Goal: Task Accomplishment & Management: Complete application form

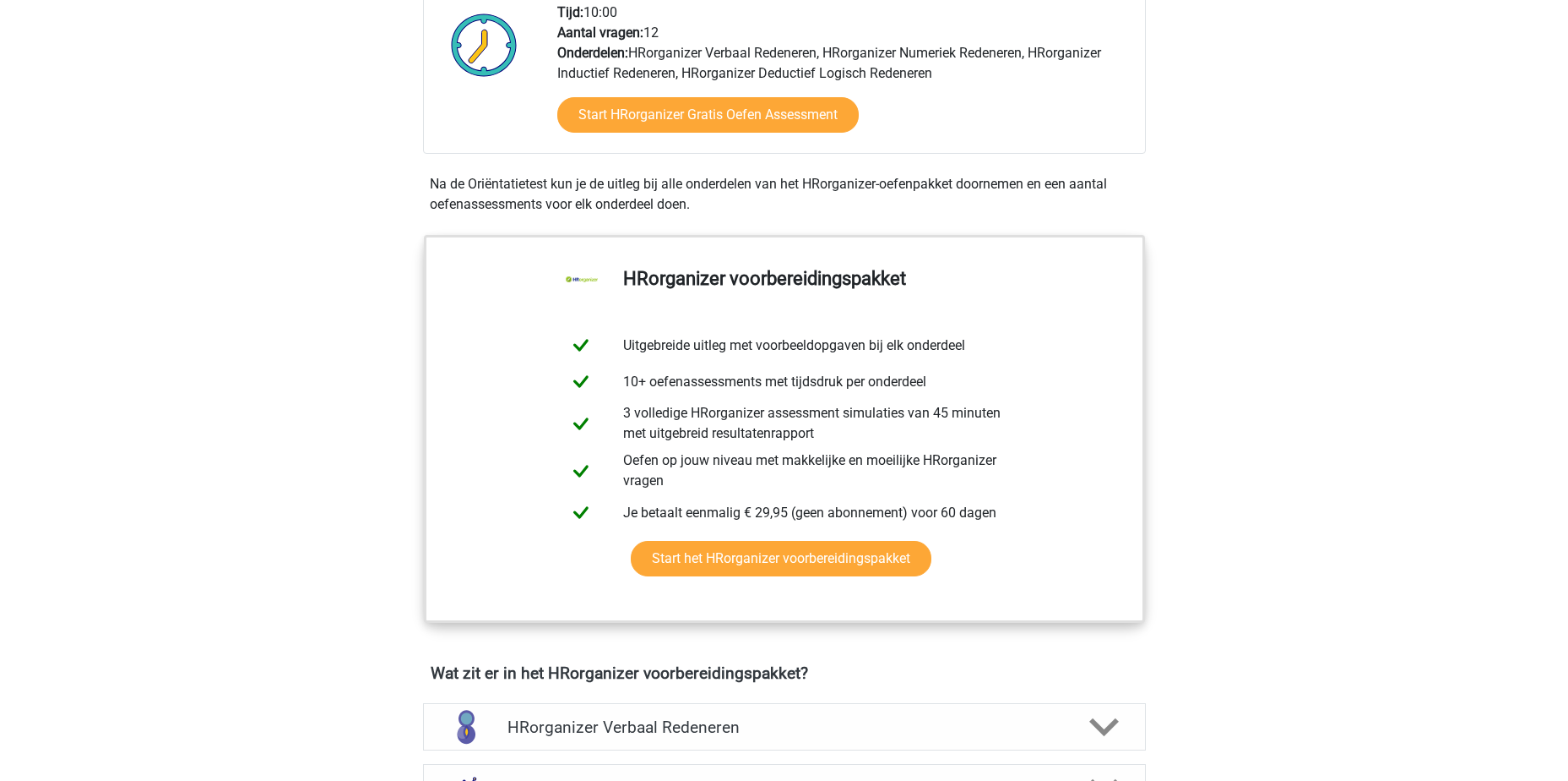
scroll to position [85, 0]
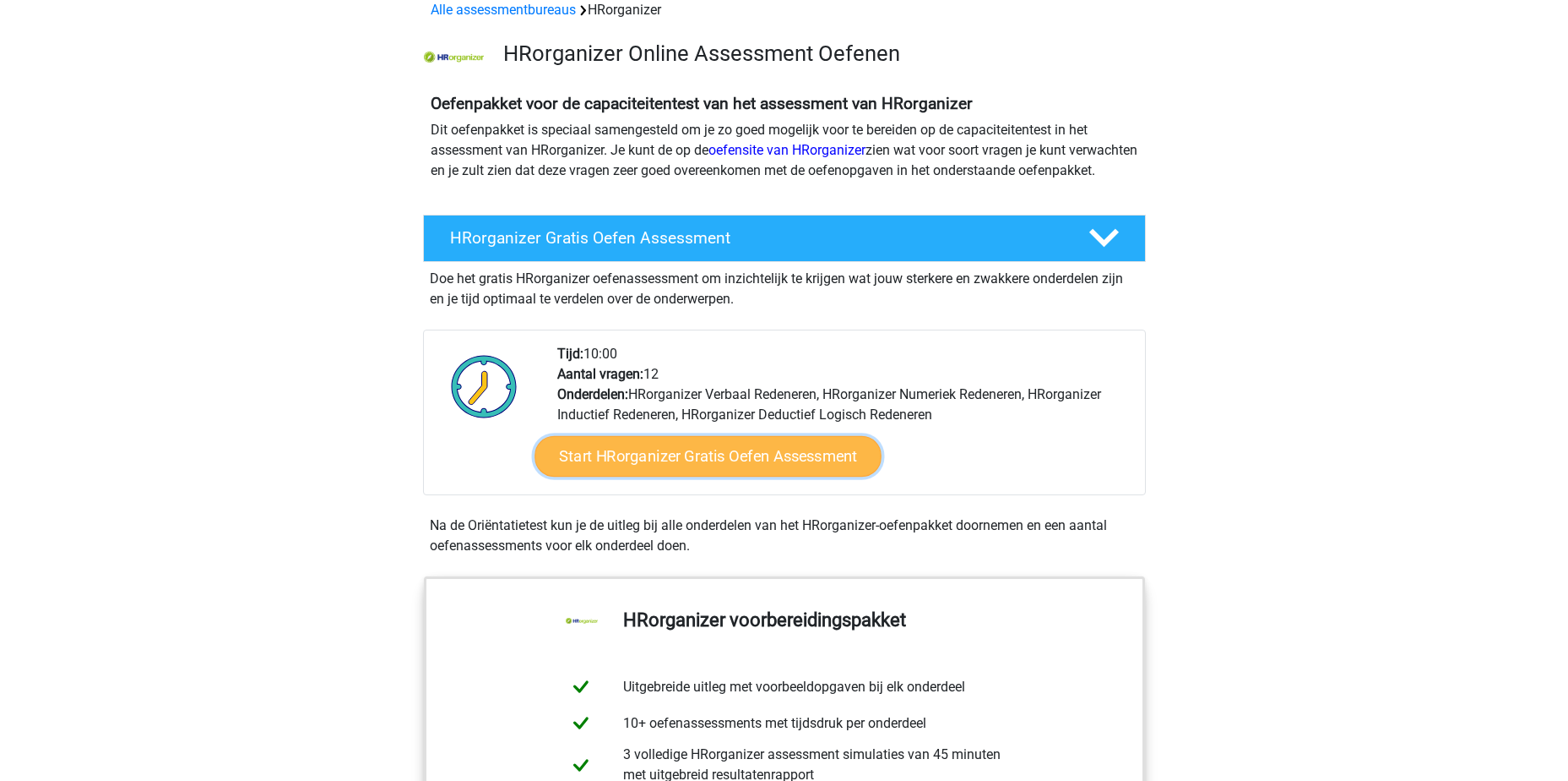
click at [719, 476] on link "Start HRorganizer Gratis Oefen Assessment" at bounding box center [708, 456] width 347 height 41
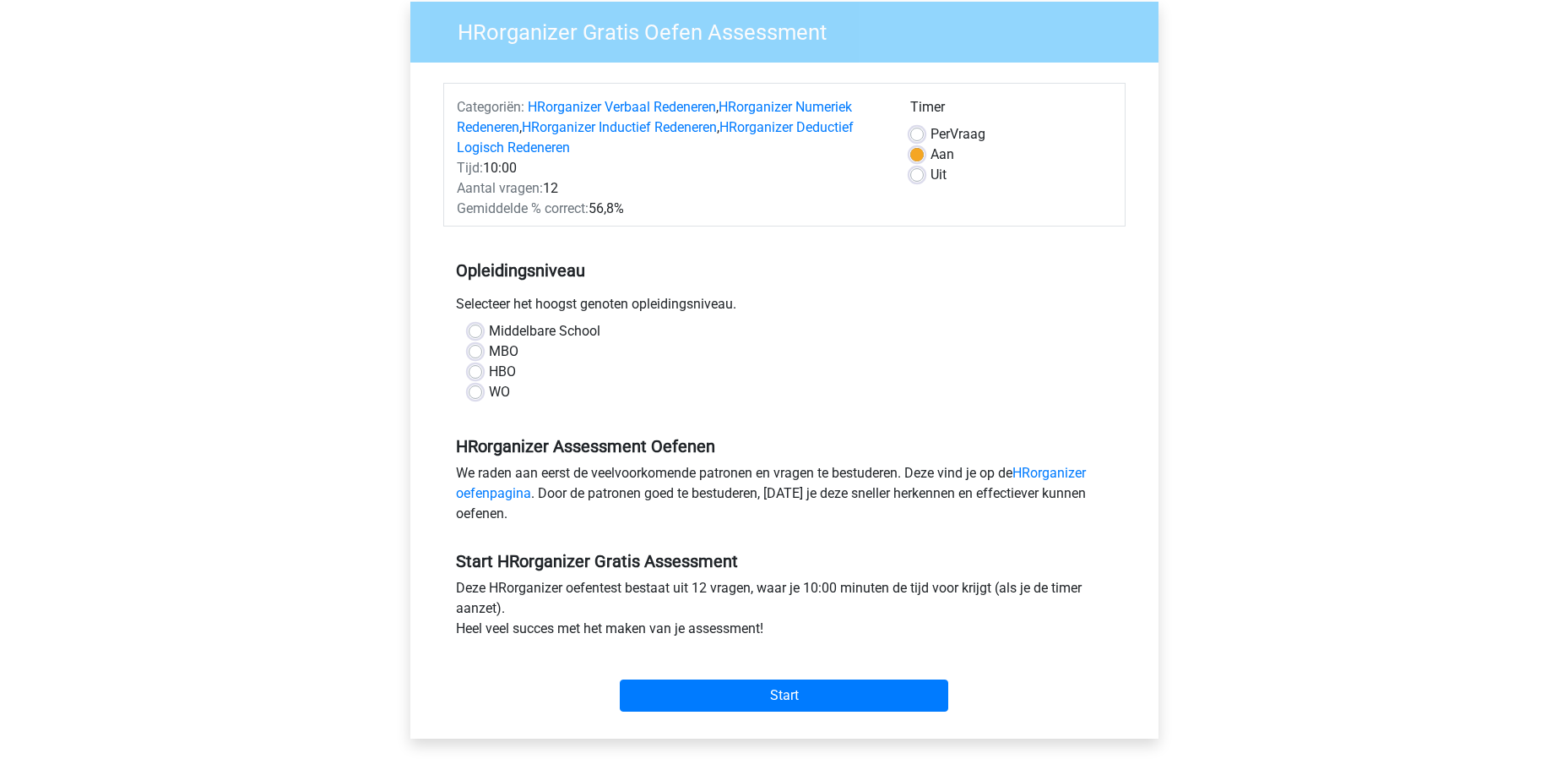
scroll to position [169, 0]
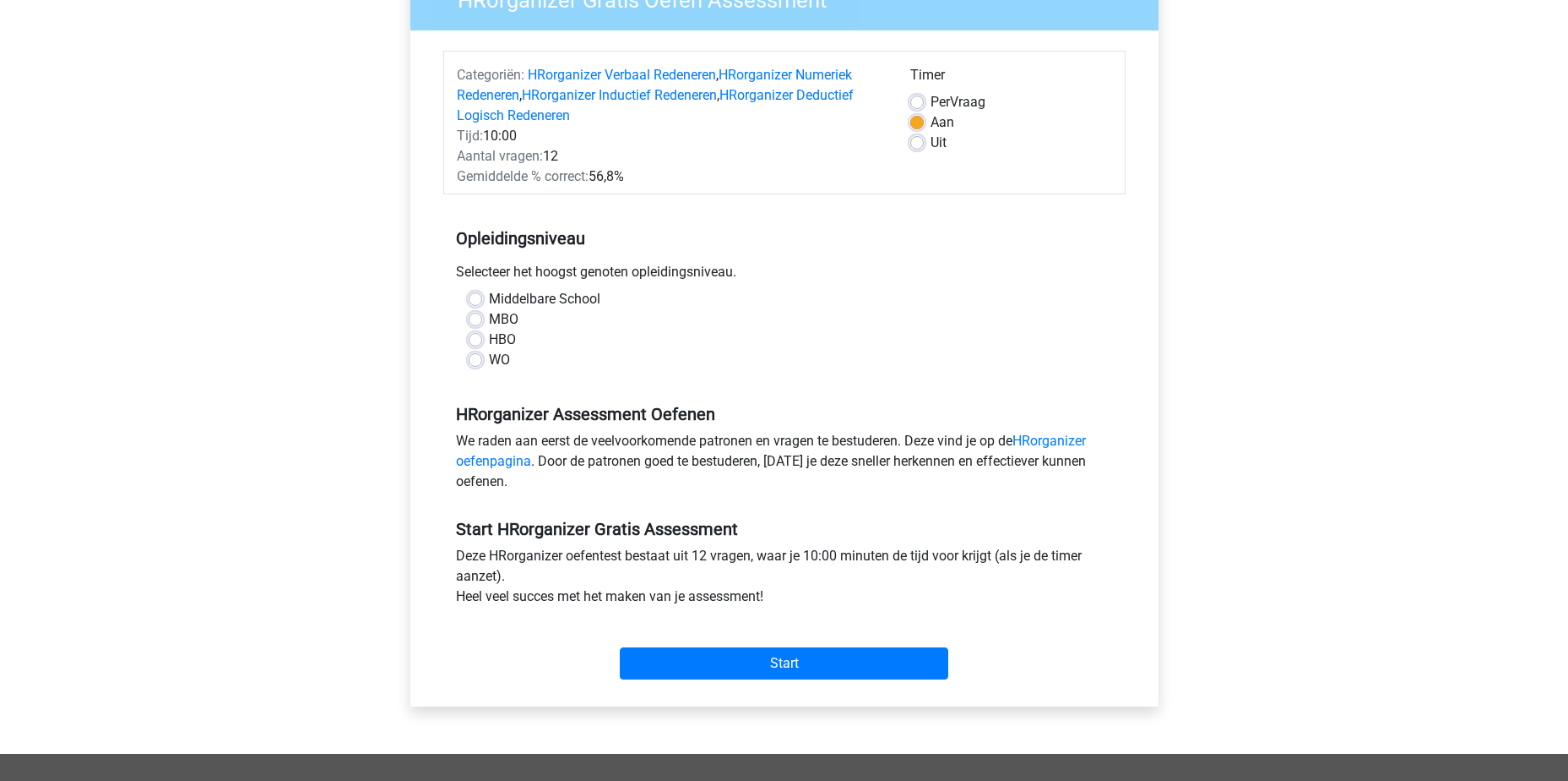
click at [501, 344] on label "HBO" at bounding box center [502, 340] width 27 height 21
click at [482, 344] on input "HBO" at bounding box center [475, 338] width 14 height 17
radio input "true"
click at [796, 660] on input "Start" at bounding box center [784, 663] width 329 height 32
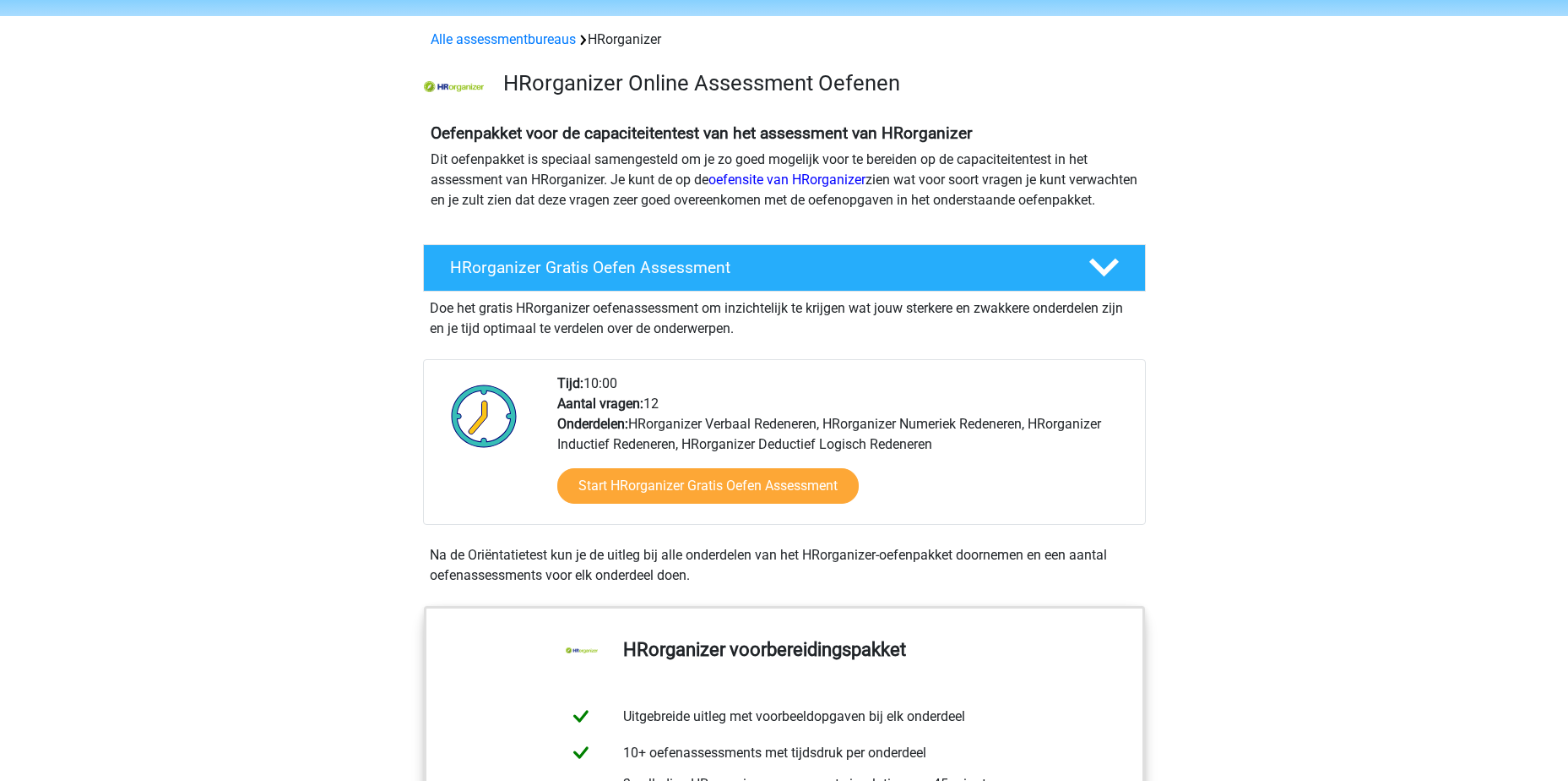
scroll to position [85, 0]
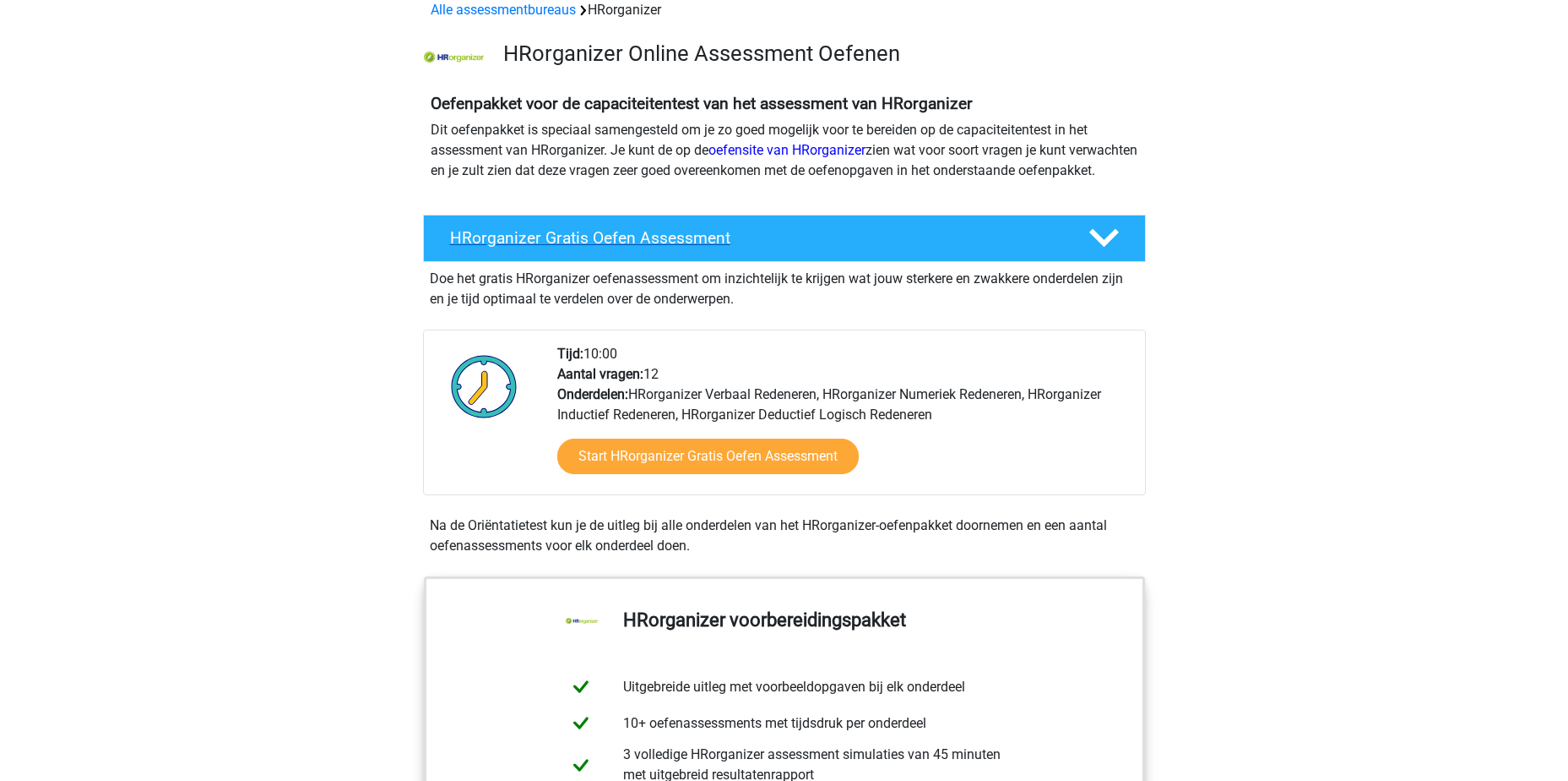
click at [753, 262] on div "HRorganizer Gratis Oefen Assessment" at bounding box center [785, 238] width 723 height 47
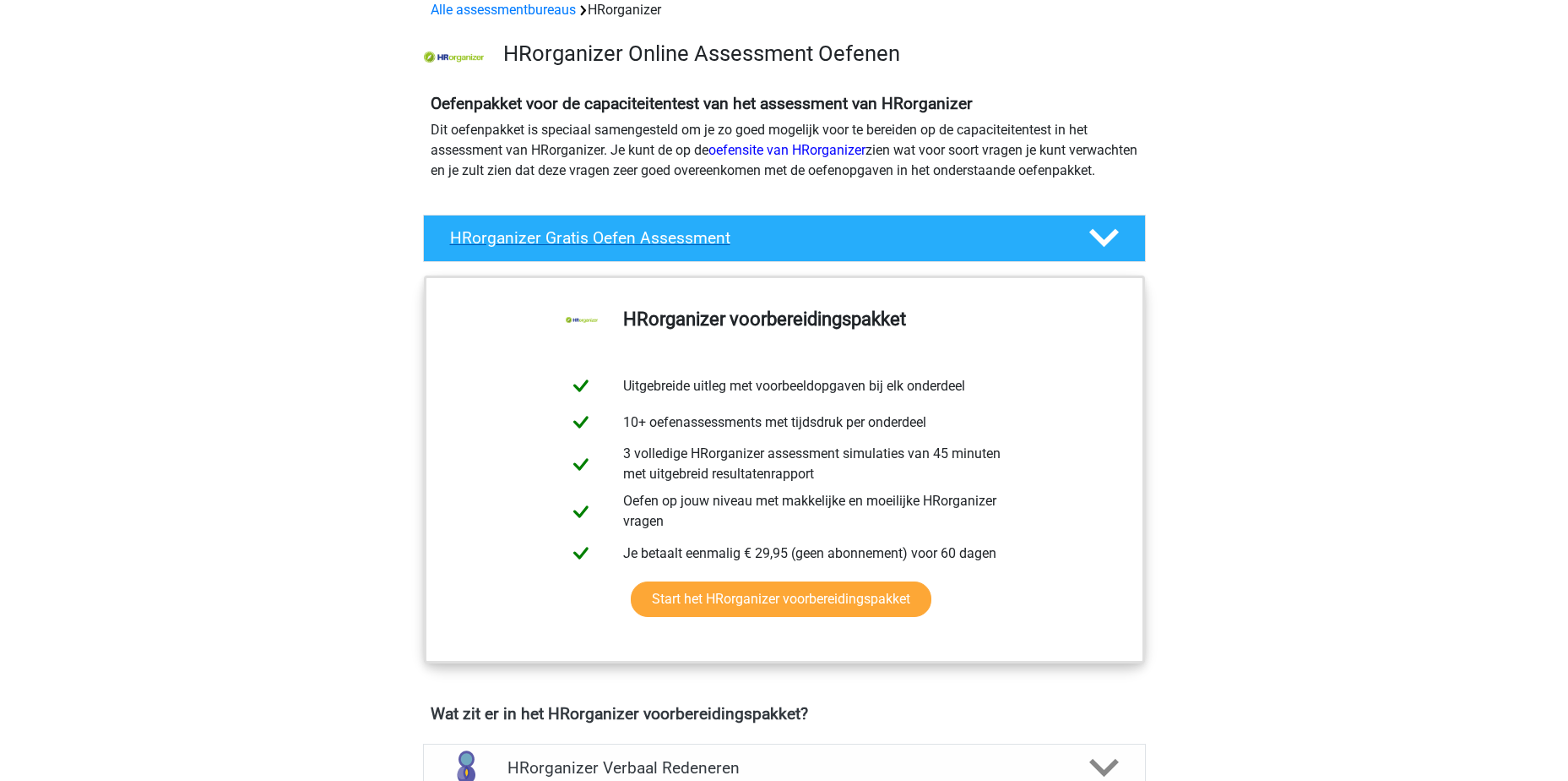
click at [753, 262] on div "HRorganizer Gratis Oefen Assessment" at bounding box center [785, 238] width 723 height 47
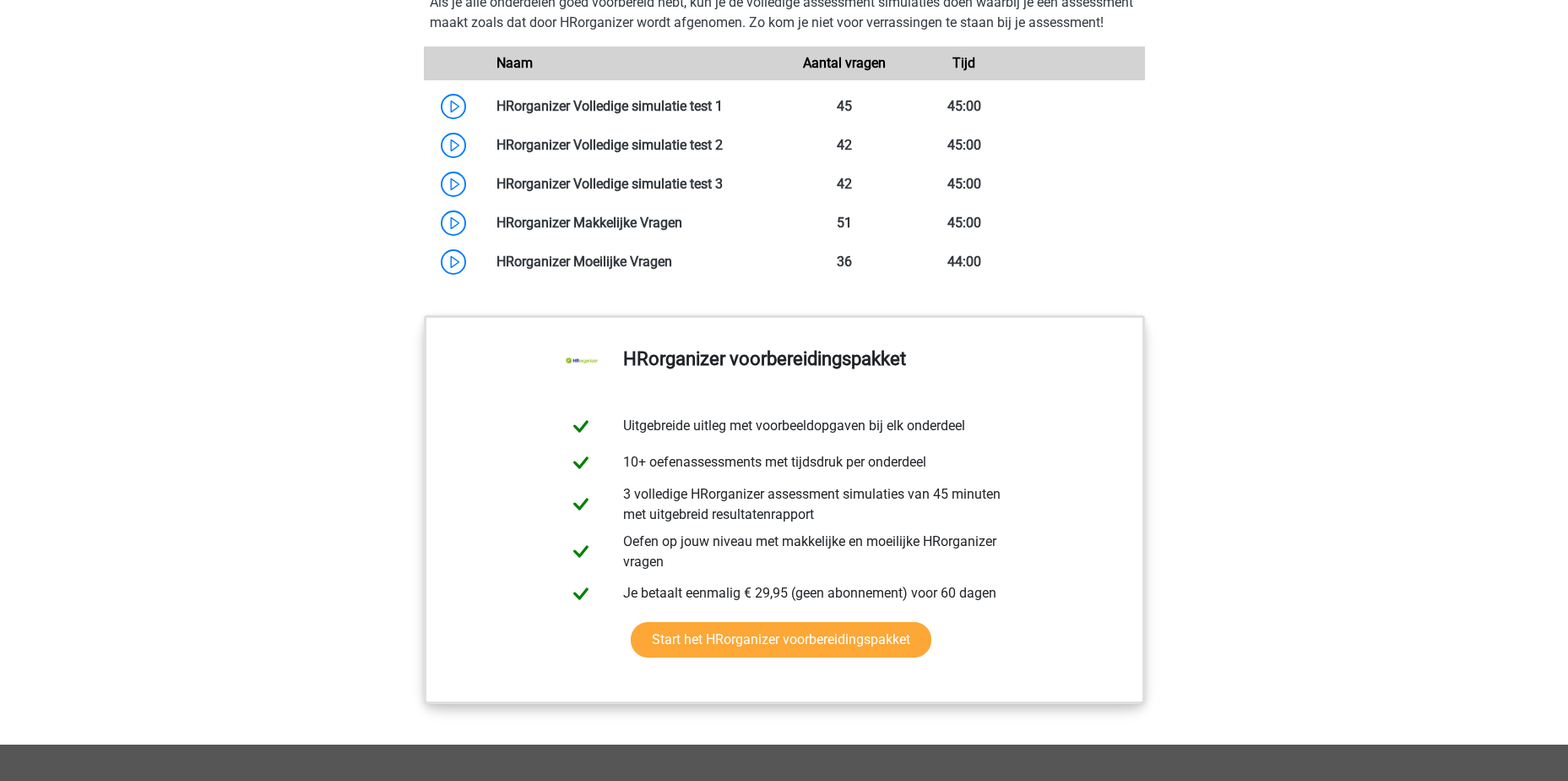
scroll to position [1183, 0]
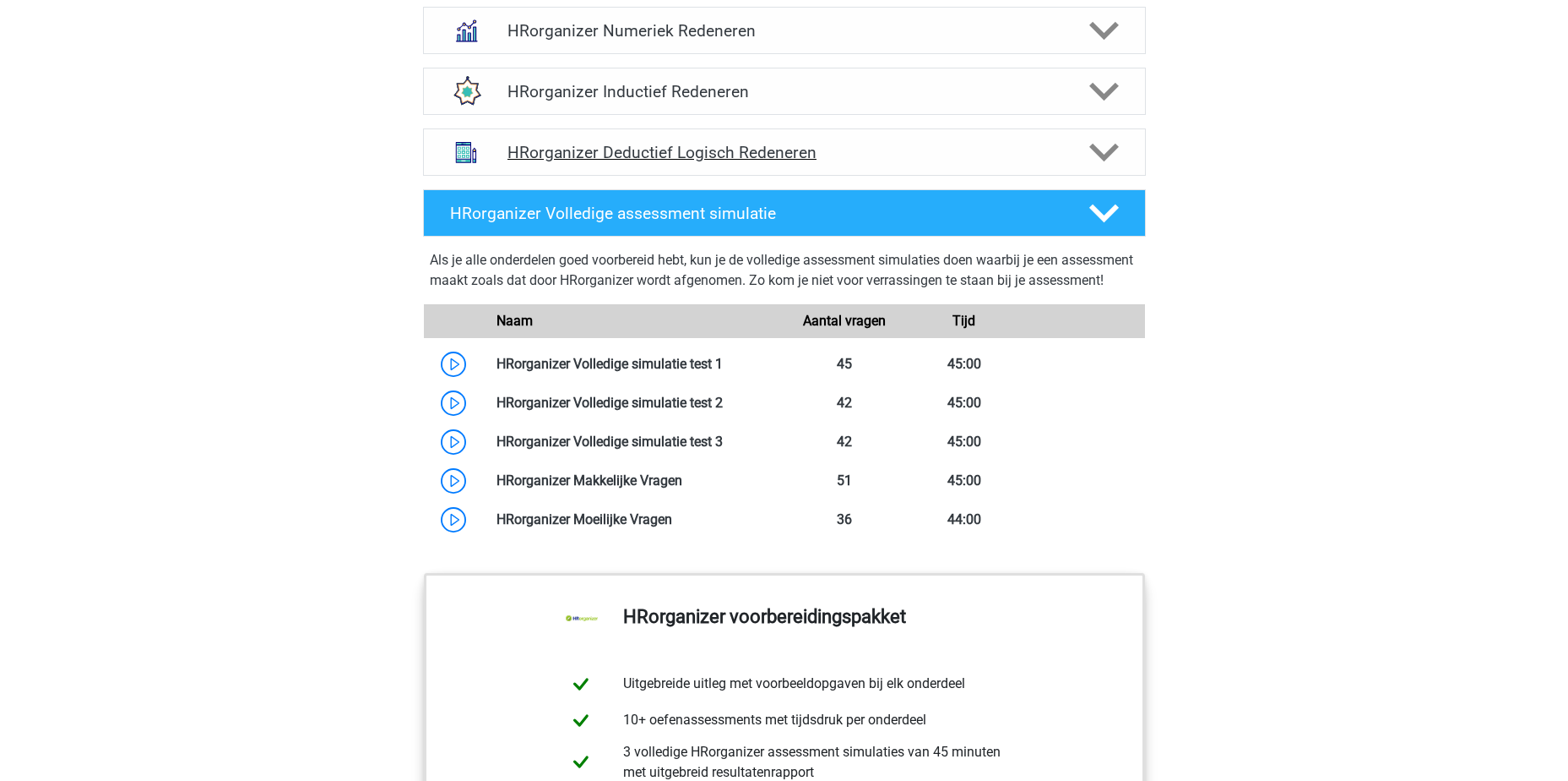
click at [1099, 176] on div "HRorganizer Deductief Logisch Redeneren" at bounding box center [785, 152] width 723 height 47
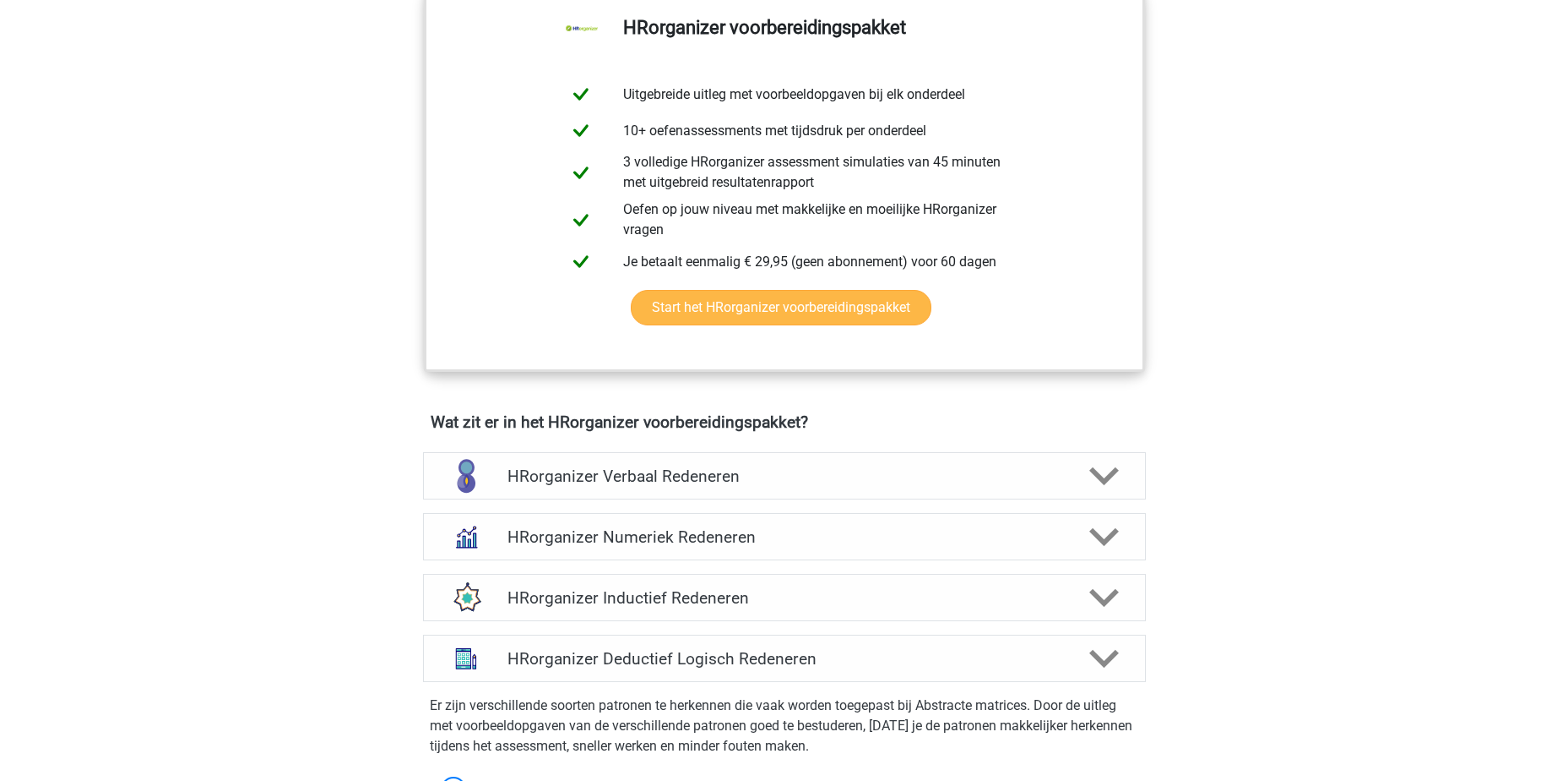
scroll to position [676, 0]
click at [1094, 492] on icon at bounding box center [1104, 477] width 29 height 29
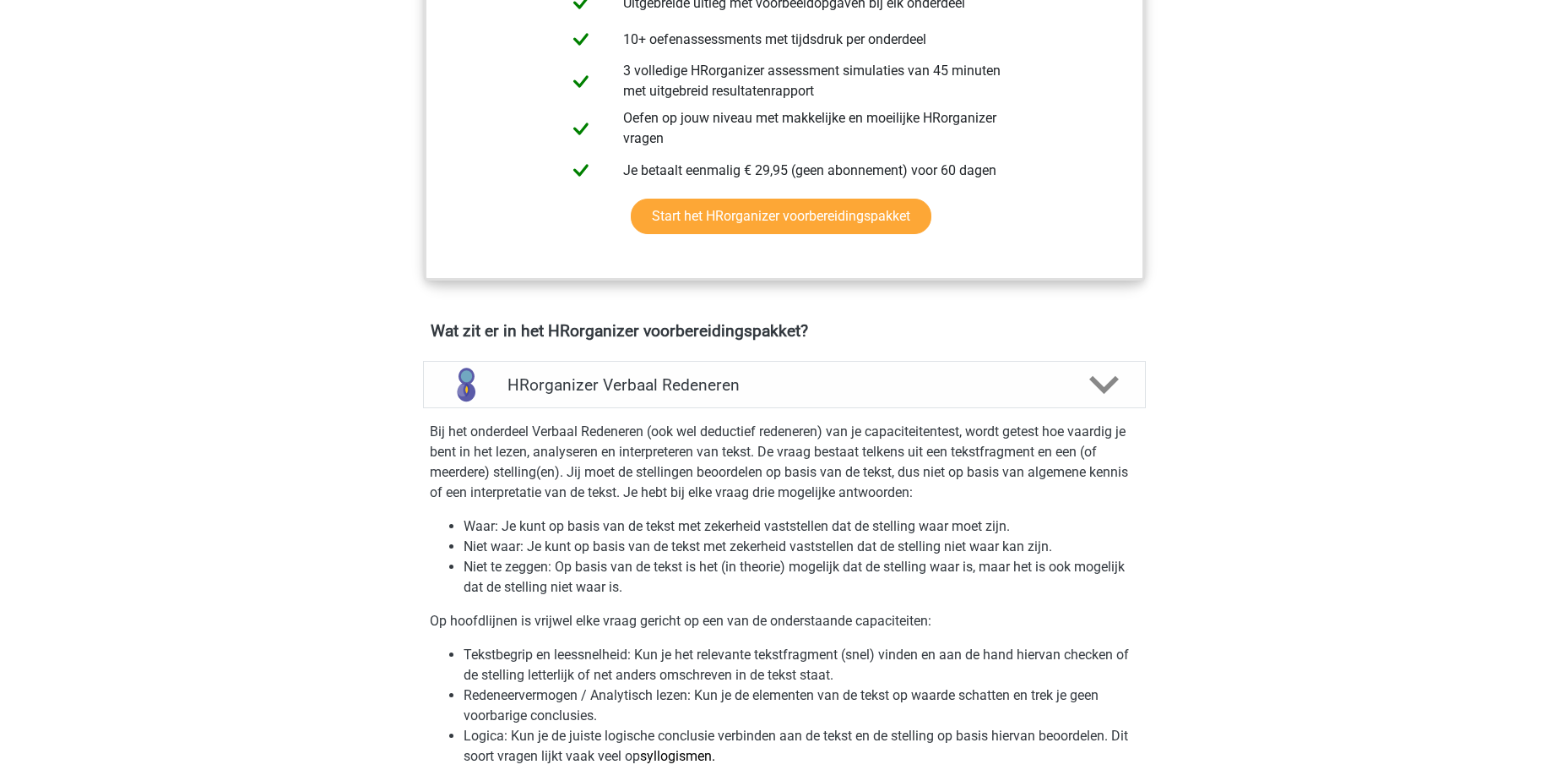
scroll to position [929, 0]
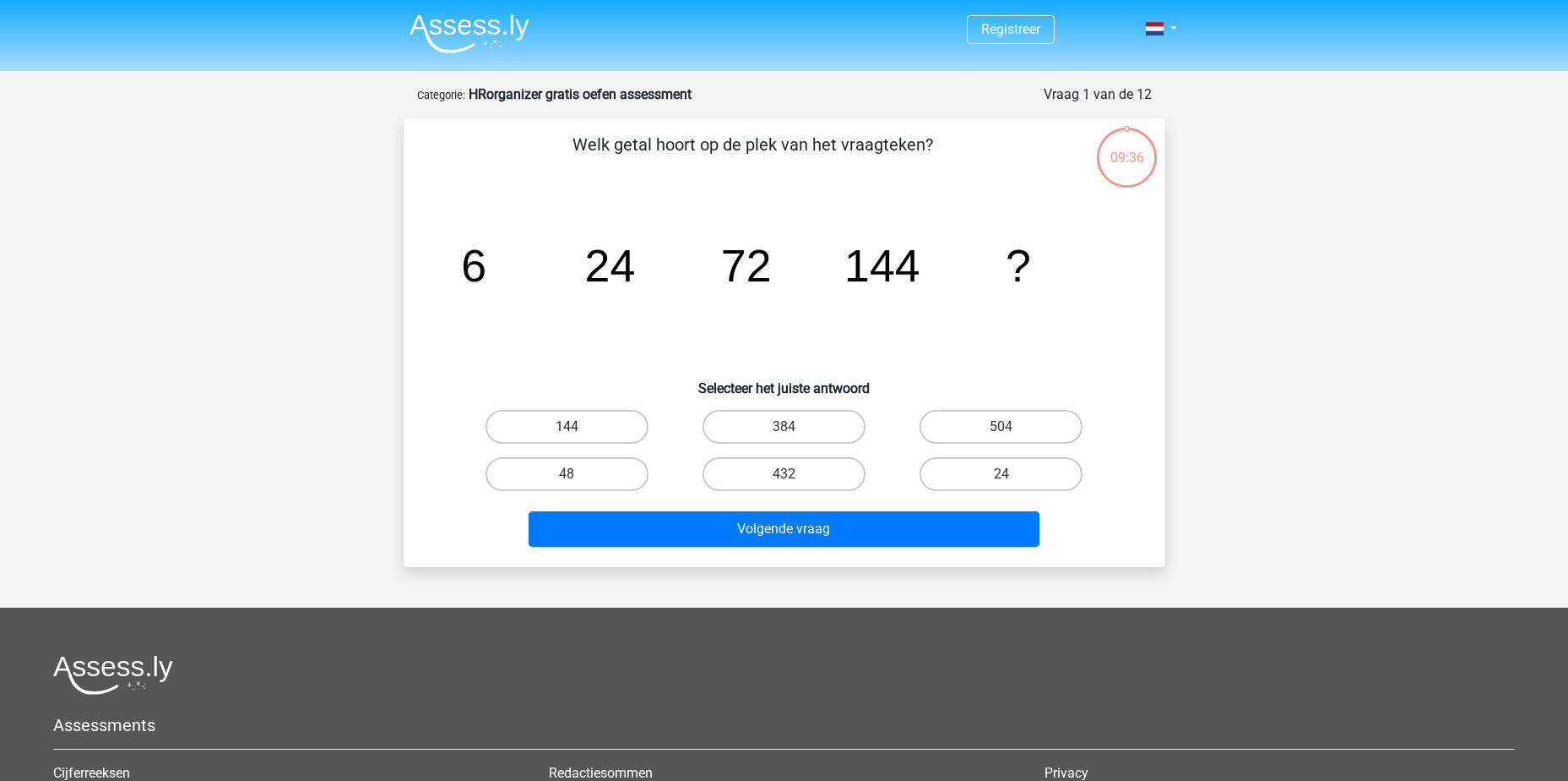
click at [621, 432] on label "144" at bounding box center [567, 426] width 163 height 34
click at [578, 432] on input "144" at bounding box center [572, 432] width 11 height 11
radio input "true"
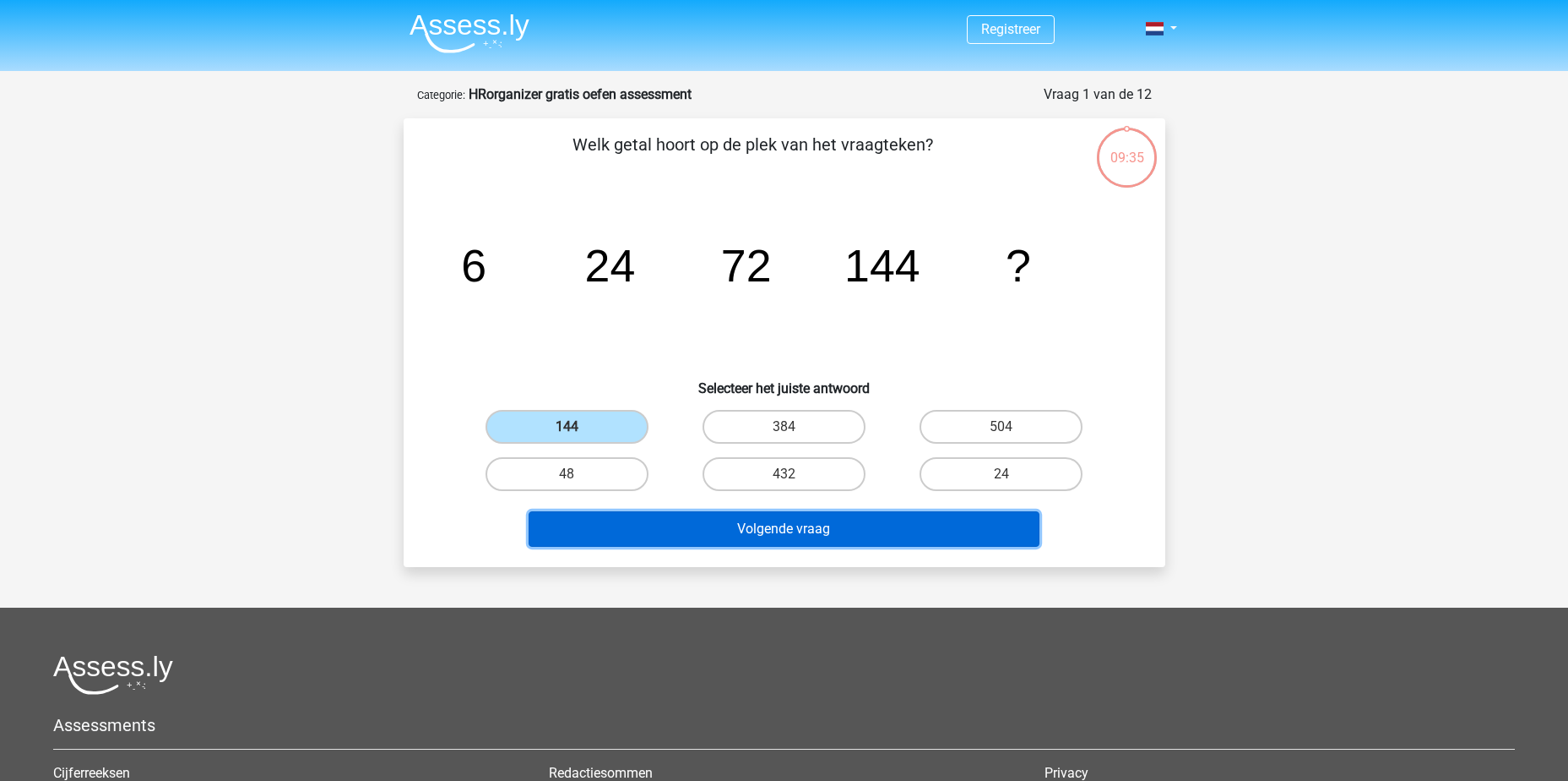
click at [754, 538] on button "Volgende vraag" at bounding box center [784, 528] width 511 height 35
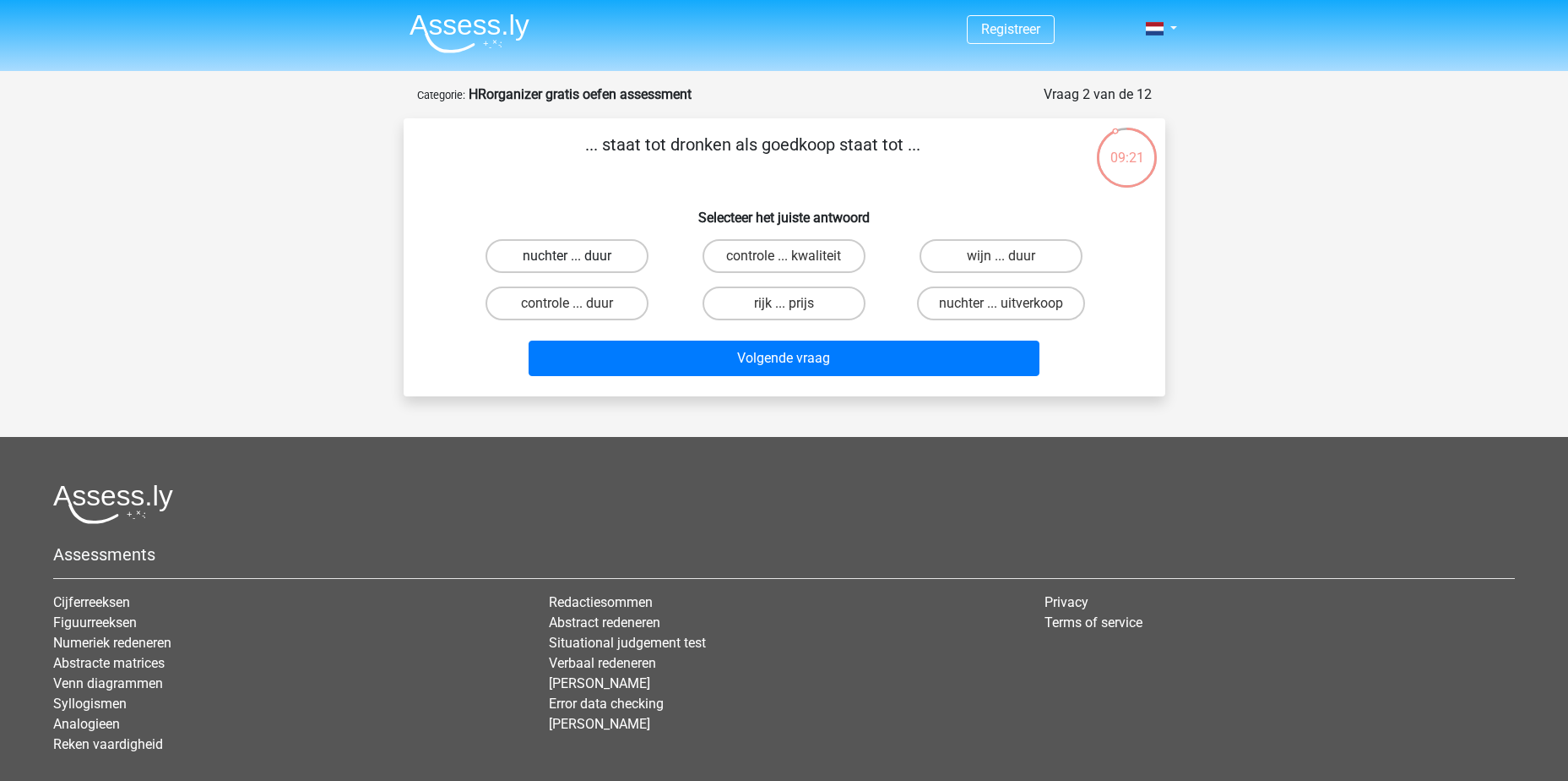
click at [566, 253] on label "nuchter ... duur" at bounding box center [567, 255] width 163 height 34
click at [567, 256] on input "nuchter ... duur" at bounding box center [572, 261] width 11 height 11
radio input "true"
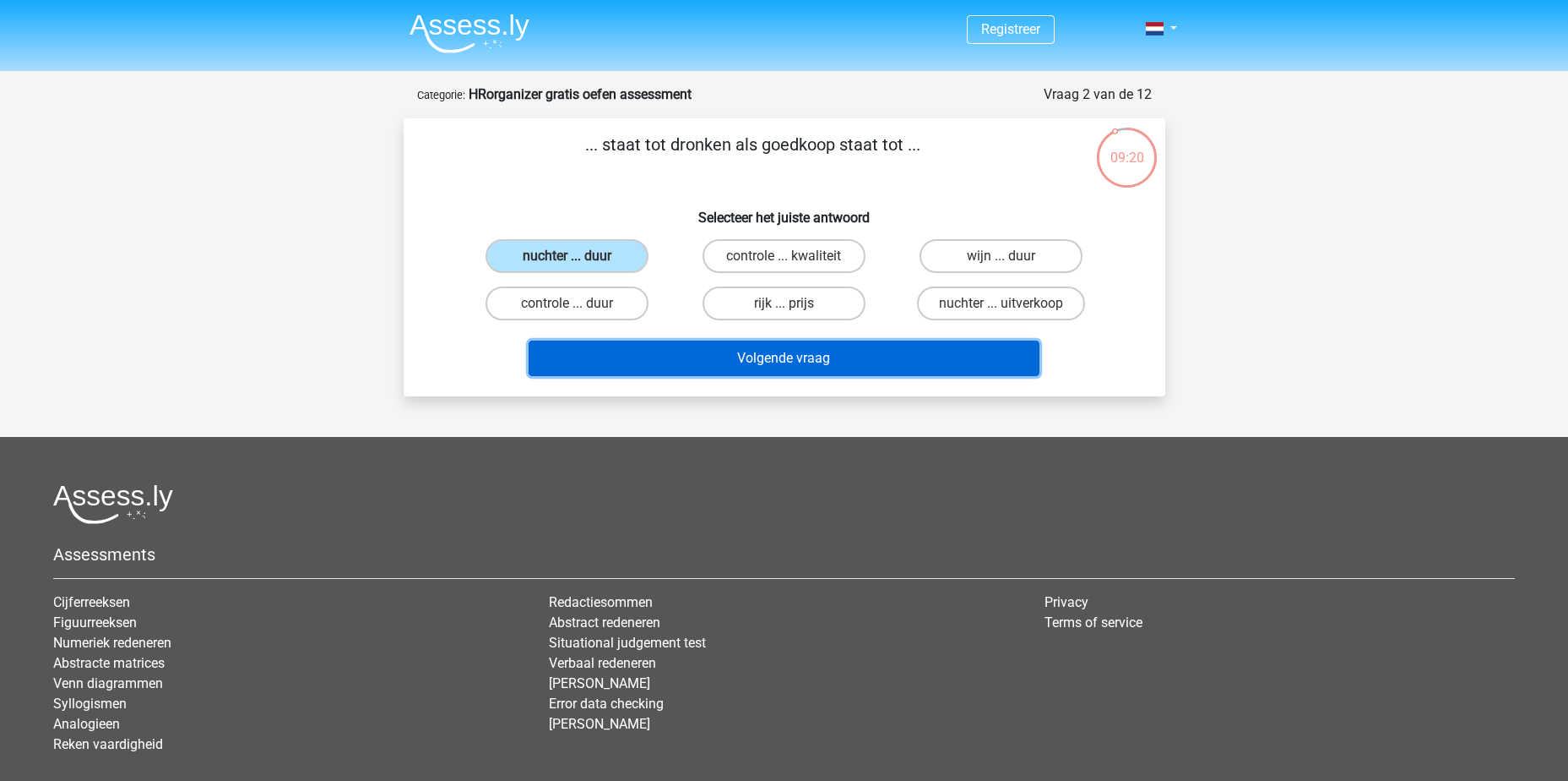
click at [753, 360] on button "Volgende vraag" at bounding box center [784, 358] width 511 height 35
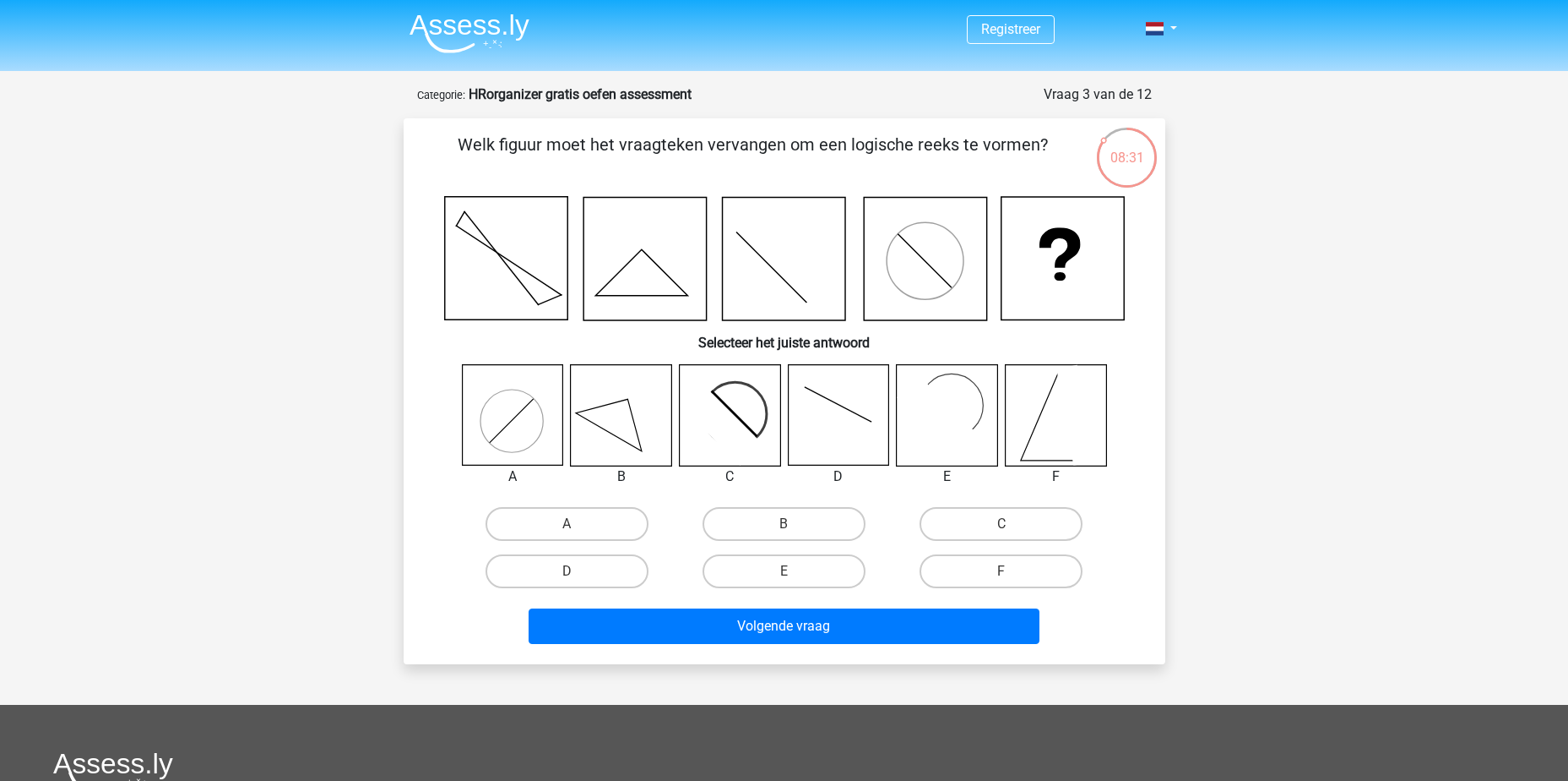
click at [939, 423] on rect at bounding box center [938, 416] width 82 height 82
click at [801, 571] on label "E" at bounding box center [784, 570] width 163 height 34
click at [794, 571] on input "E" at bounding box center [789, 576] width 11 height 11
radio input "true"
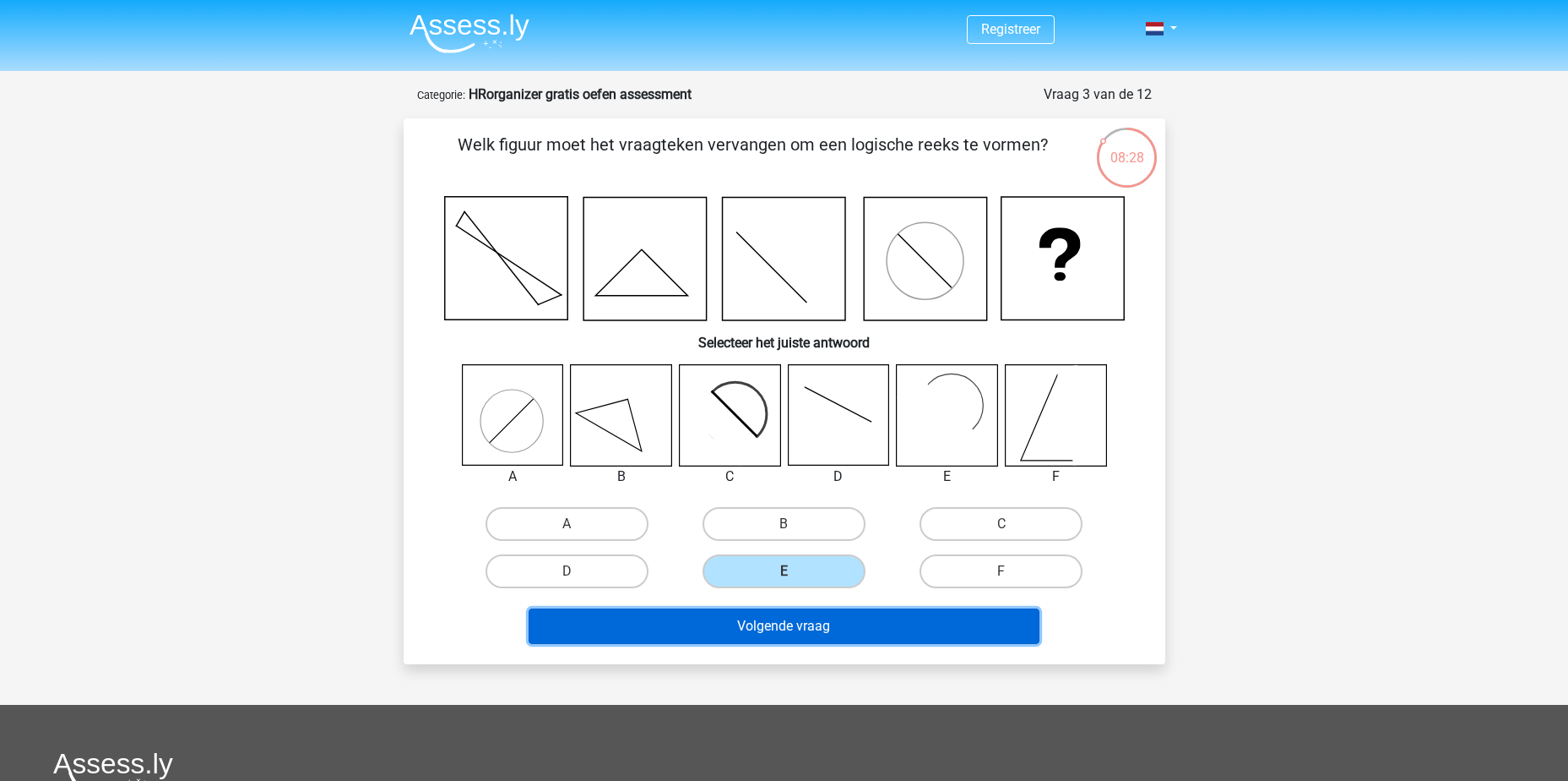
click at [810, 633] on button "Volgende vraag" at bounding box center [784, 626] width 511 height 35
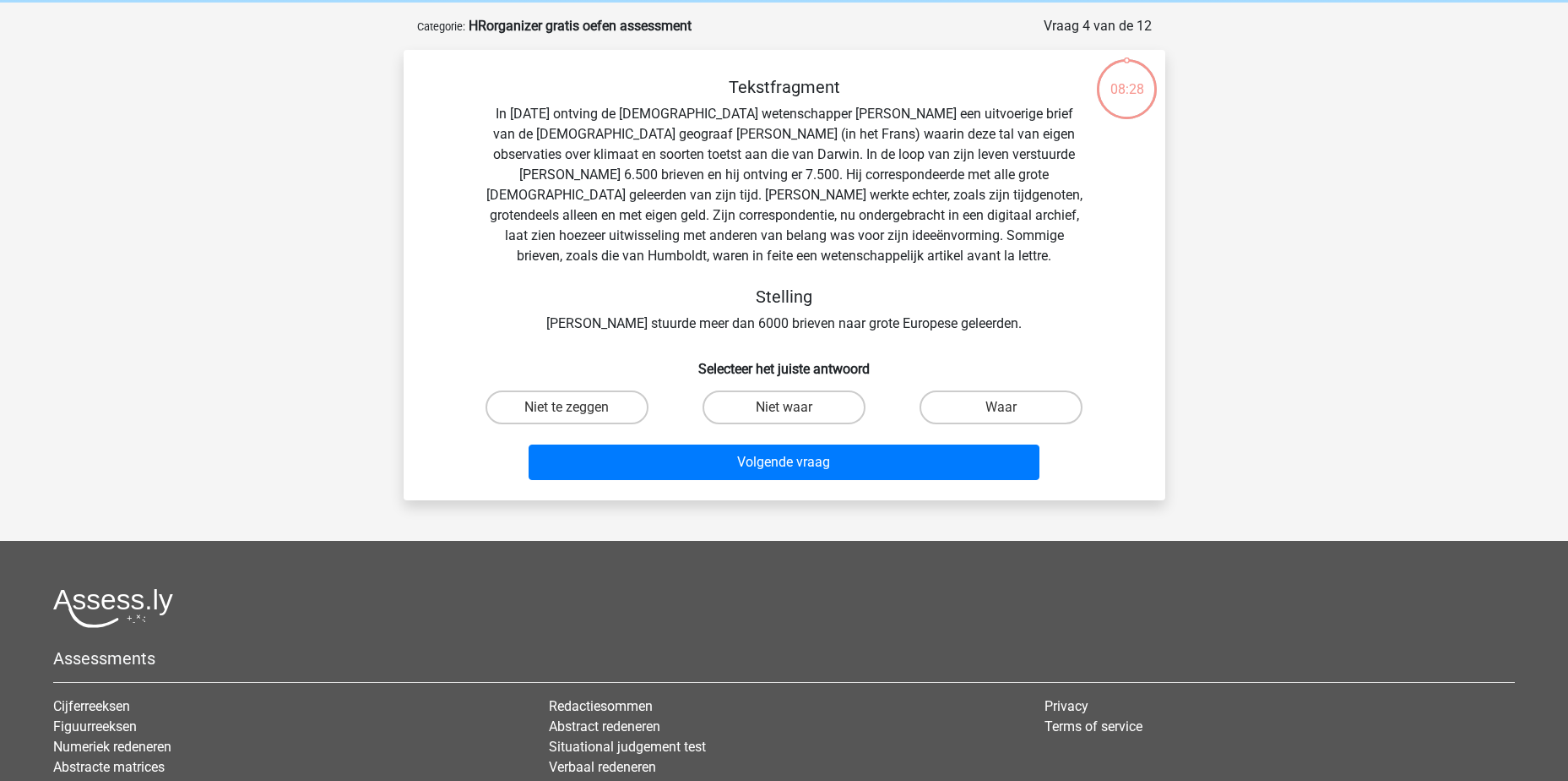
scroll to position [85, 0]
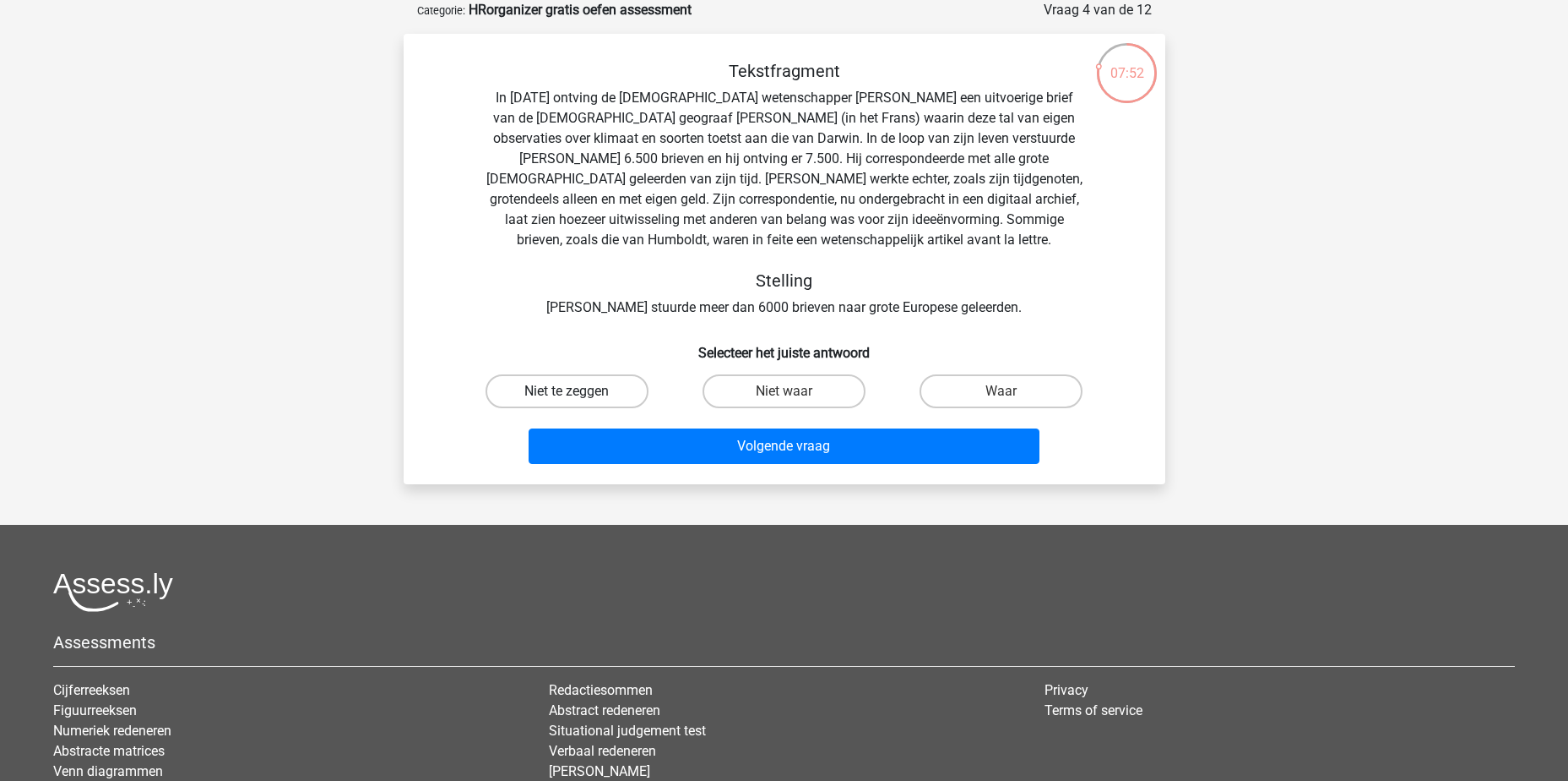
click at [555, 385] on label "Niet te zeggen" at bounding box center [567, 391] width 163 height 34
click at [567, 391] on input "Niet te zeggen" at bounding box center [572, 396] width 11 height 11
radio input "true"
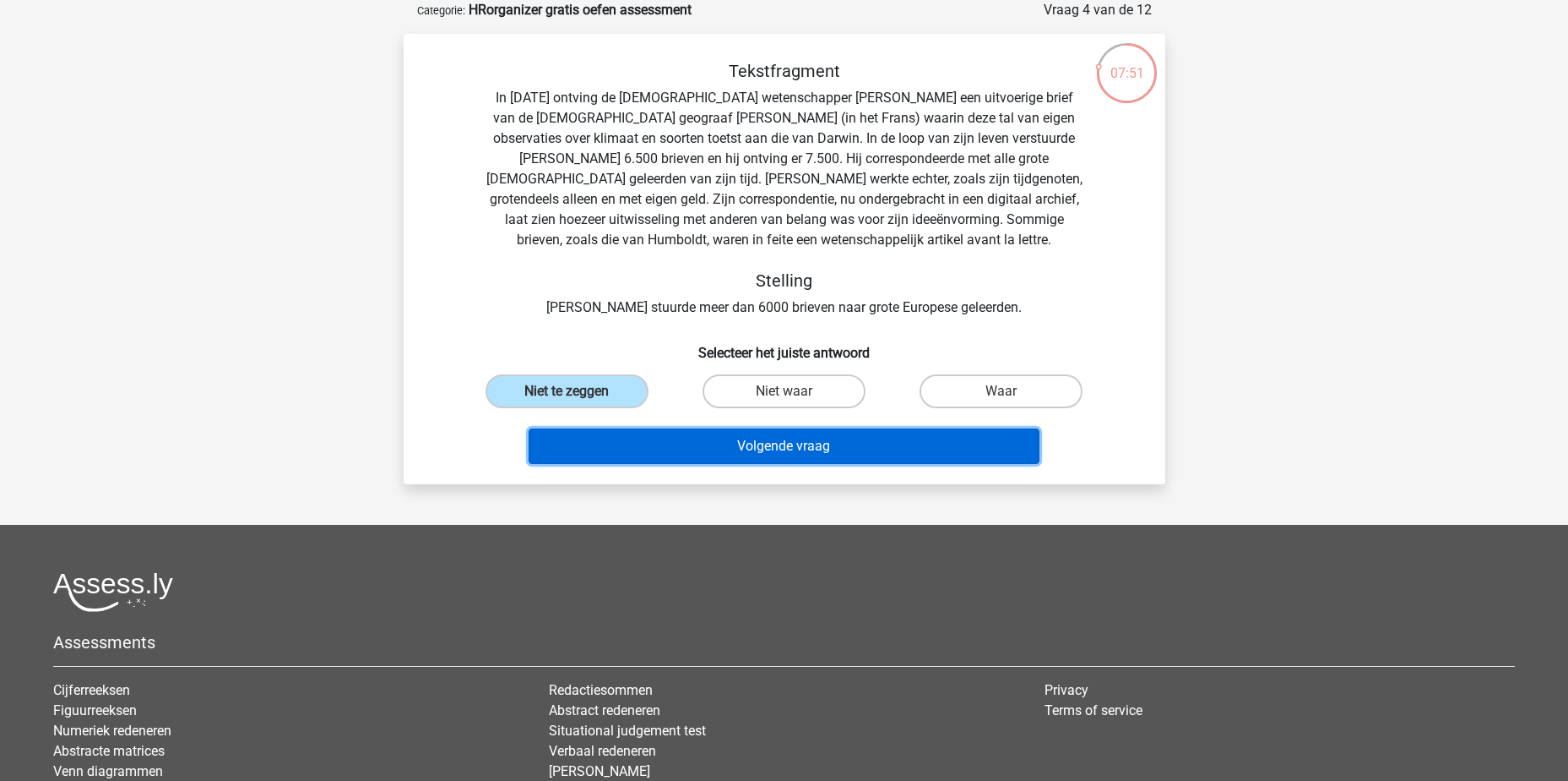
click at [731, 435] on button "Volgende vraag" at bounding box center [784, 445] width 511 height 35
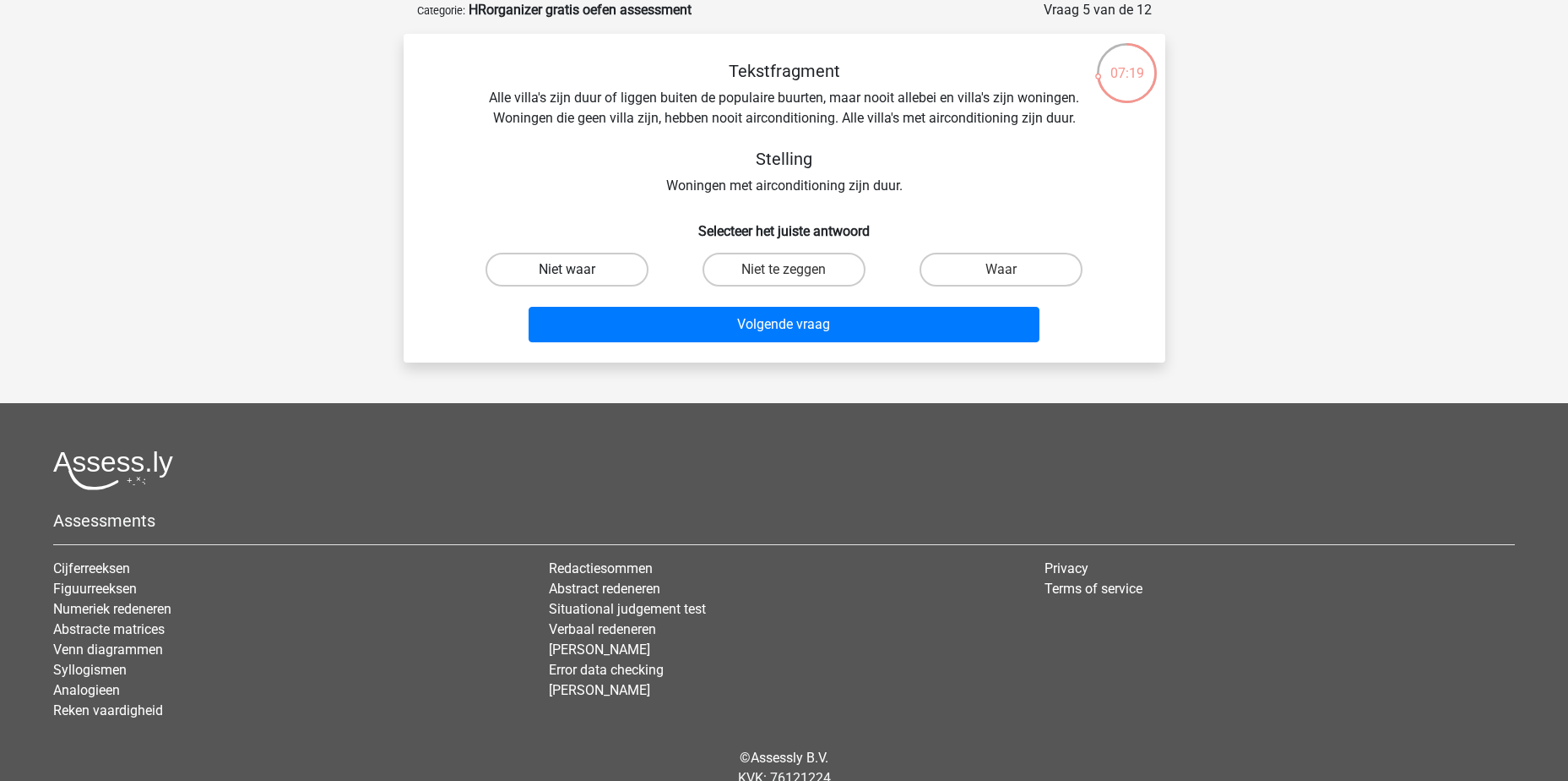
click at [587, 270] on label "Niet waar" at bounding box center [567, 269] width 163 height 34
click at [578, 270] on input "Niet waar" at bounding box center [572, 274] width 11 height 11
radio input "true"
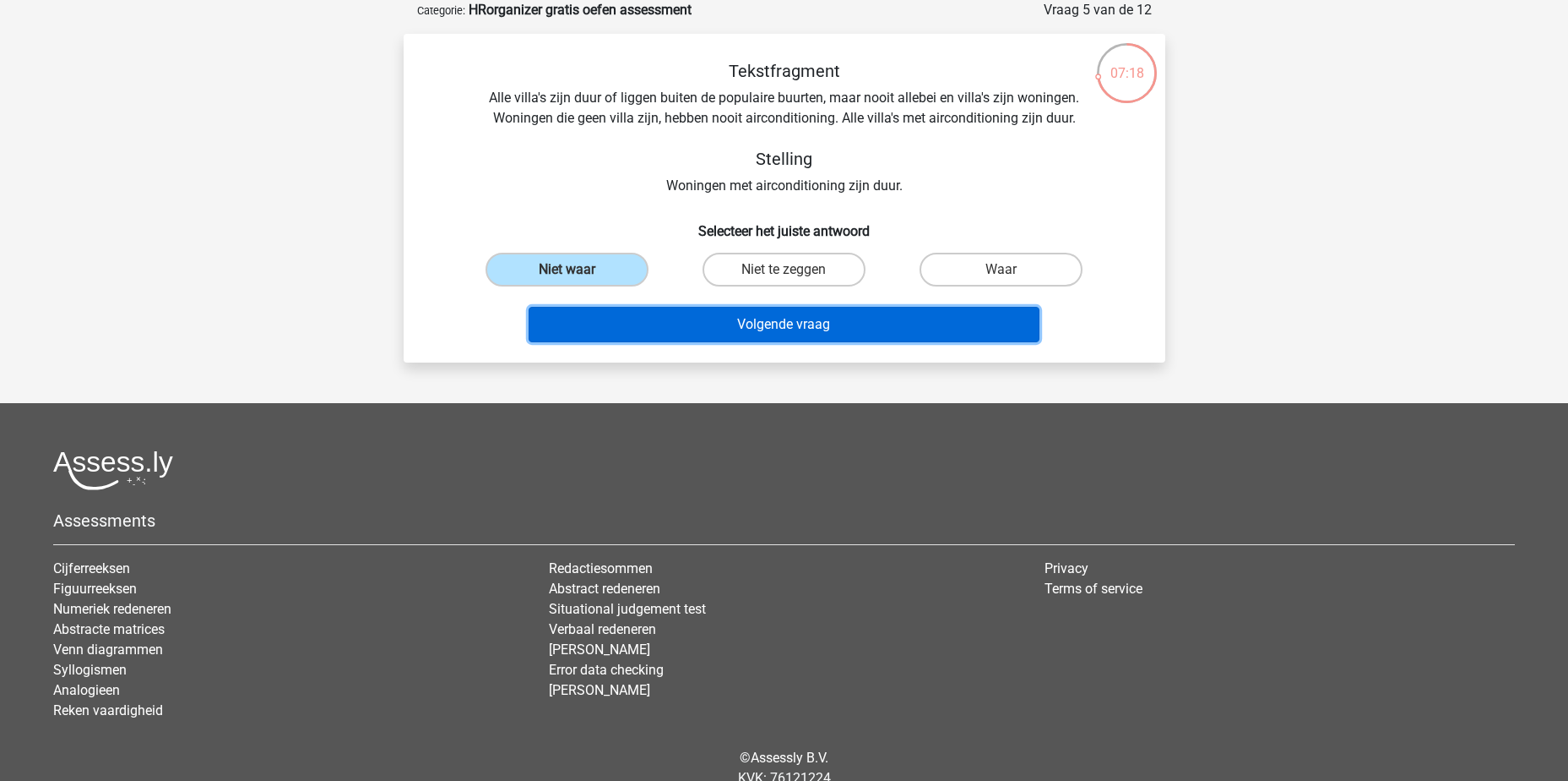
click at [715, 323] on button "Volgende vraag" at bounding box center [784, 324] width 511 height 35
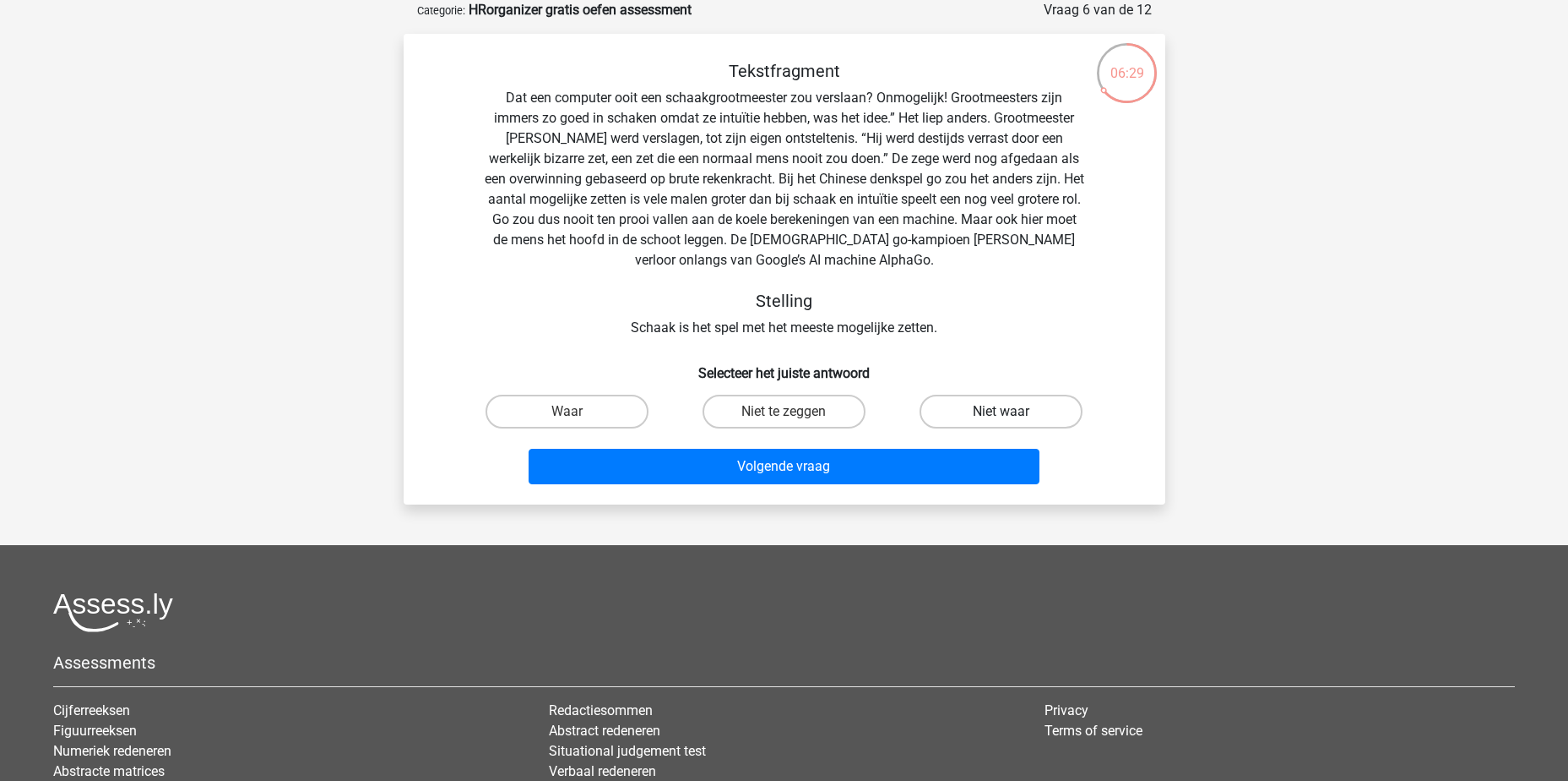
click at [965, 417] on label "Niet waar" at bounding box center [1000, 411] width 163 height 34
click at [1001, 417] on input "Niet waar" at bounding box center [1007, 417] width 11 height 11
radio input "true"
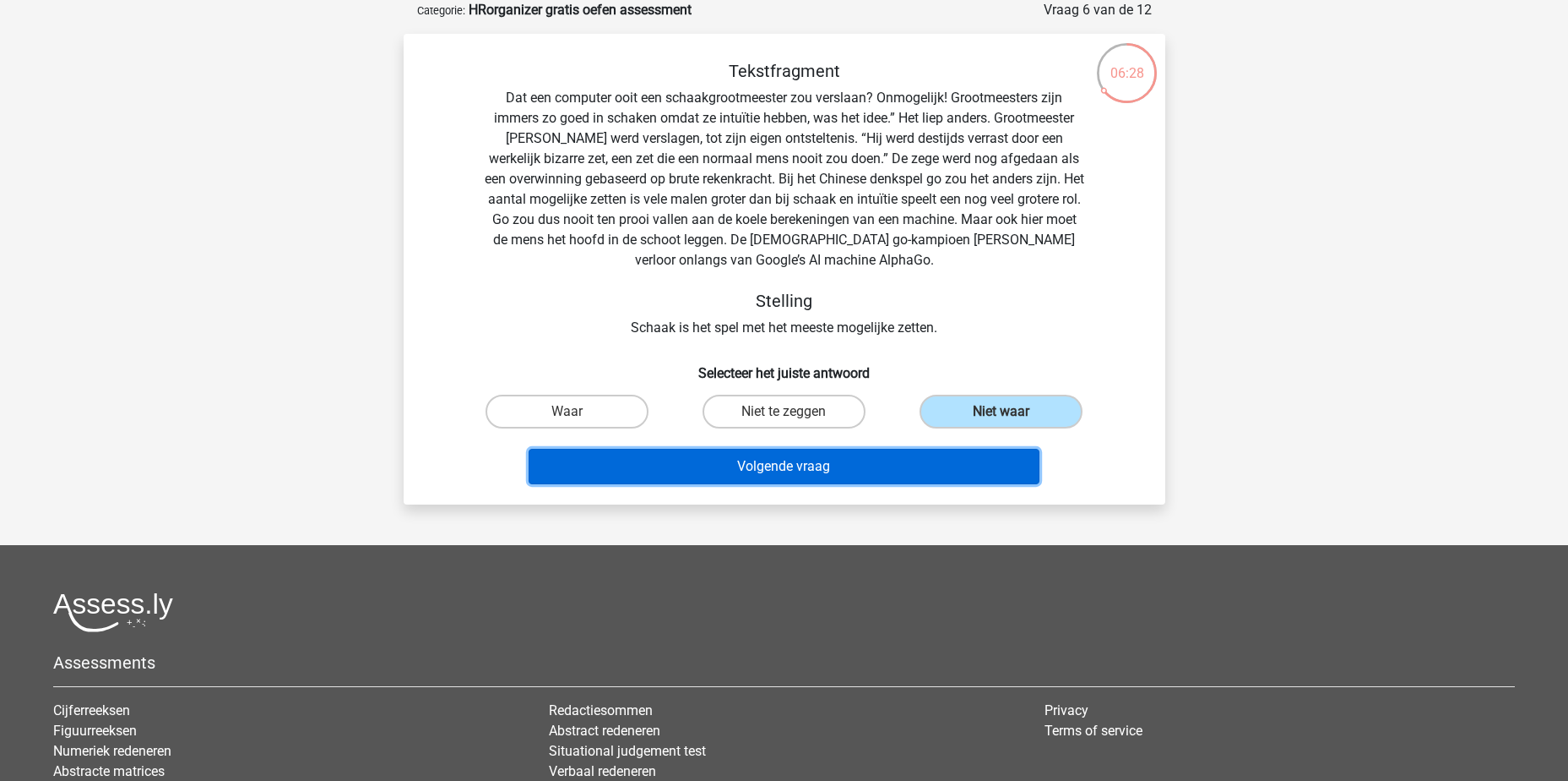
click at [955, 458] on button "Volgende vraag" at bounding box center [784, 466] width 511 height 35
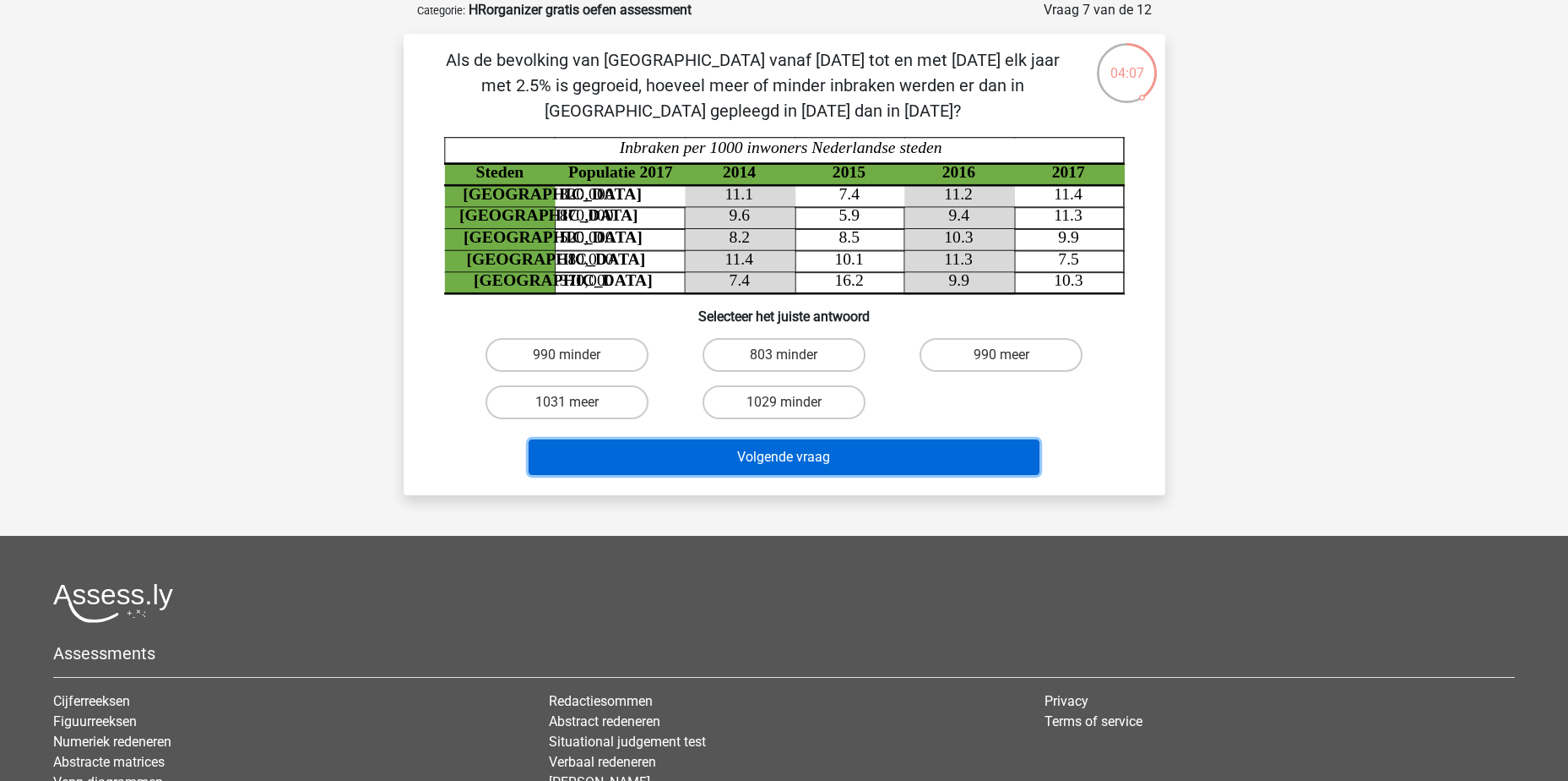
click at [894, 464] on button "Volgende vraag" at bounding box center [784, 457] width 511 height 35
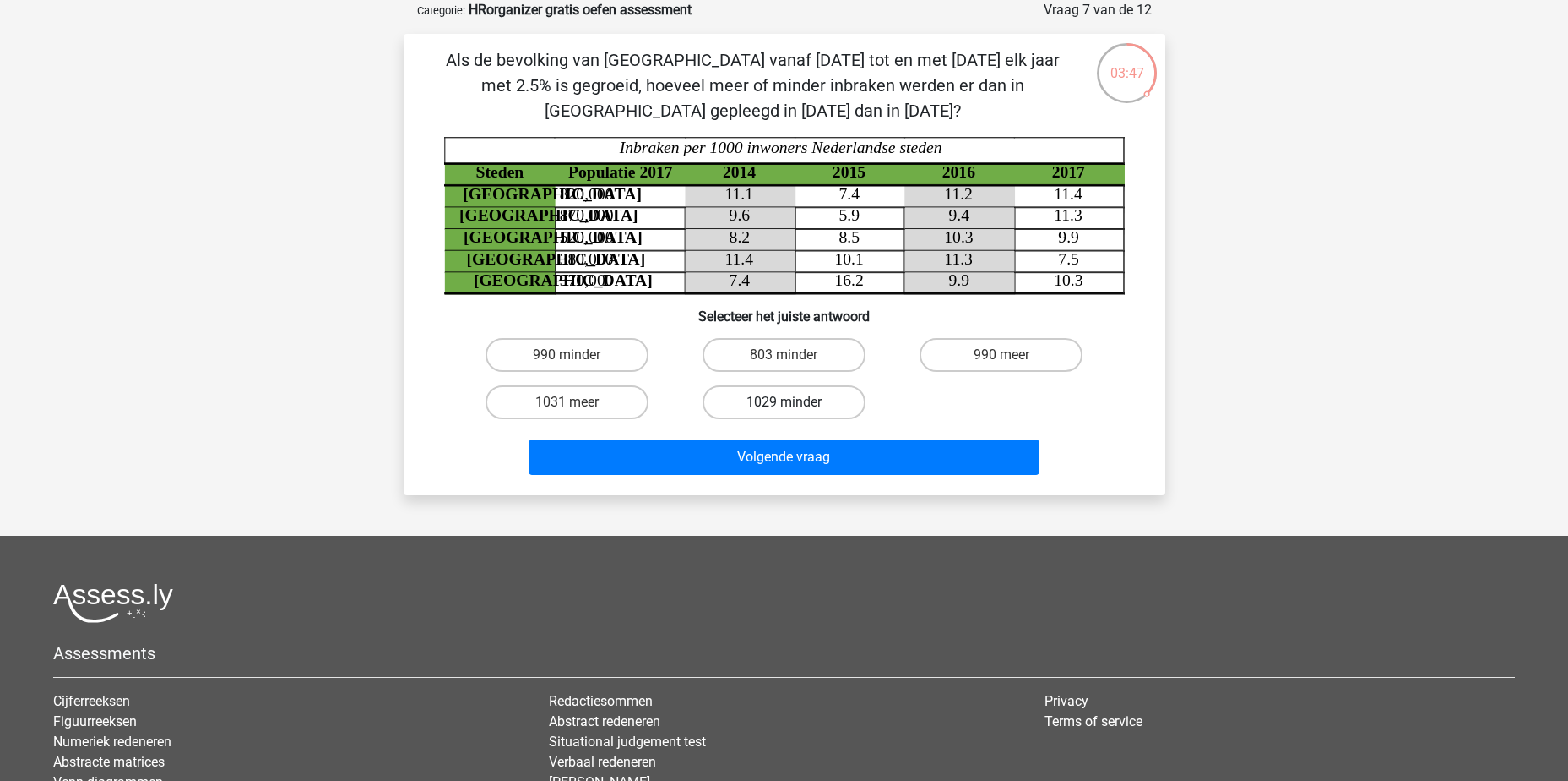
click at [768, 413] on label "1029 minder" at bounding box center [784, 402] width 163 height 34
click at [784, 413] on input "1029 minder" at bounding box center [789, 407] width 11 height 11
radio input "true"
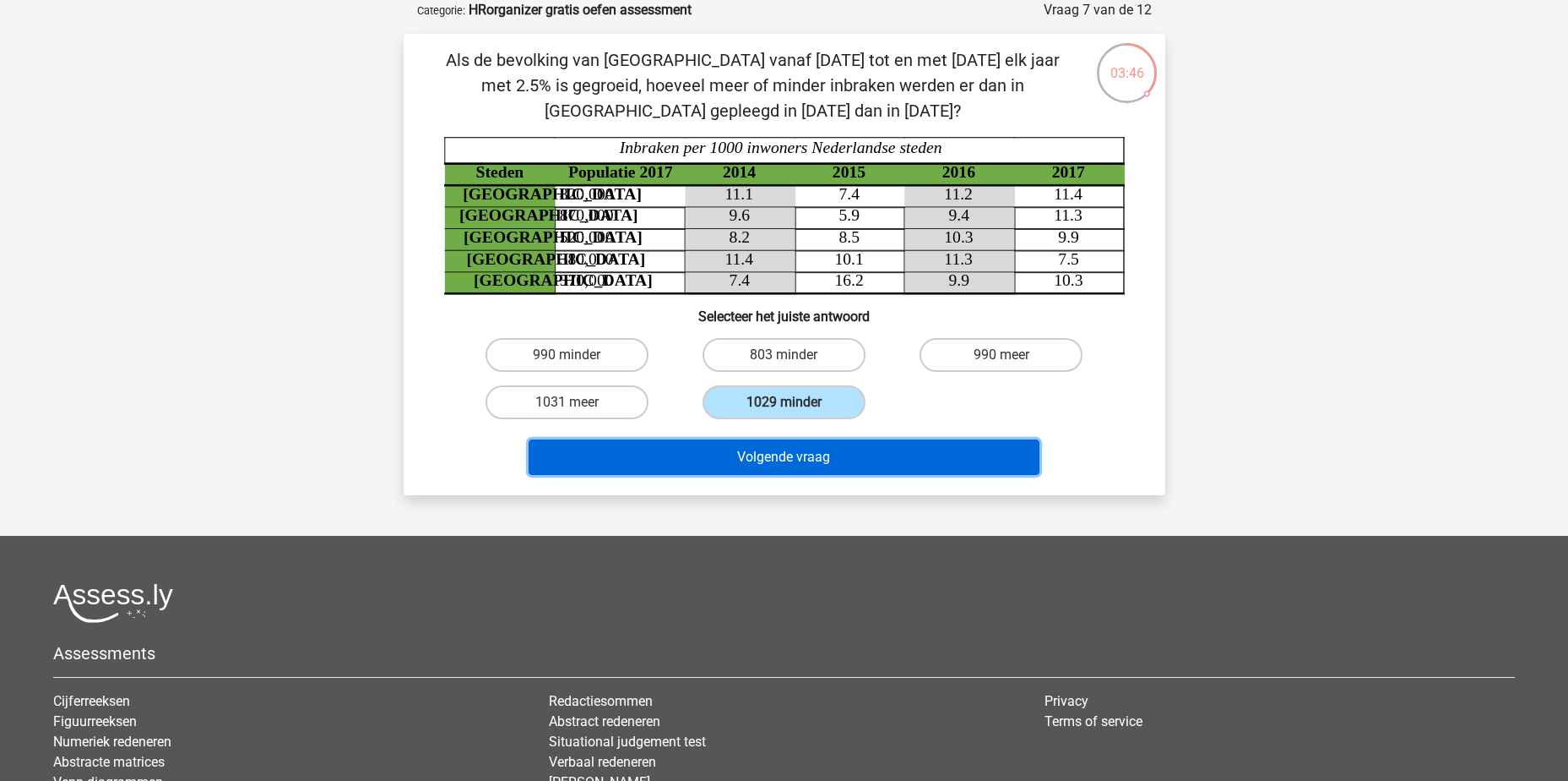
click at [773, 453] on button "Volgende vraag" at bounding box center [784, 457] width 511 height 35
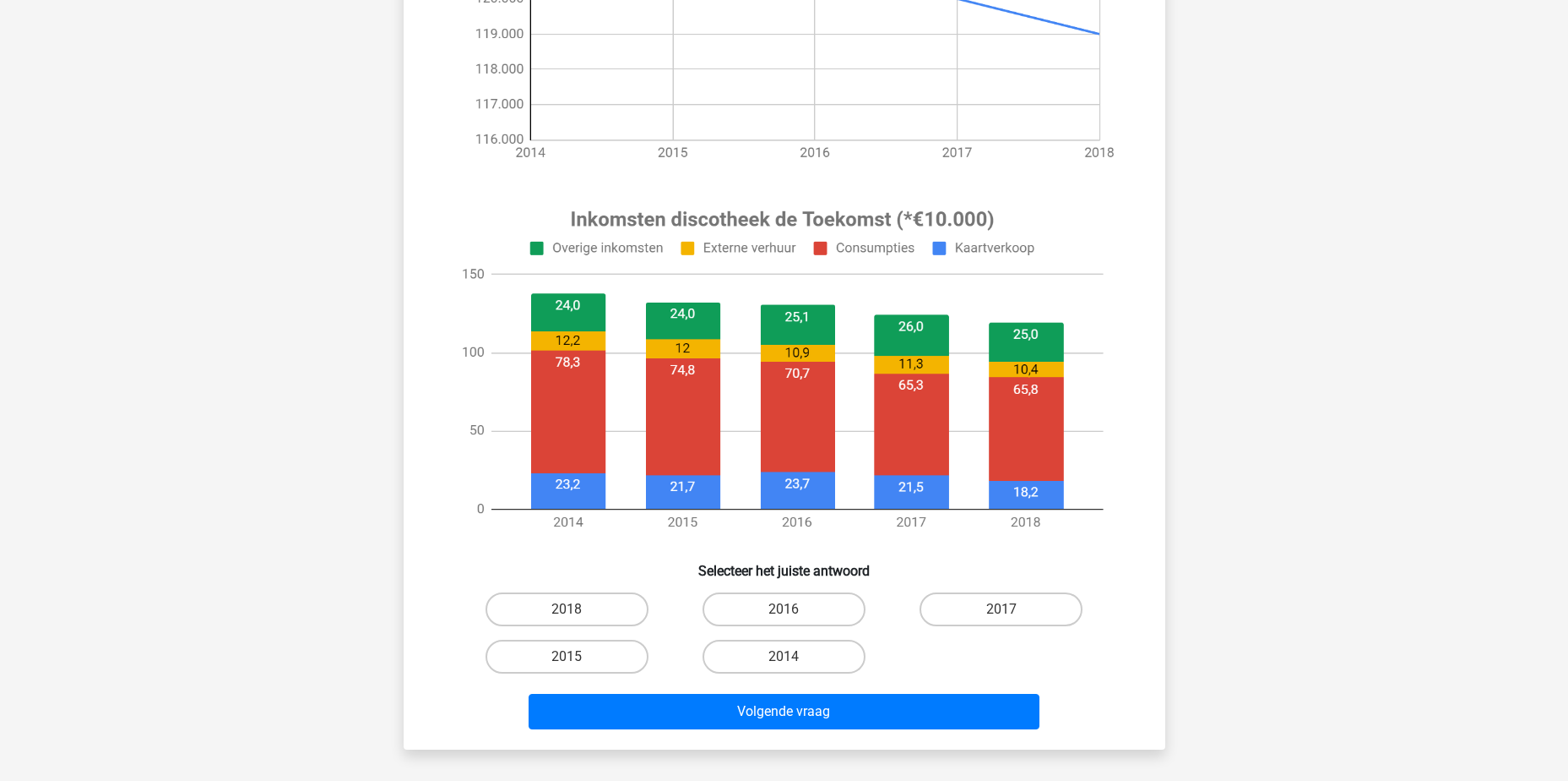
scroll to position [591, 0]
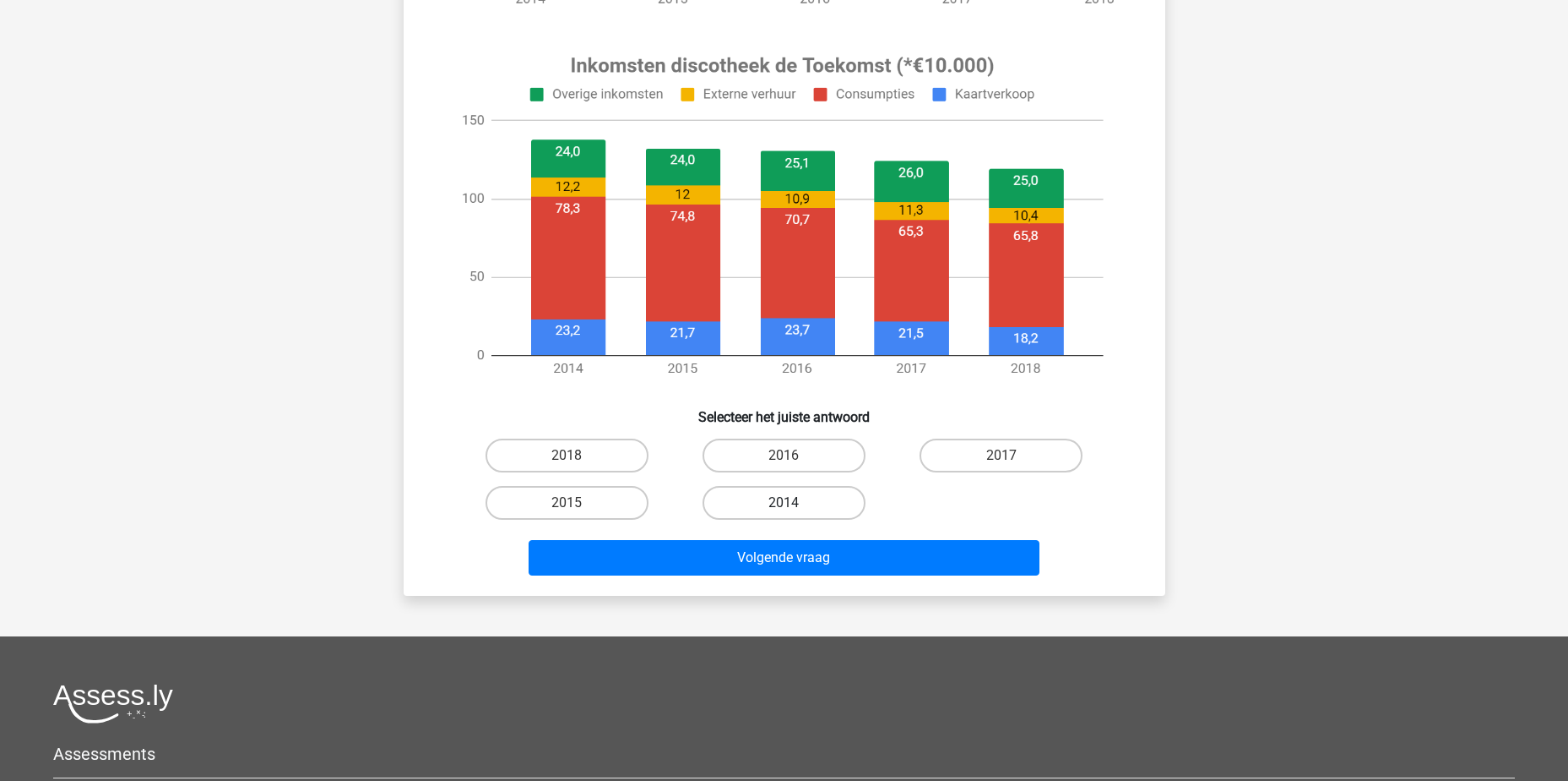
click at [795, 504] on label "2014" at bounding box center [784, 502] width 163 height 34
click at [794, 504] on input "2014" at bounding box center [789, 508] width 11 height 11
radio input "true"
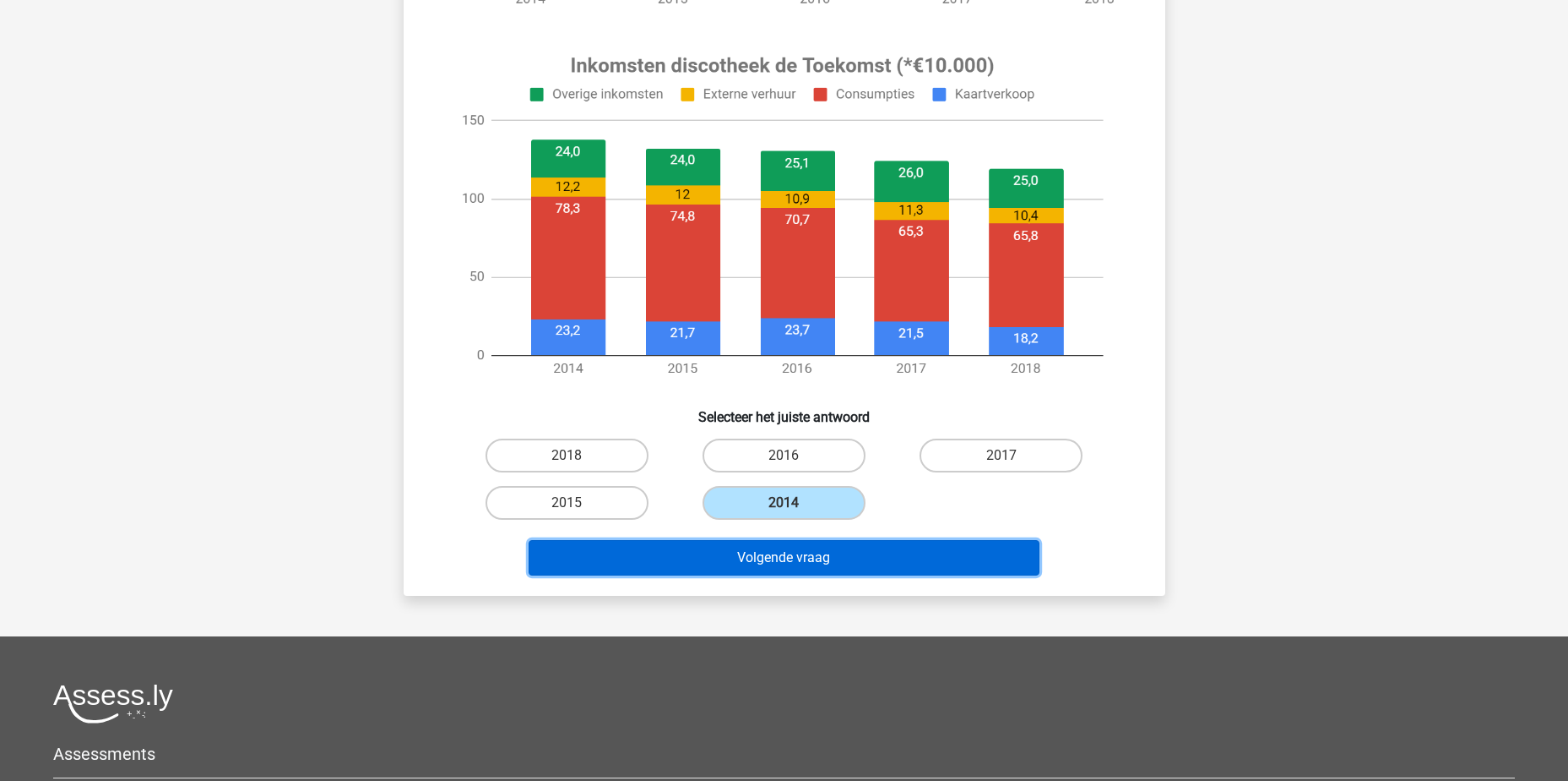
click at [813, 563] on button "Volgende vraag" at bounding box center [784, 557] width 511 height 35
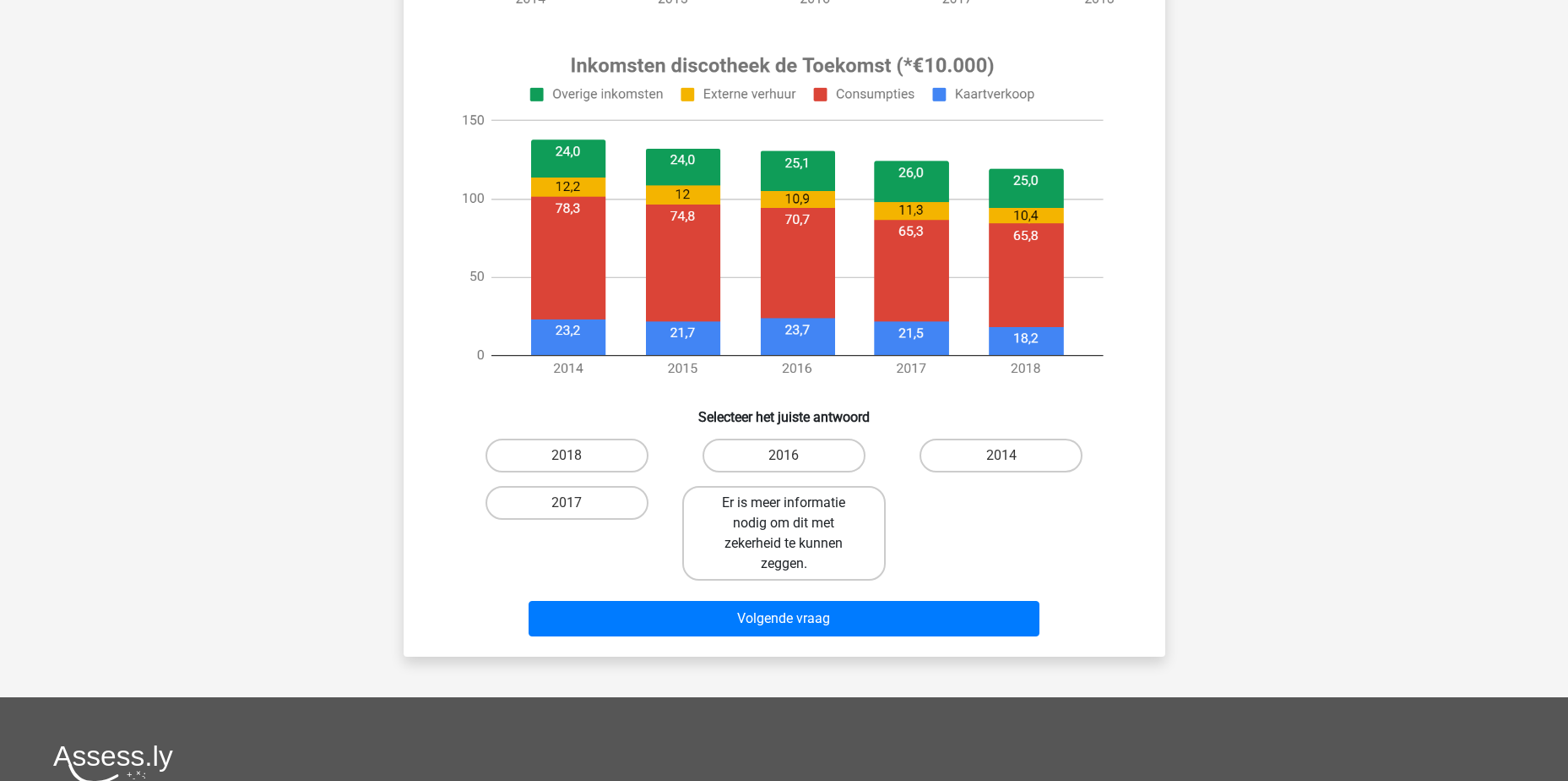
click at [809, 549] on label "Er is meer informatie nodig om dit met zekerheid te kunnen zeggen." at bounding box center [784, 533] width 204 height 95
click at [794, 513] on input "Er is meer informatie nodig om dit met zekerheid te kunnen zeggen." at bounding box center [789, 508] width 11 height 11
radio input "true"
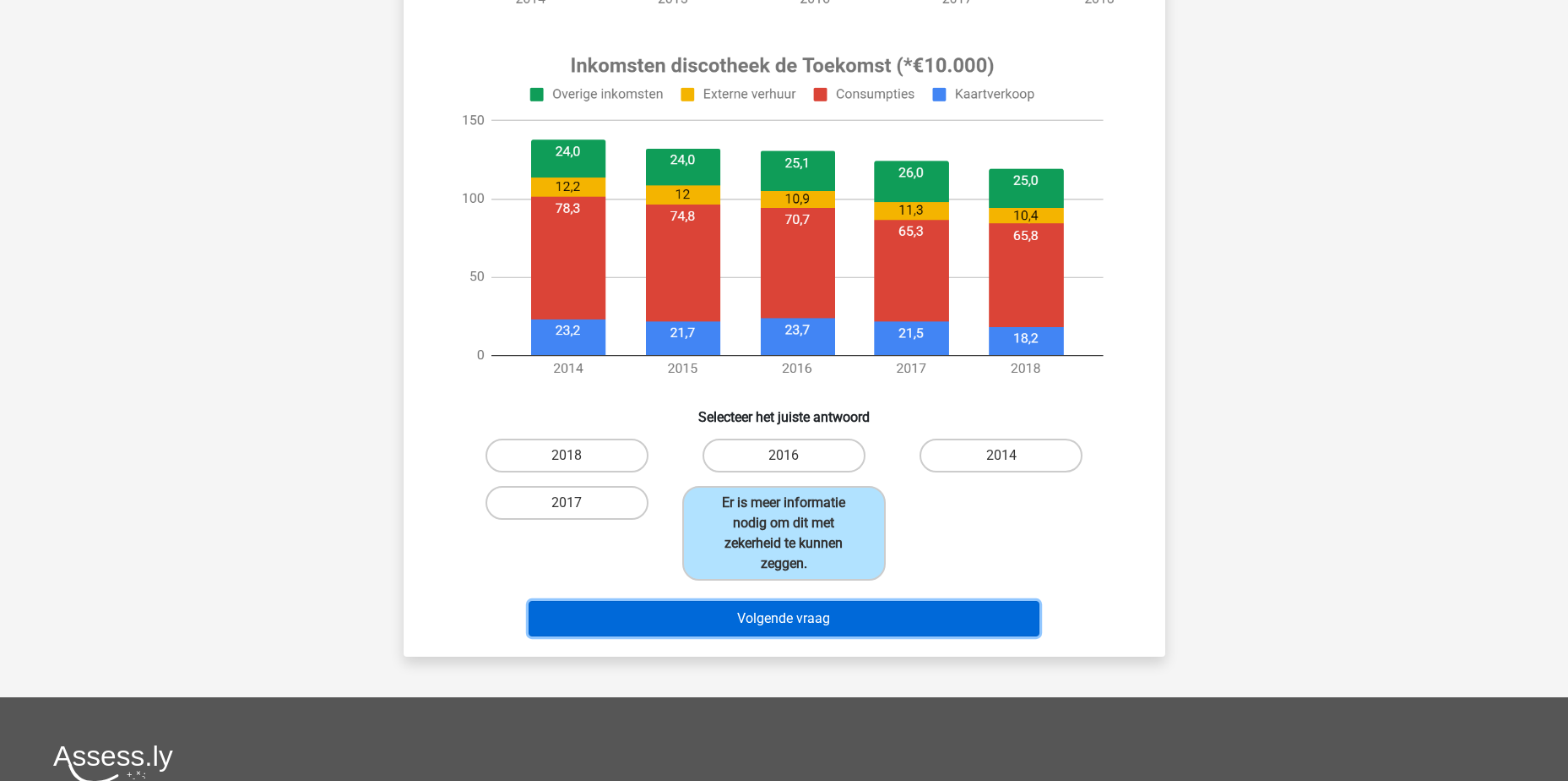
click at [837, 619] on button "Volgende vraag" at bounding box center [784, 618] width 511 height 35
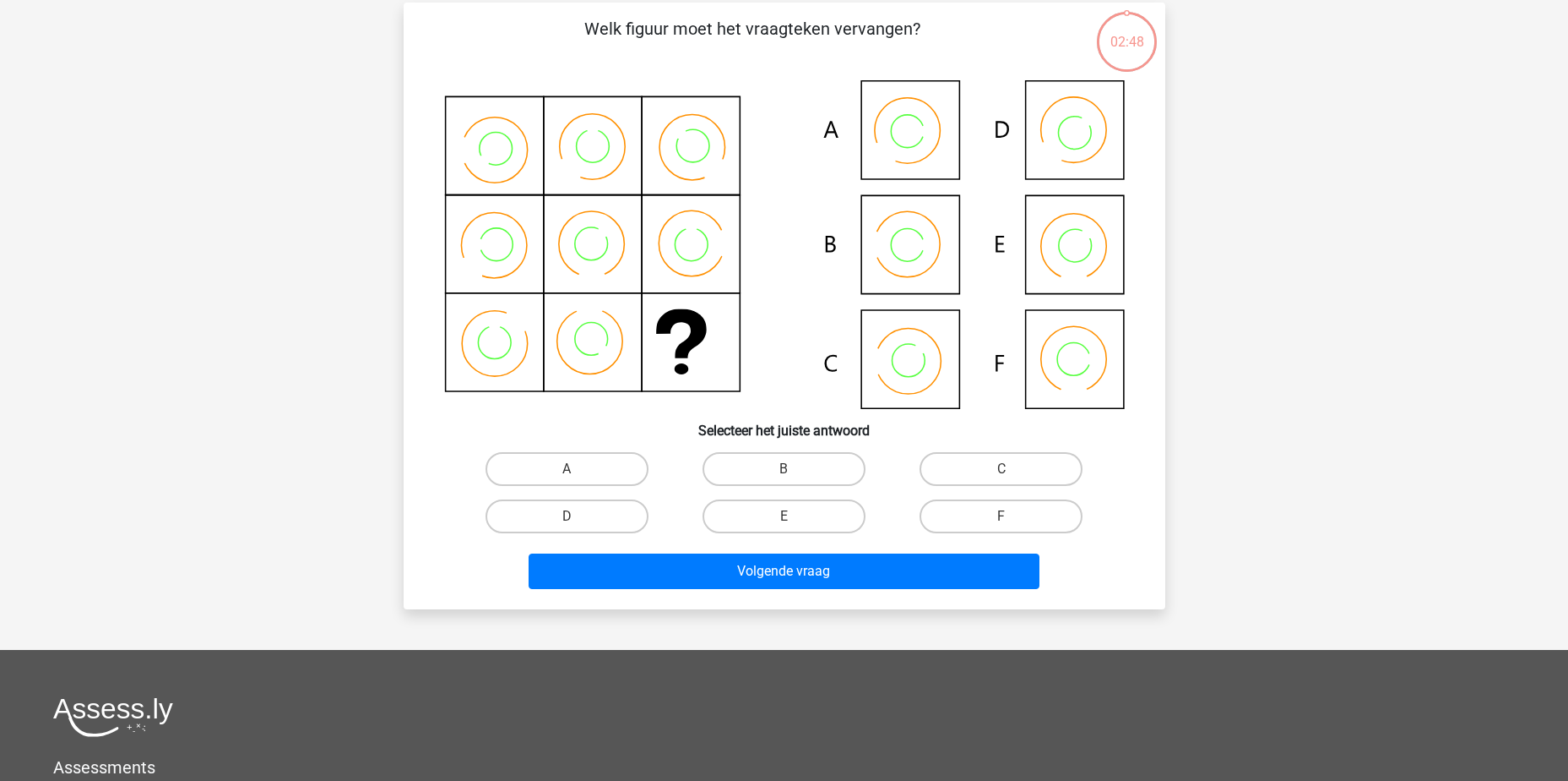
scroll to position [85, 0]
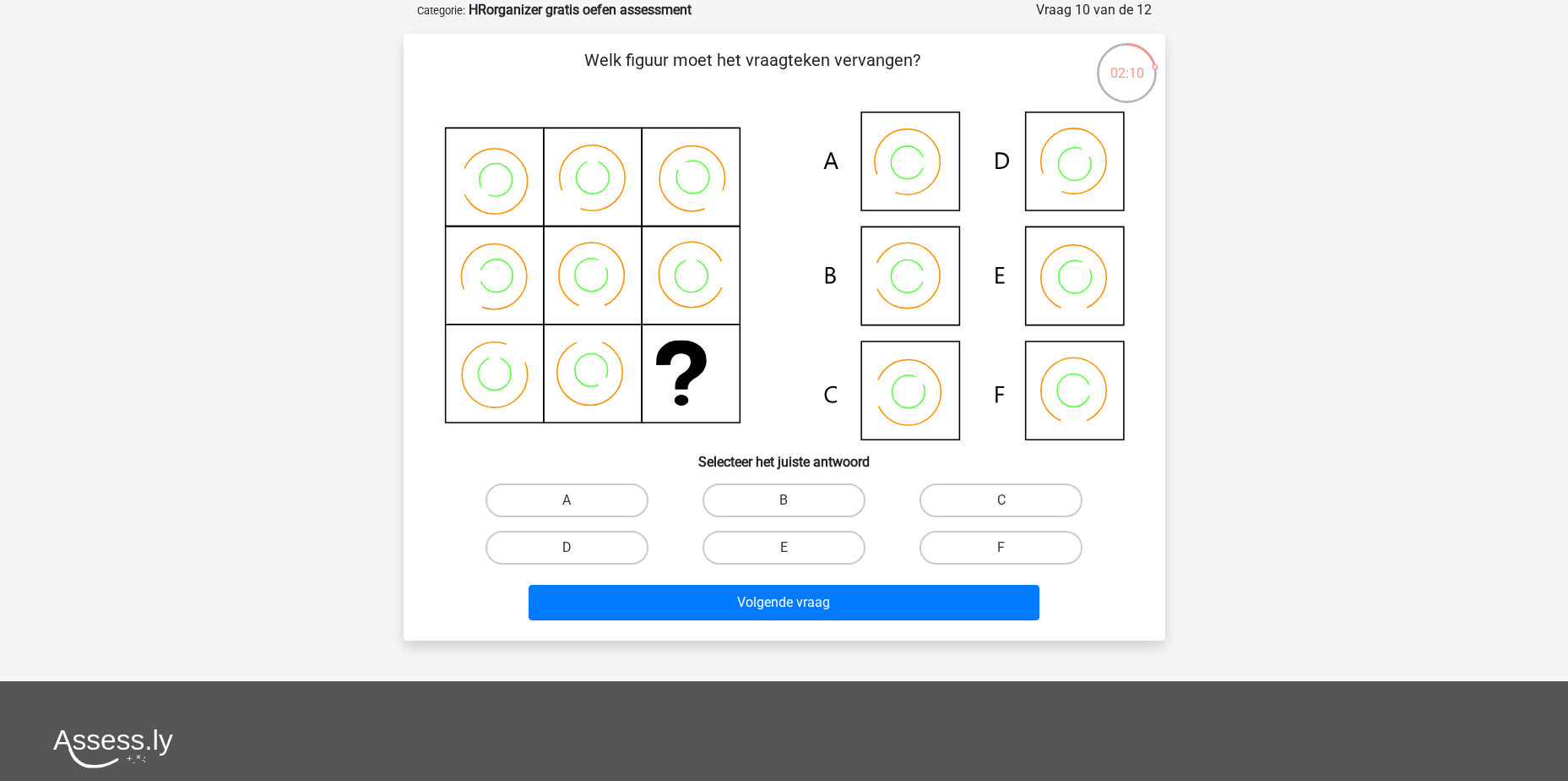
click at [911, 370] on icon at bounding box center [784, 275] width 681 height 329
click at [963, 503] on label "C" at bounding box center [1000, 500] width 163 height 34
click at [1001, 503] on input "C" at bounding box center [1007, 506] width 11 height 11
radio input "true"
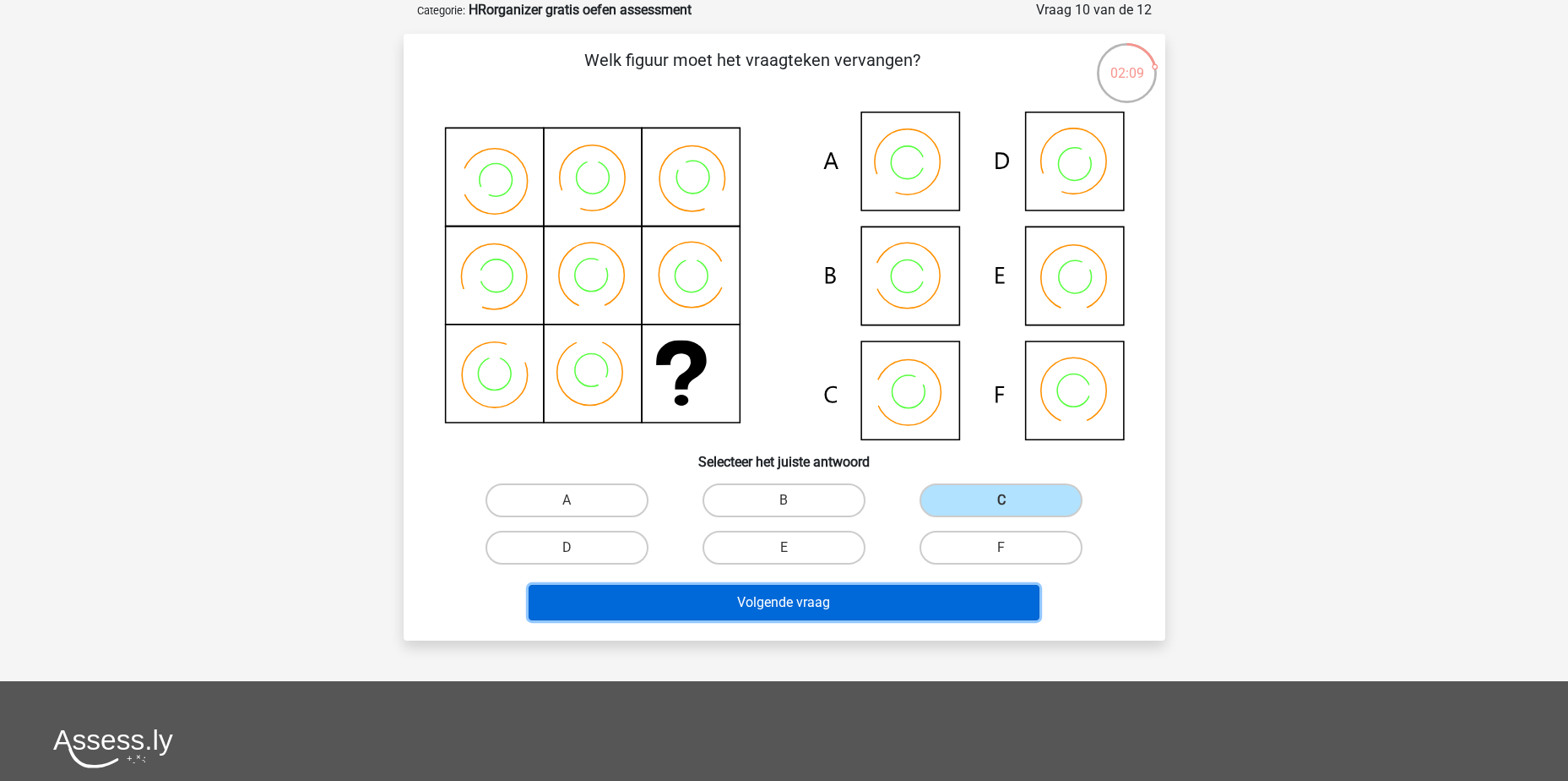
click at [931, 601] on button "Volgende vraag" at bounding box center [784, 602] width 511 height 35
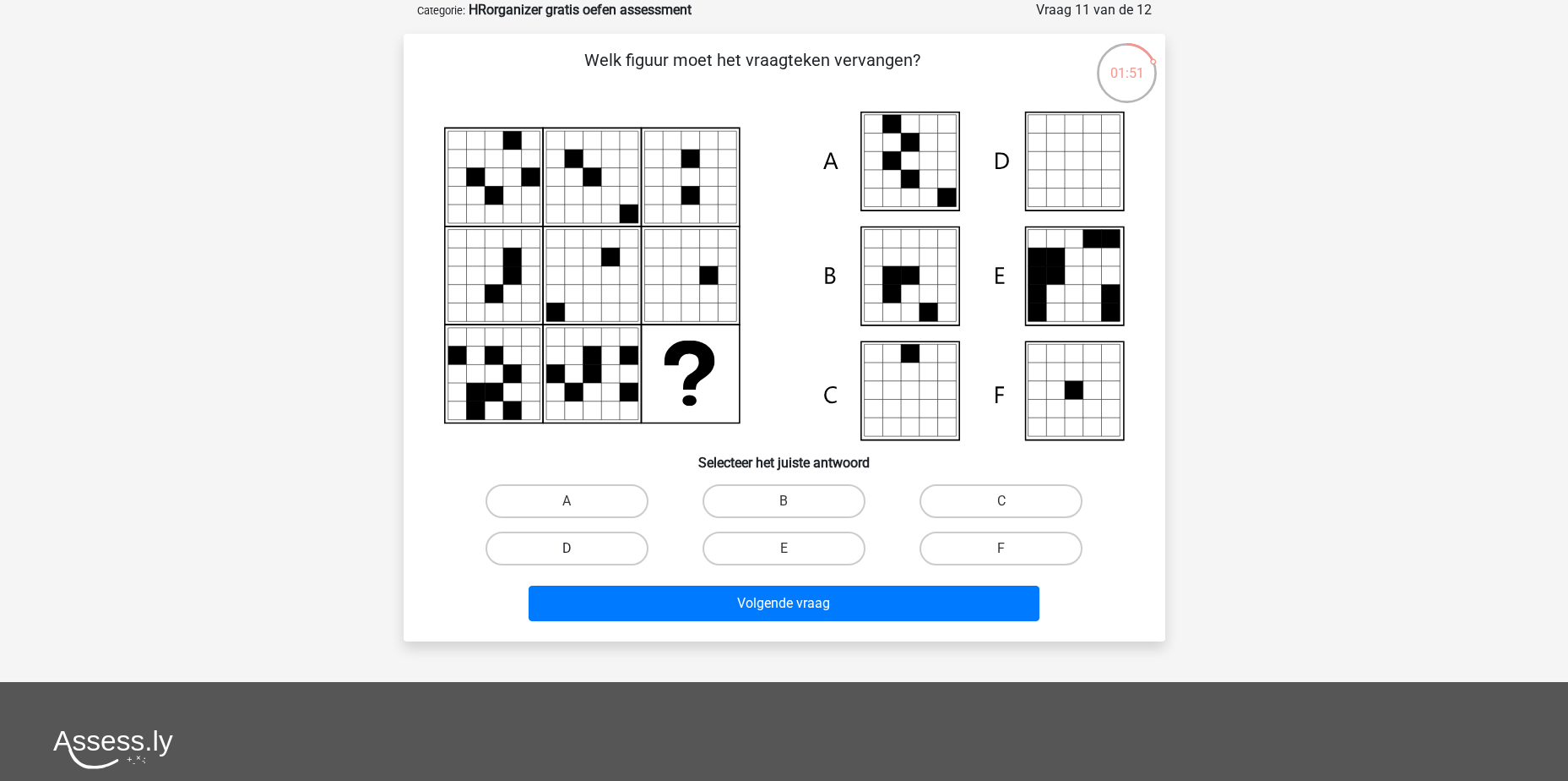
click at [620, 551] on label "D" at bounding box center [567, 548] width 163 height 34
click at [578, 551] on input "D" at bounding box center [572, 554] width 11 height 11
radio input "true"
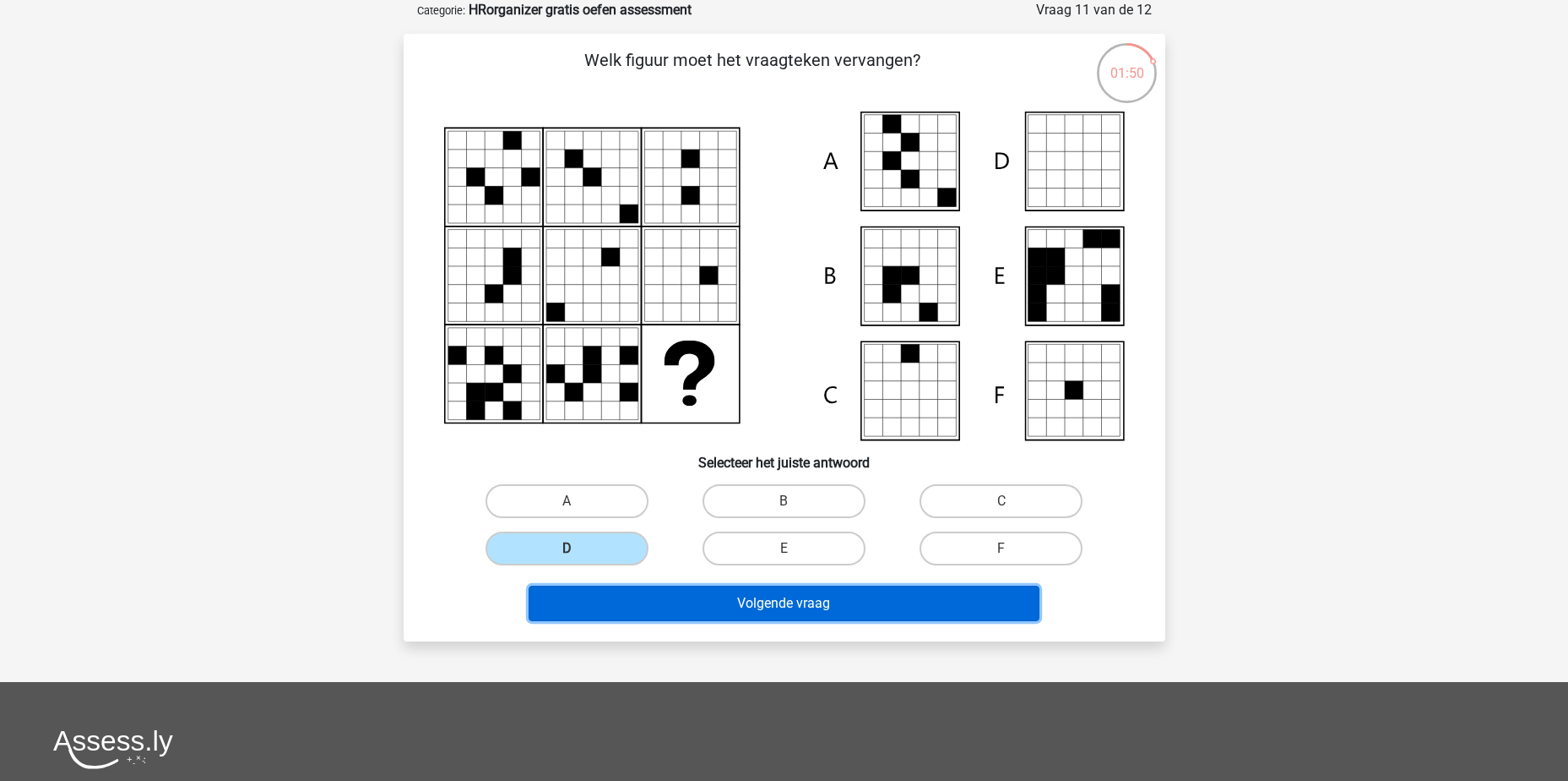
click at [706, 614] on button "Volgende vraag" at bounding box center [784, 603] width 511 height 35
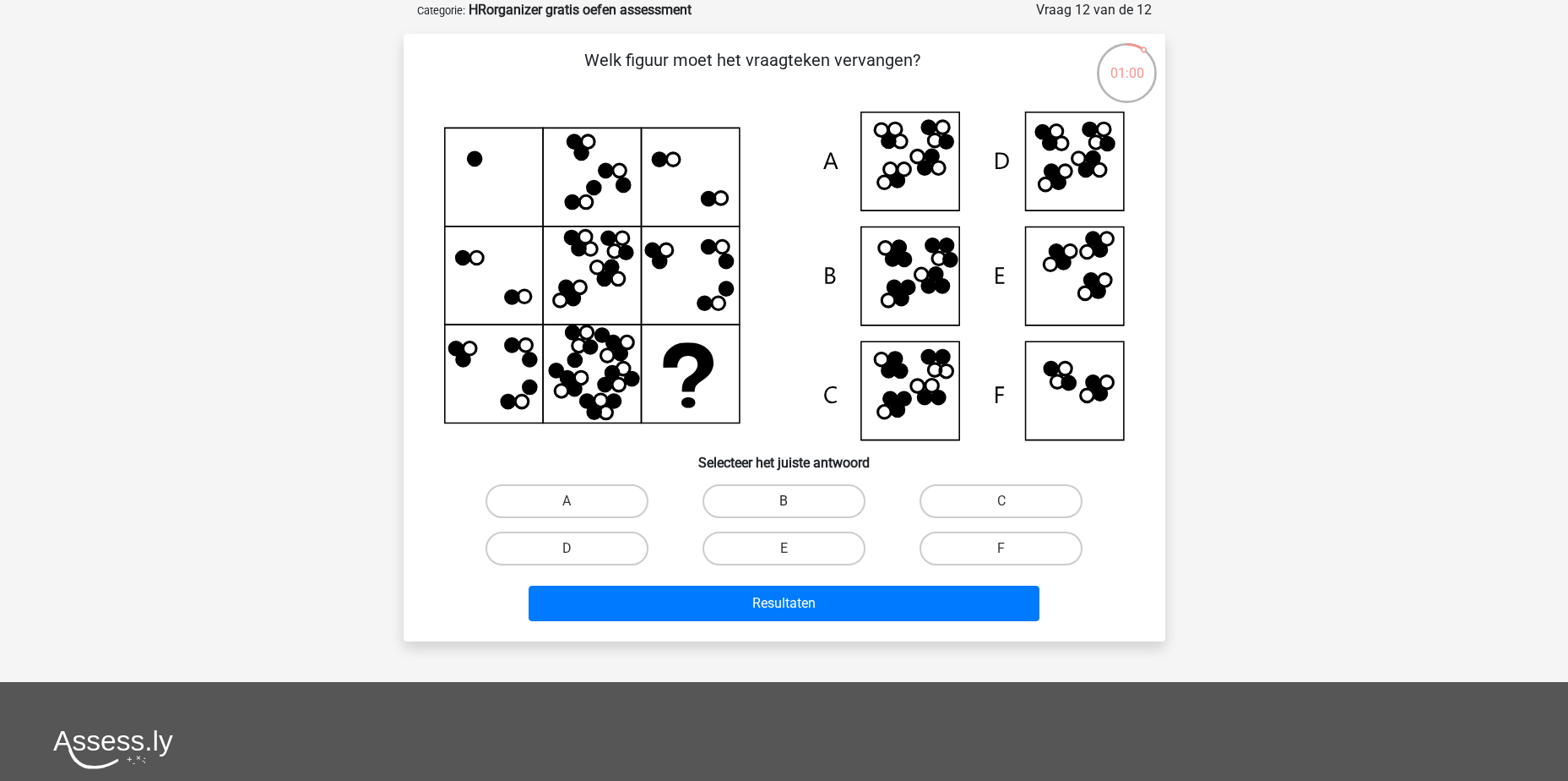
click at [780, 491] on label "B" at bounding box center [784, 501] width 163 height 34
click at [784, 501] on input "B" at bounding box center [789, 507] width 11 height 11
radio input "true"
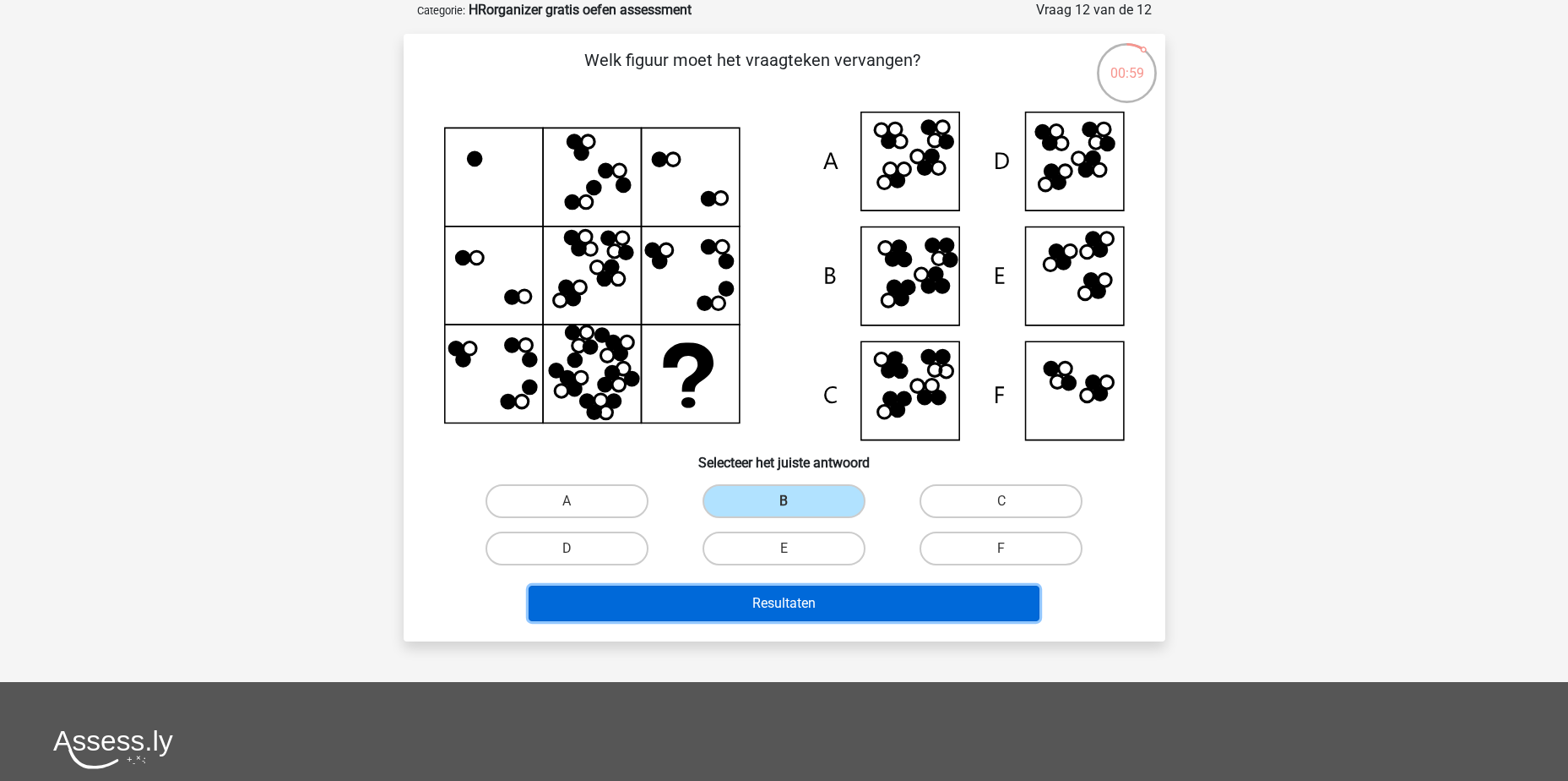
click at [808, 604] on button "Resultaten" at bounding box center [784, 603] width 511 height 35
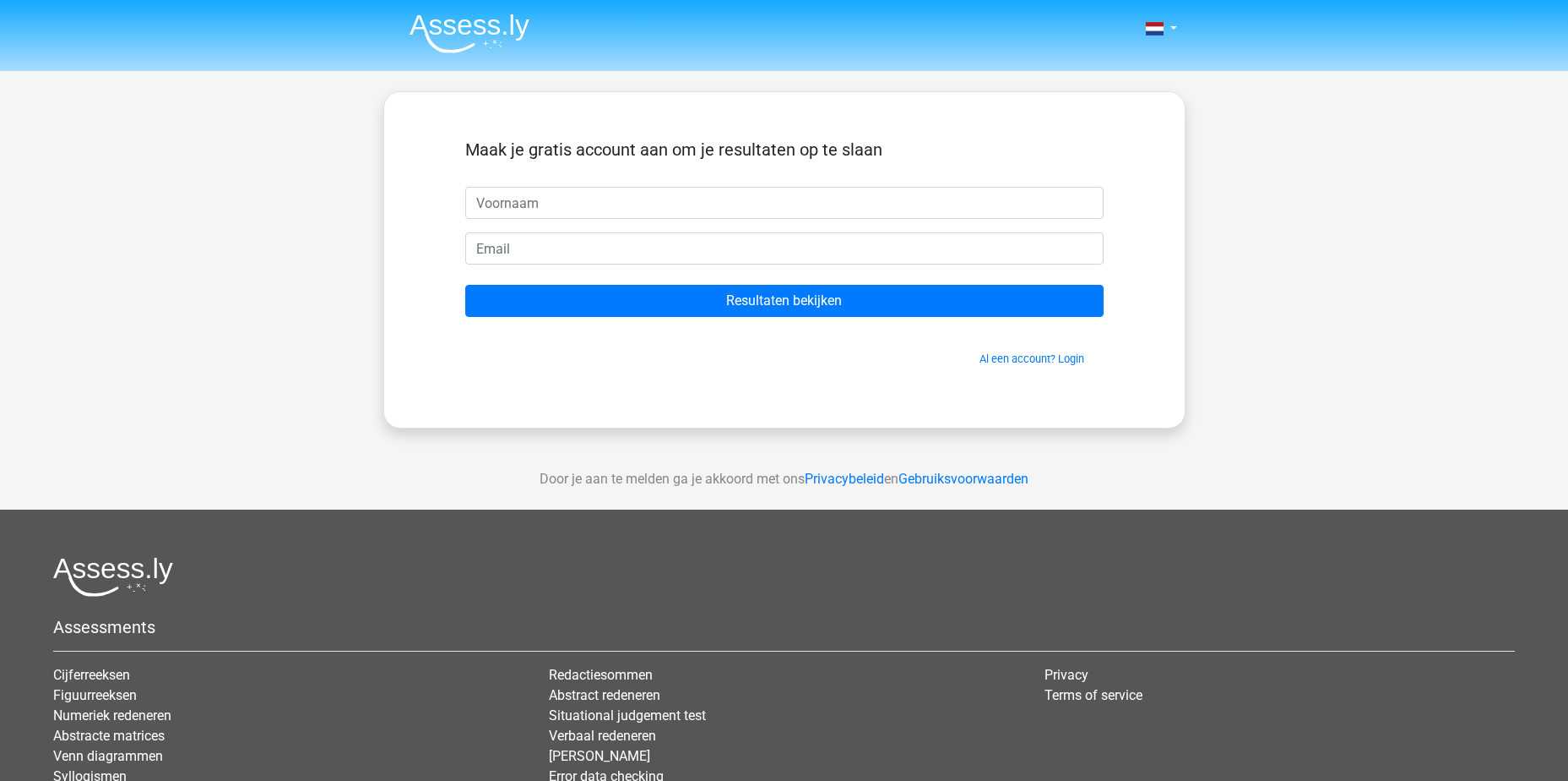
click at [573, 212] on input "text" at bounding box center [785, 202] width 638 height 32
type input "[PERSON_NAME]"
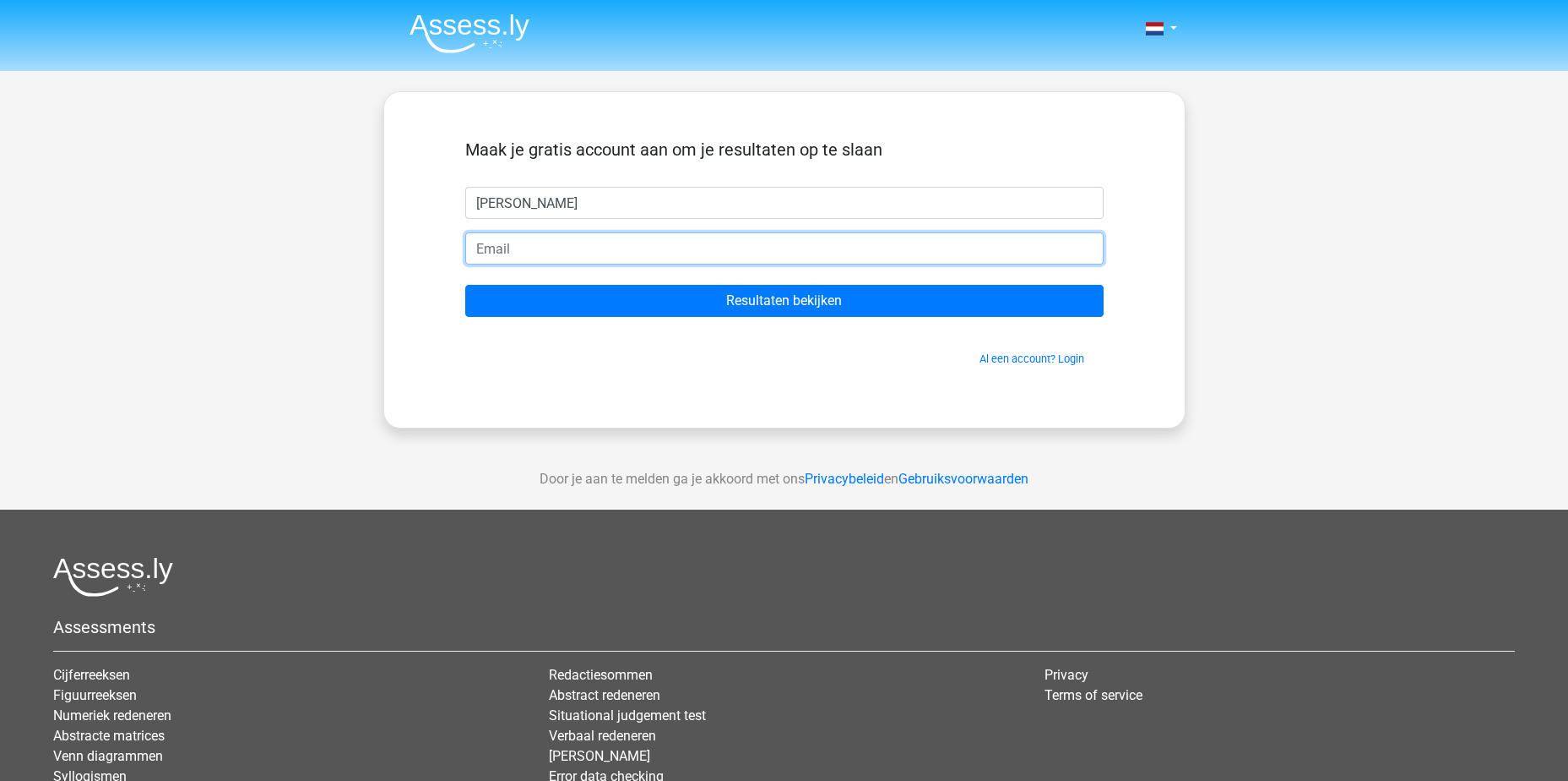
click at [546, 245] on input "email" at bounding box center [785, 248] width 638 height 32
type input "[EMAIL_ADDRESS][DOMAIN_NAME]"
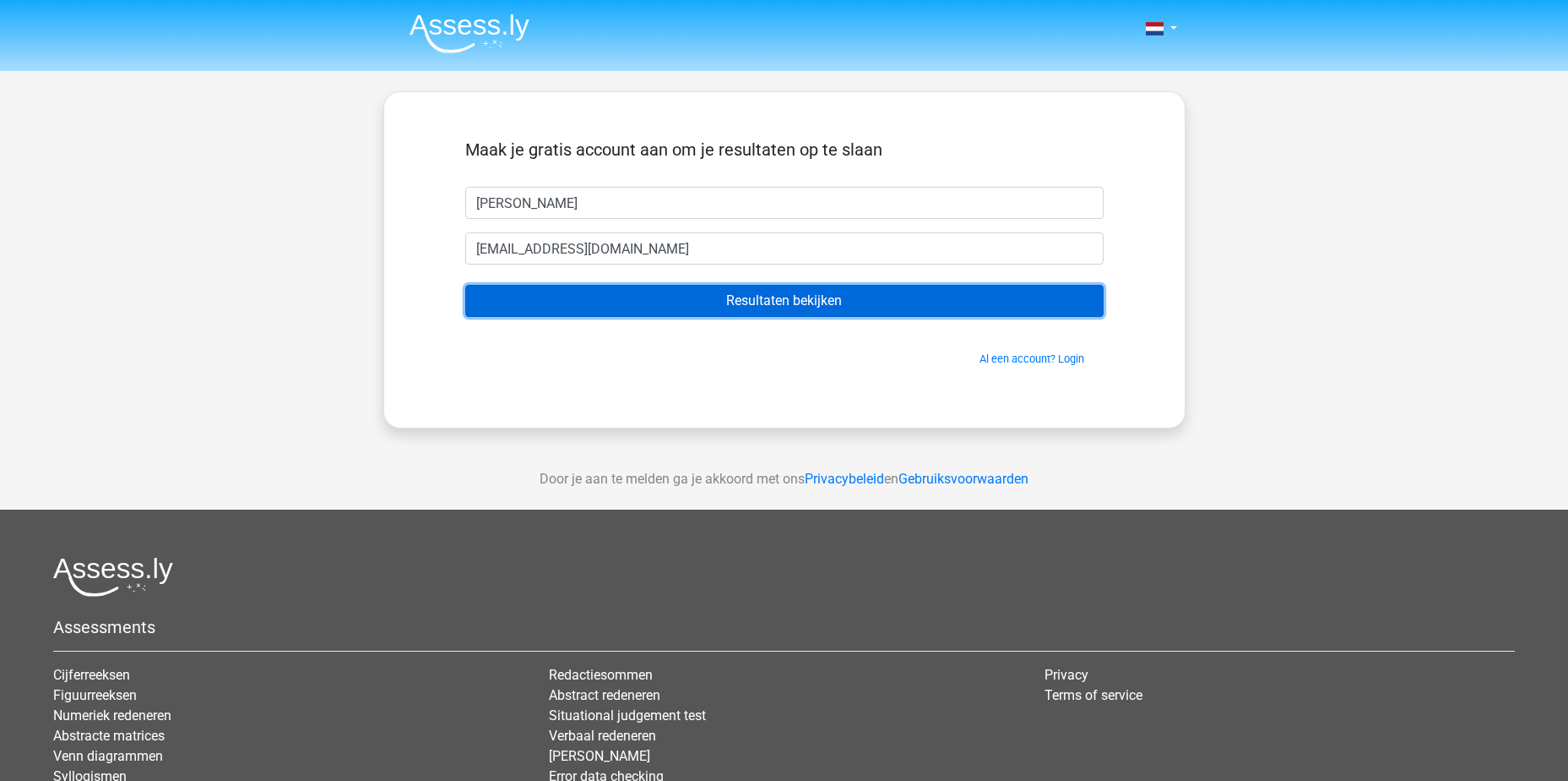
click at [755, 298] on input "Resultaten bekijken" at bounding box center [785, 300] width 638 height 32
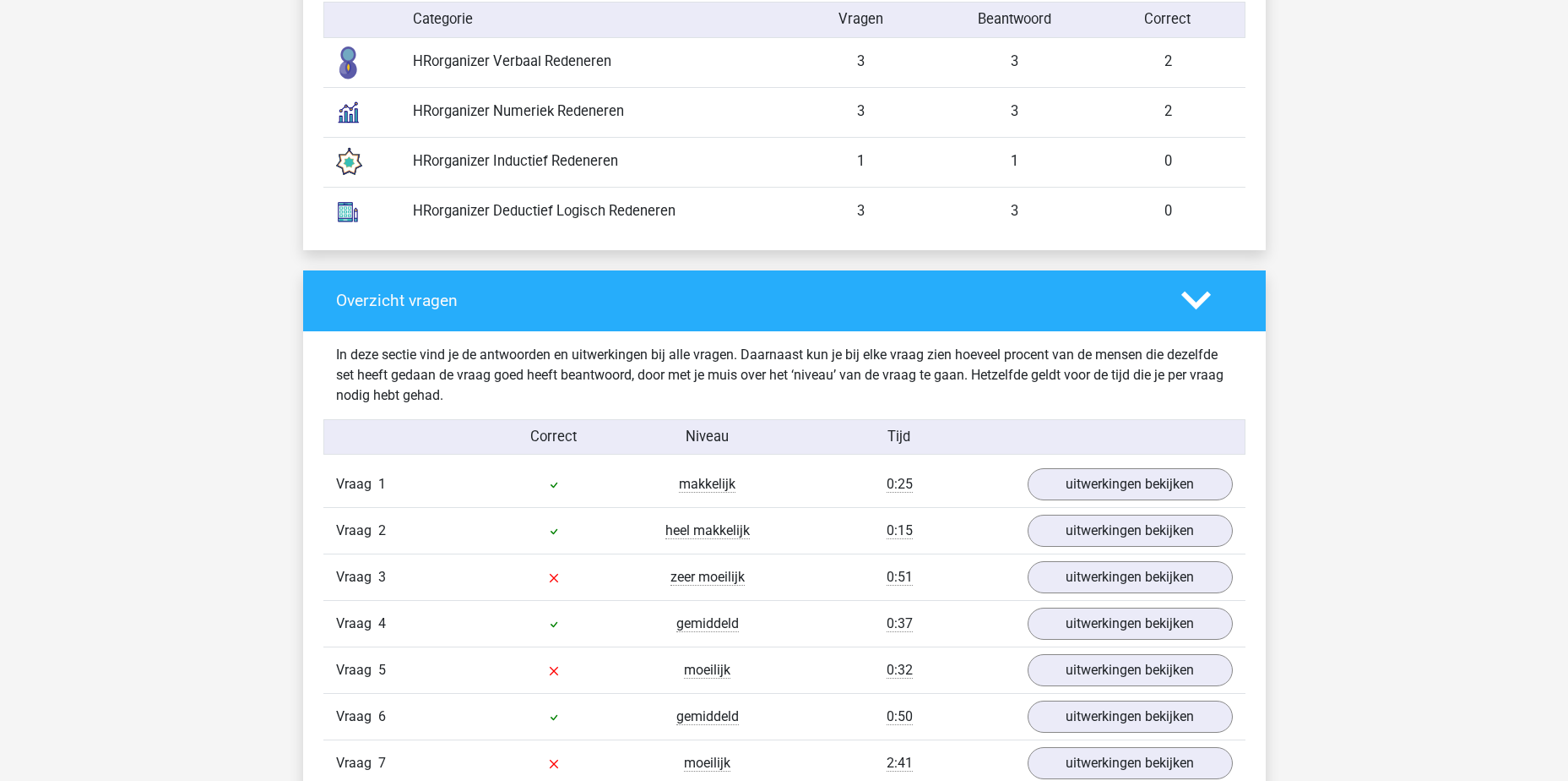
scroll to position [1437, 0]
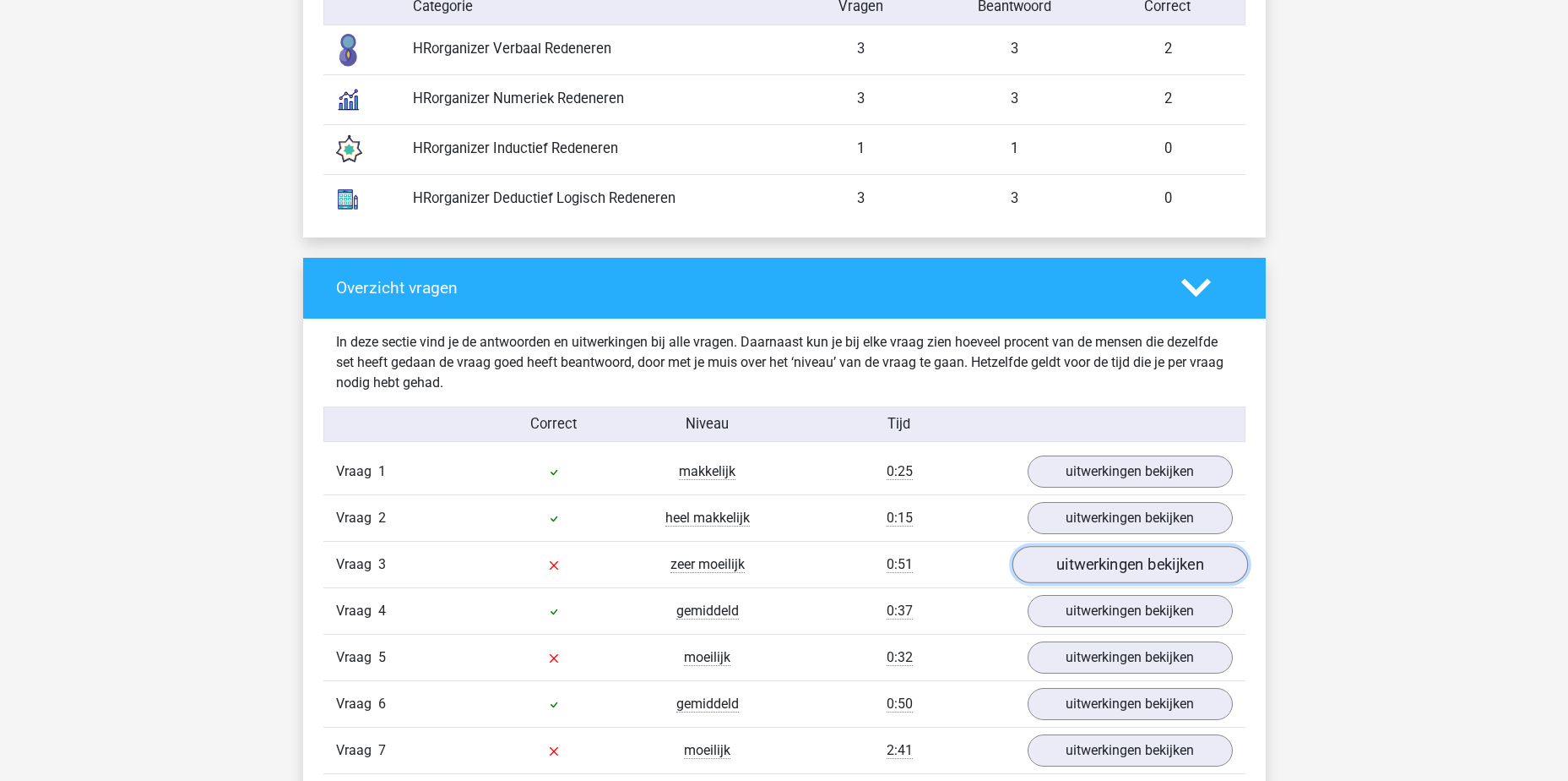
click at [1103, 569] on link "uitwerkingen bekijken" at bounding box center [1129, 564] width 235 height 37
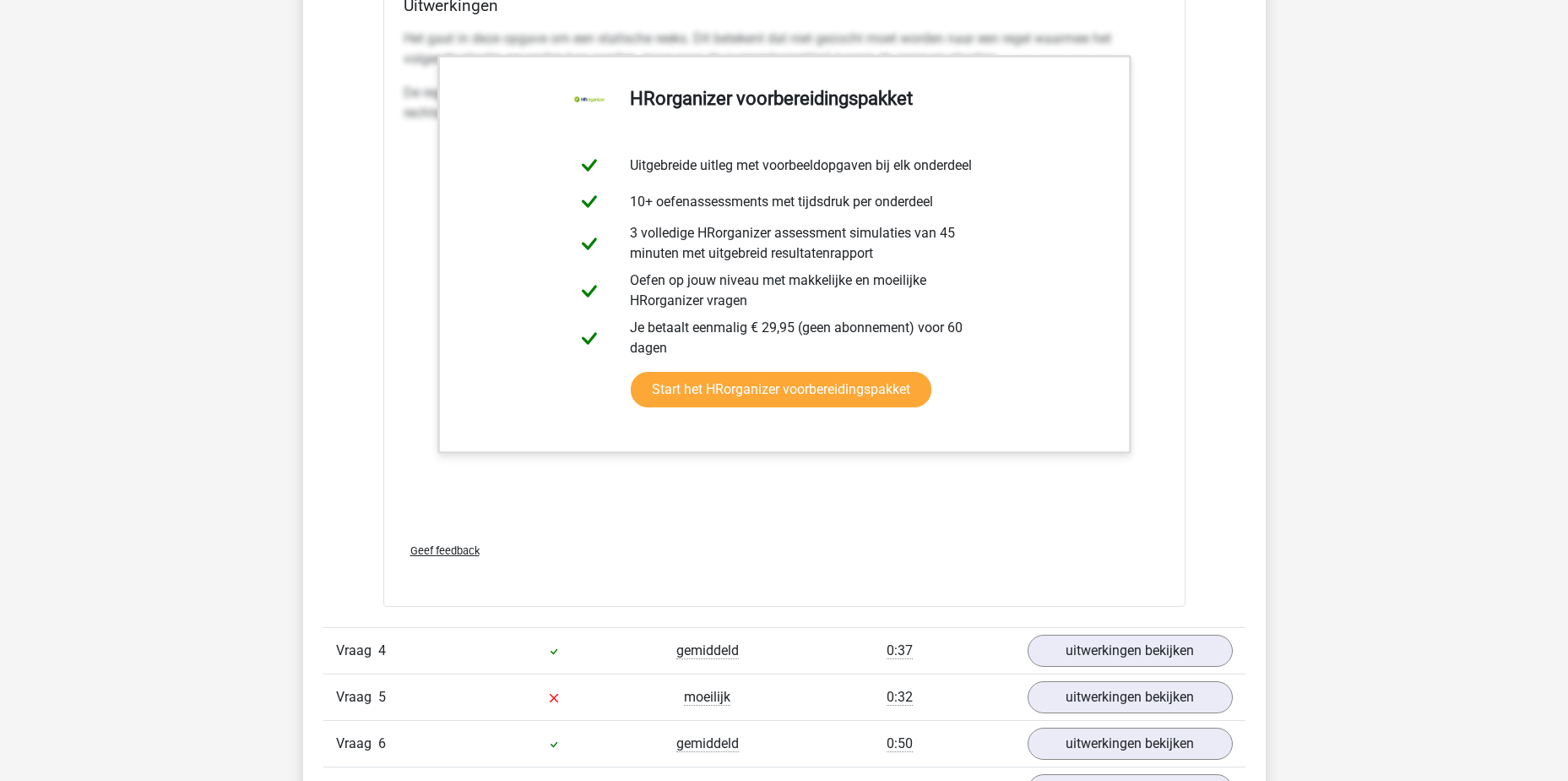
scroll to position [3042, 0]
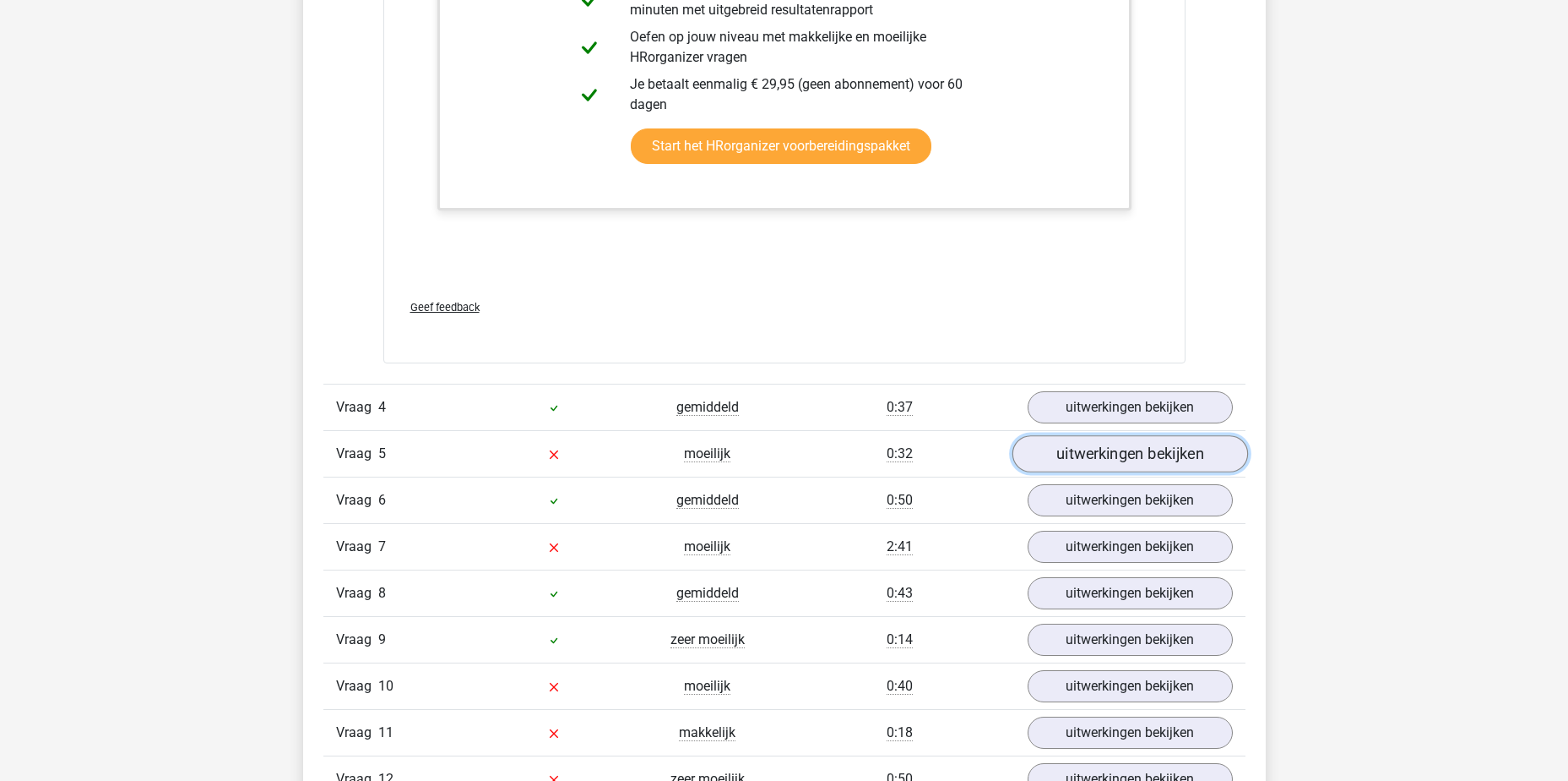
click at [1175, 459] on link "uitwerkingen bekijken" at bounding box center [1129, 453] width 235 height 37
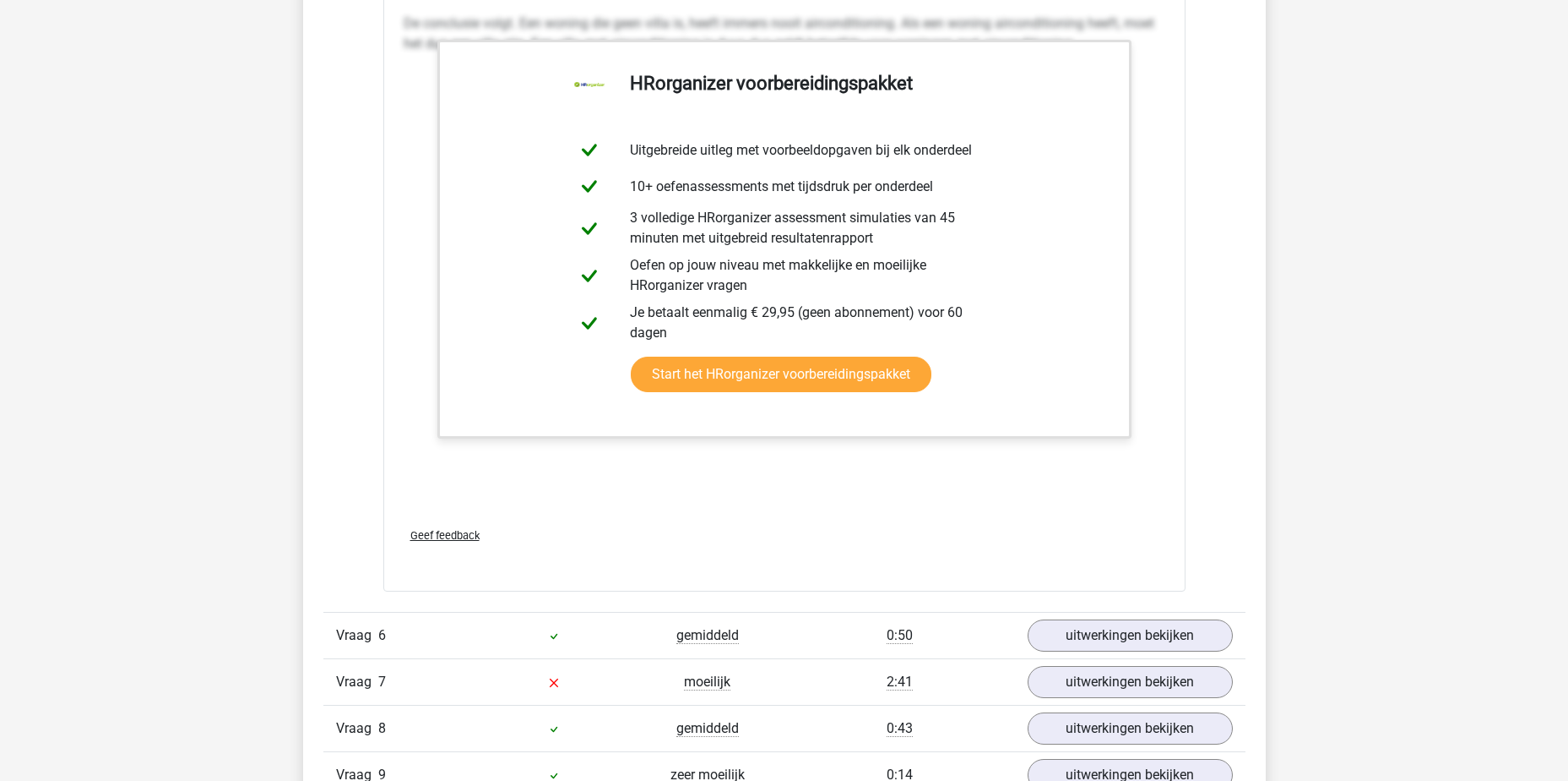
scroll to position [3887, 0]
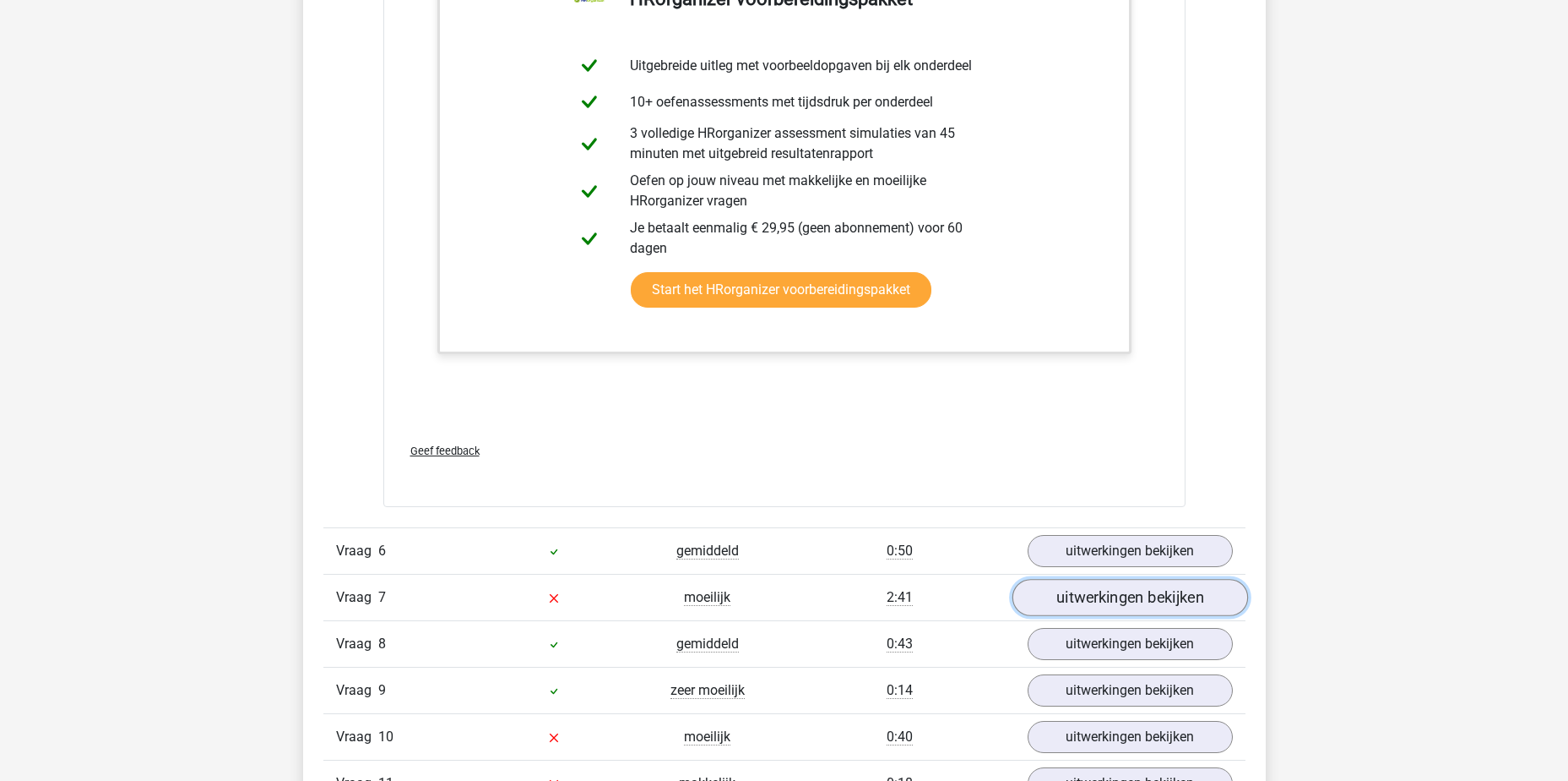
click at [1057, 585] on link "uitwerkingen bekijken" at bounding box center [1129, 597] width 235 height 37
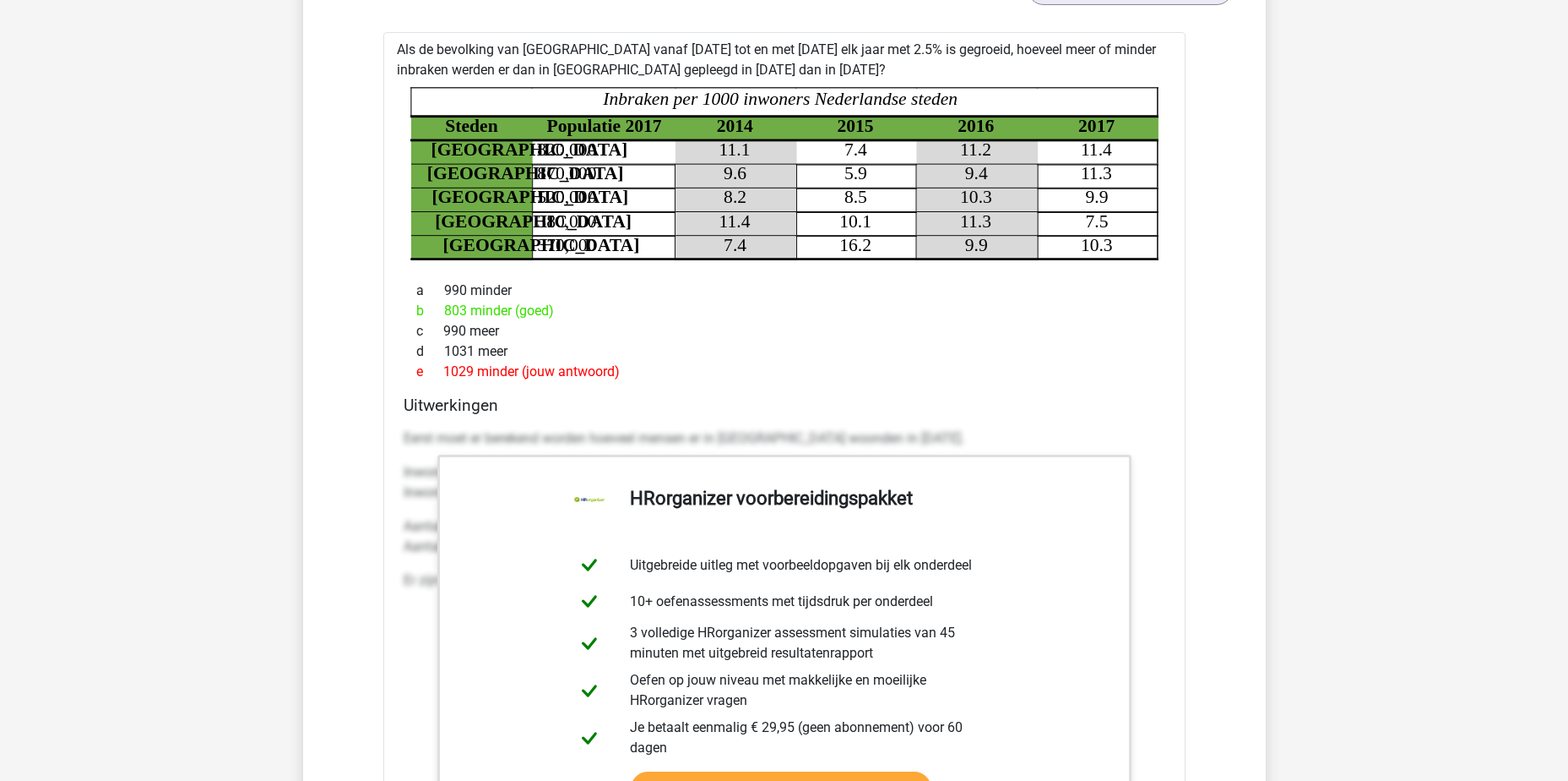
scroll to position [4479, 0]
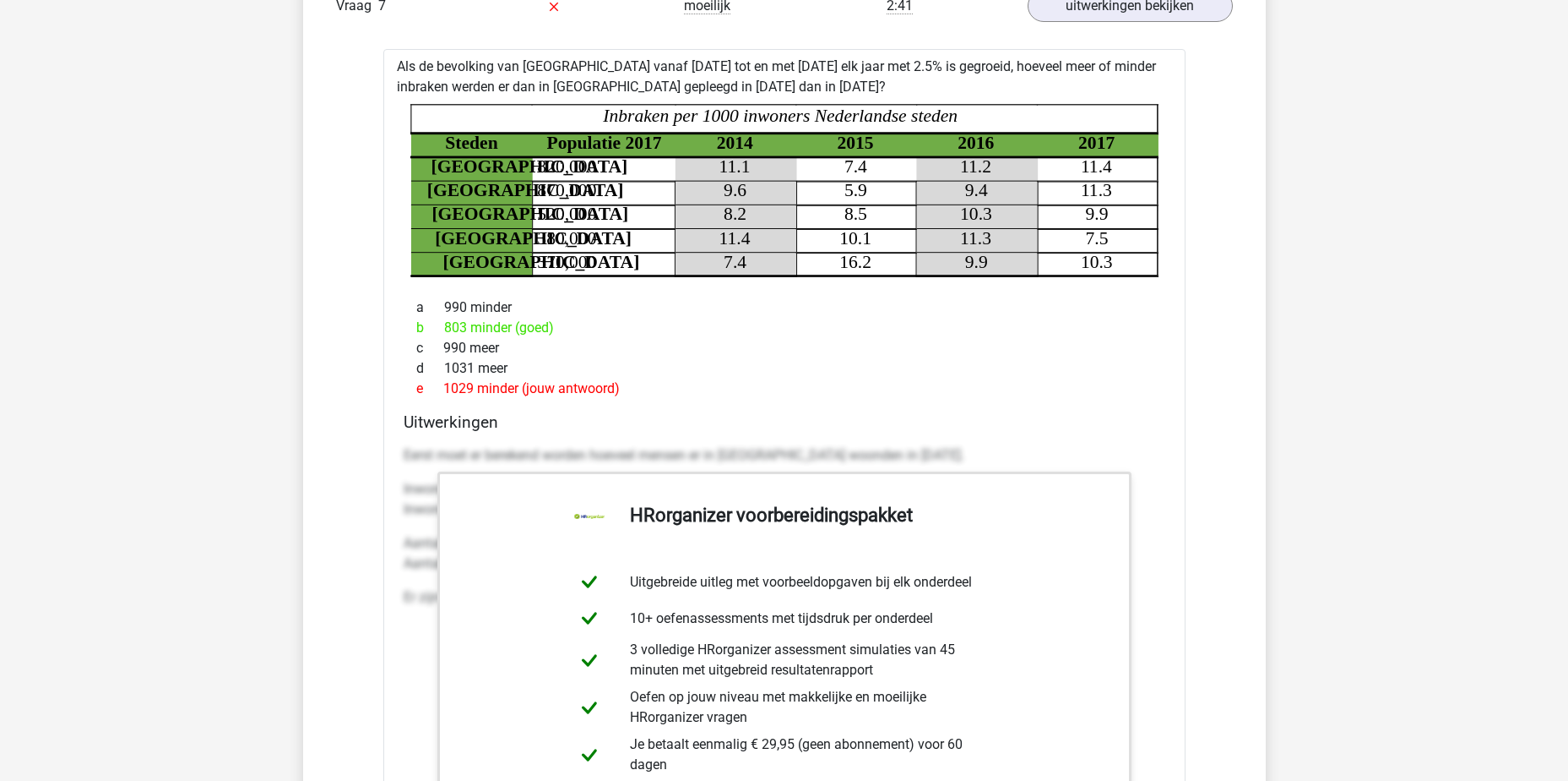
click at [765, 81] on div "Als de bevolking van [GEOGRAPHIC_DATA] vanaf [DATE] tot en met [DATE] elk jaar …" at bounding box center [785, 536] width 802 height 974
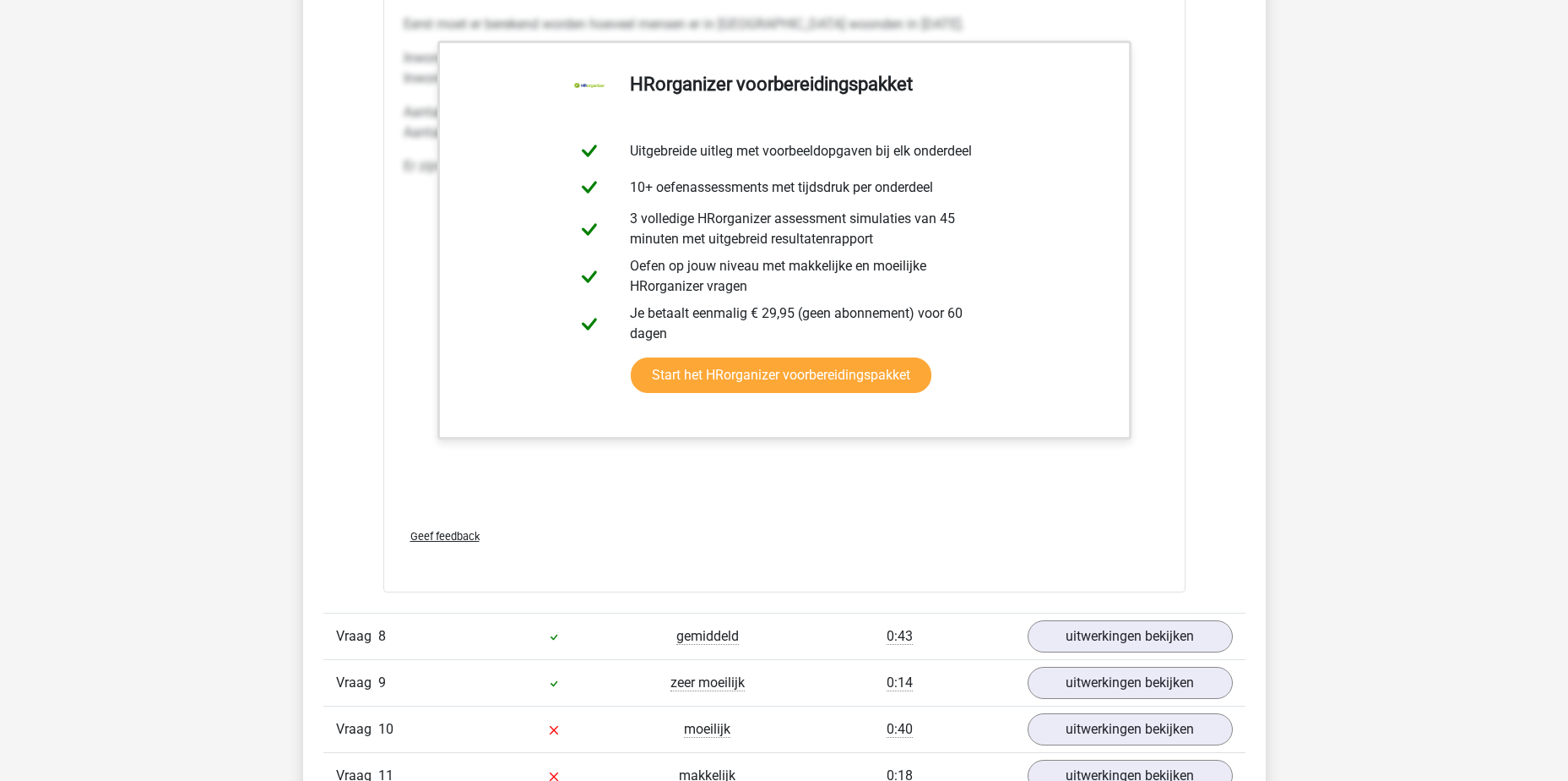
scroll to position [5155, 0]
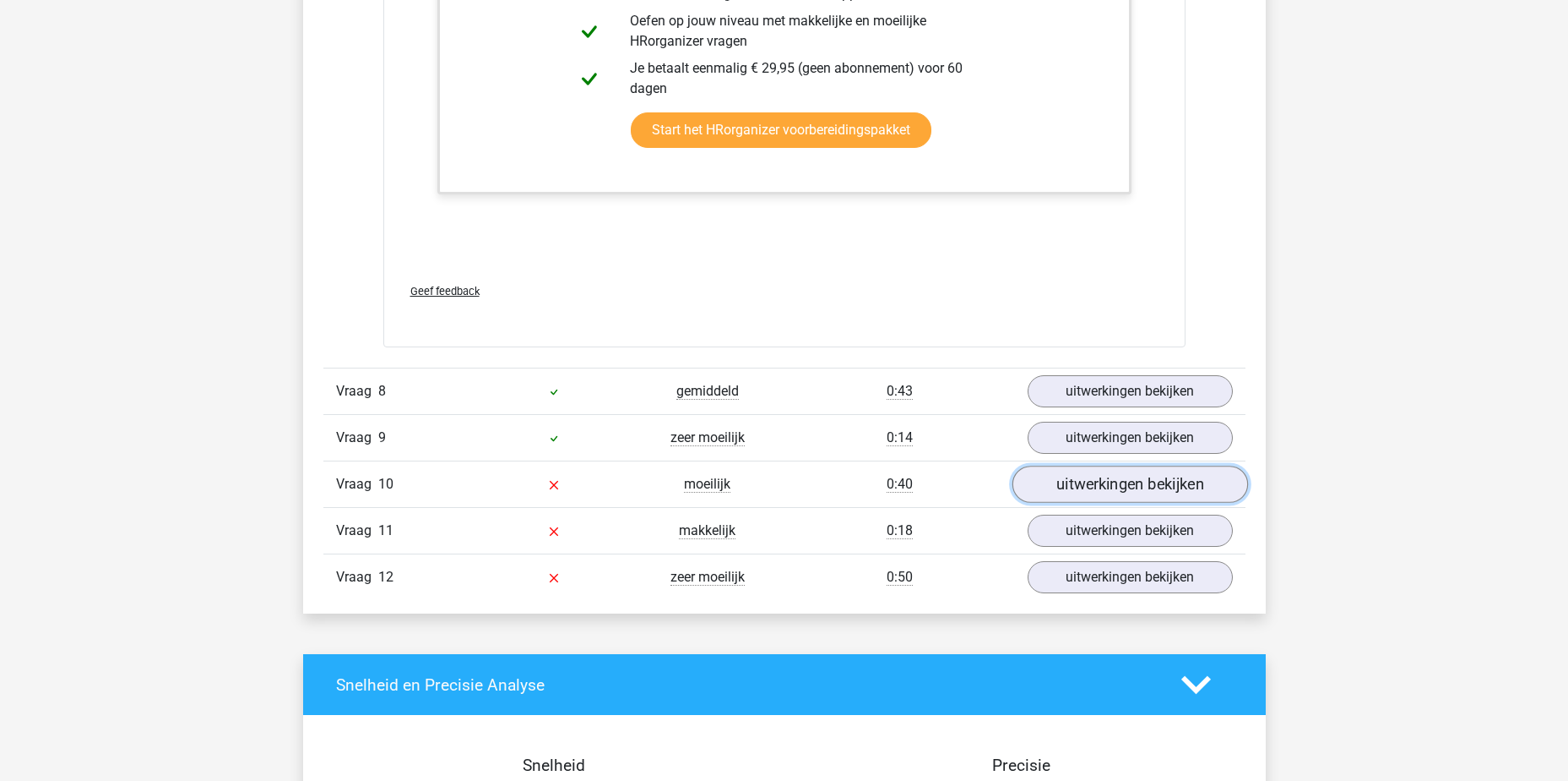
click at [1153, 491] on link "uitwerkingen bekijken" at bounding box center [1129, 484] width 235 height 37
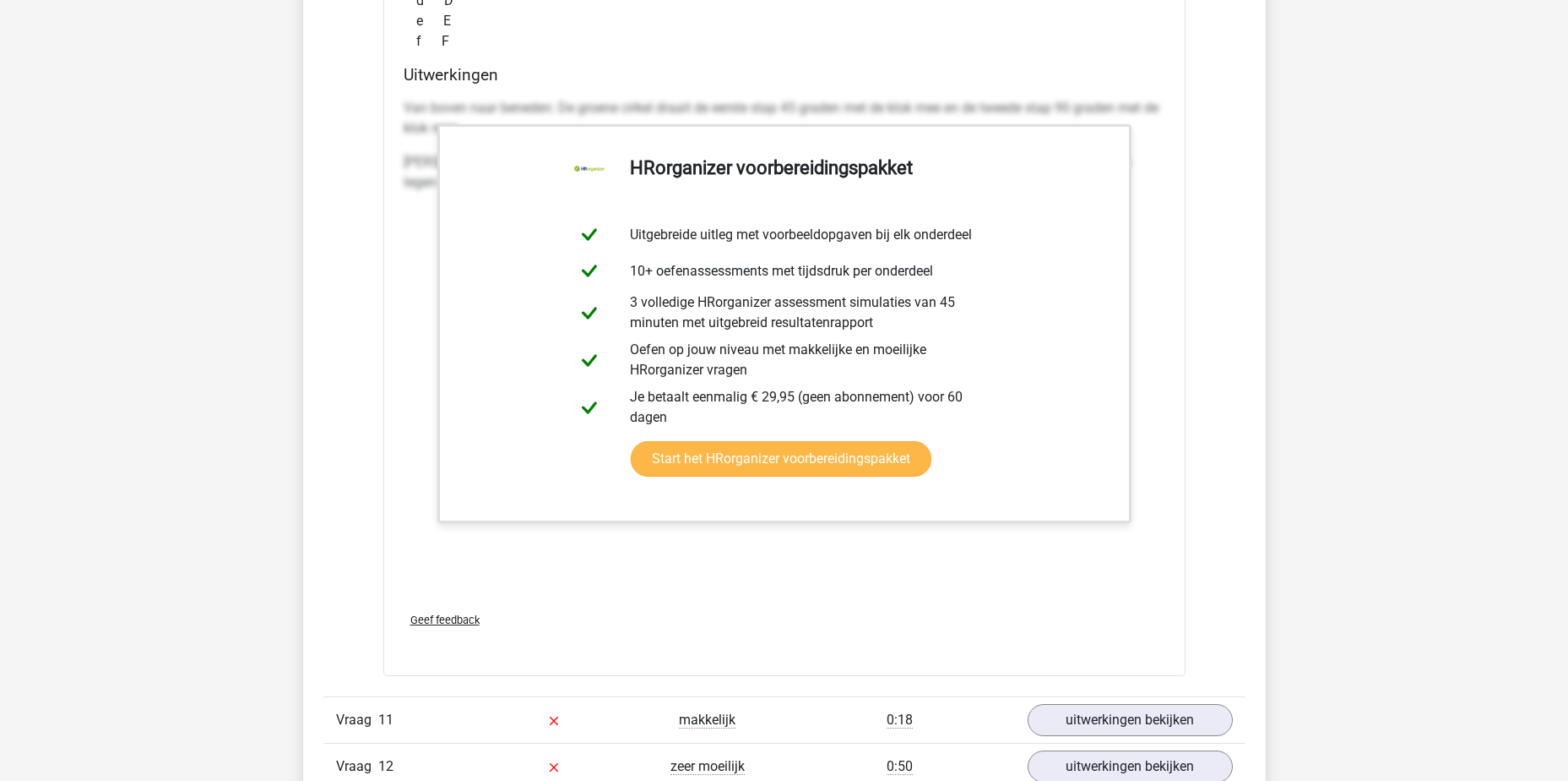
scroll to position [6507, 0]
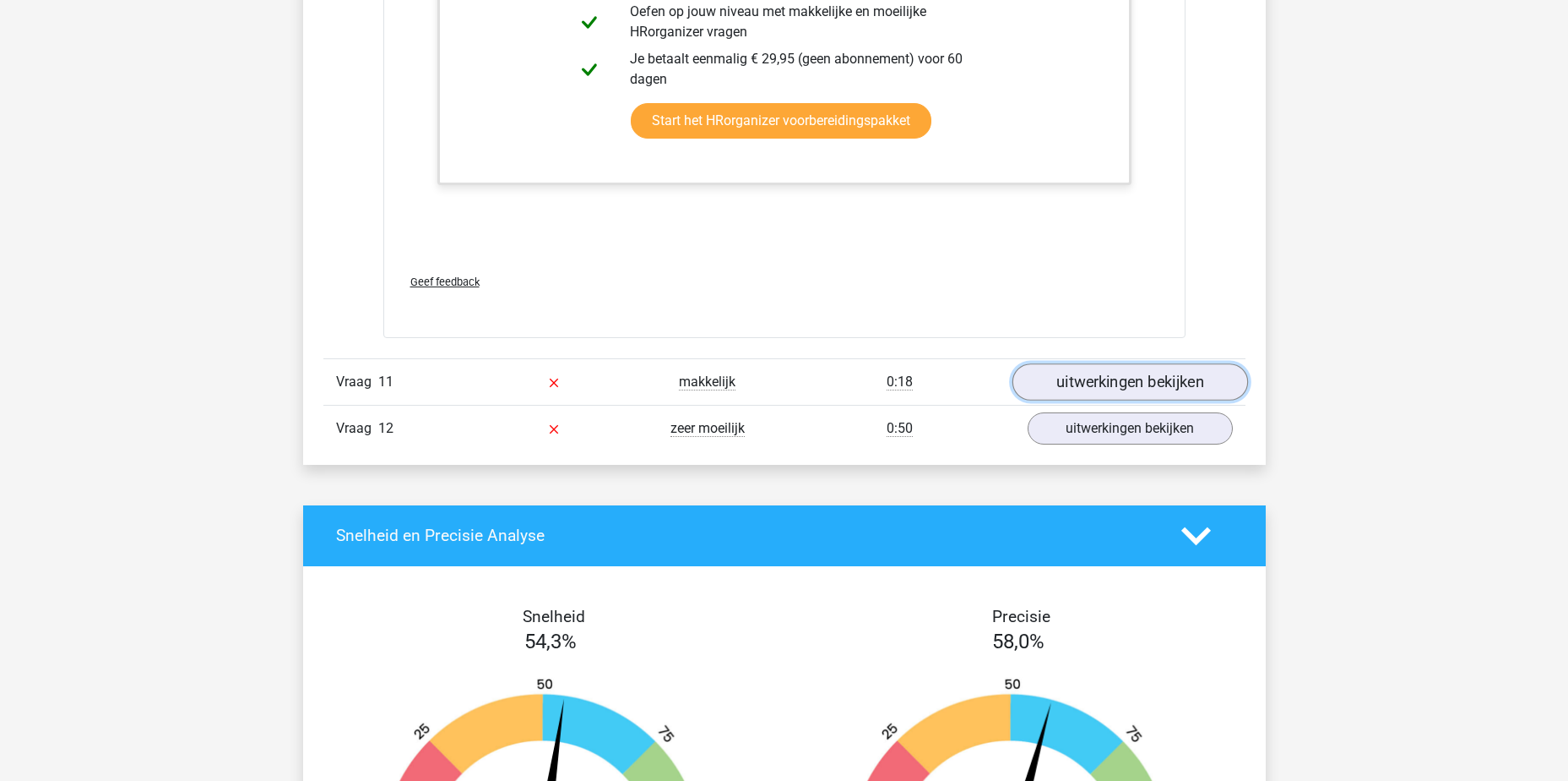
click at [1098, 396] on link "uitwerkingen bekijken" at bounding box center [1129, 381] width 235 height 37
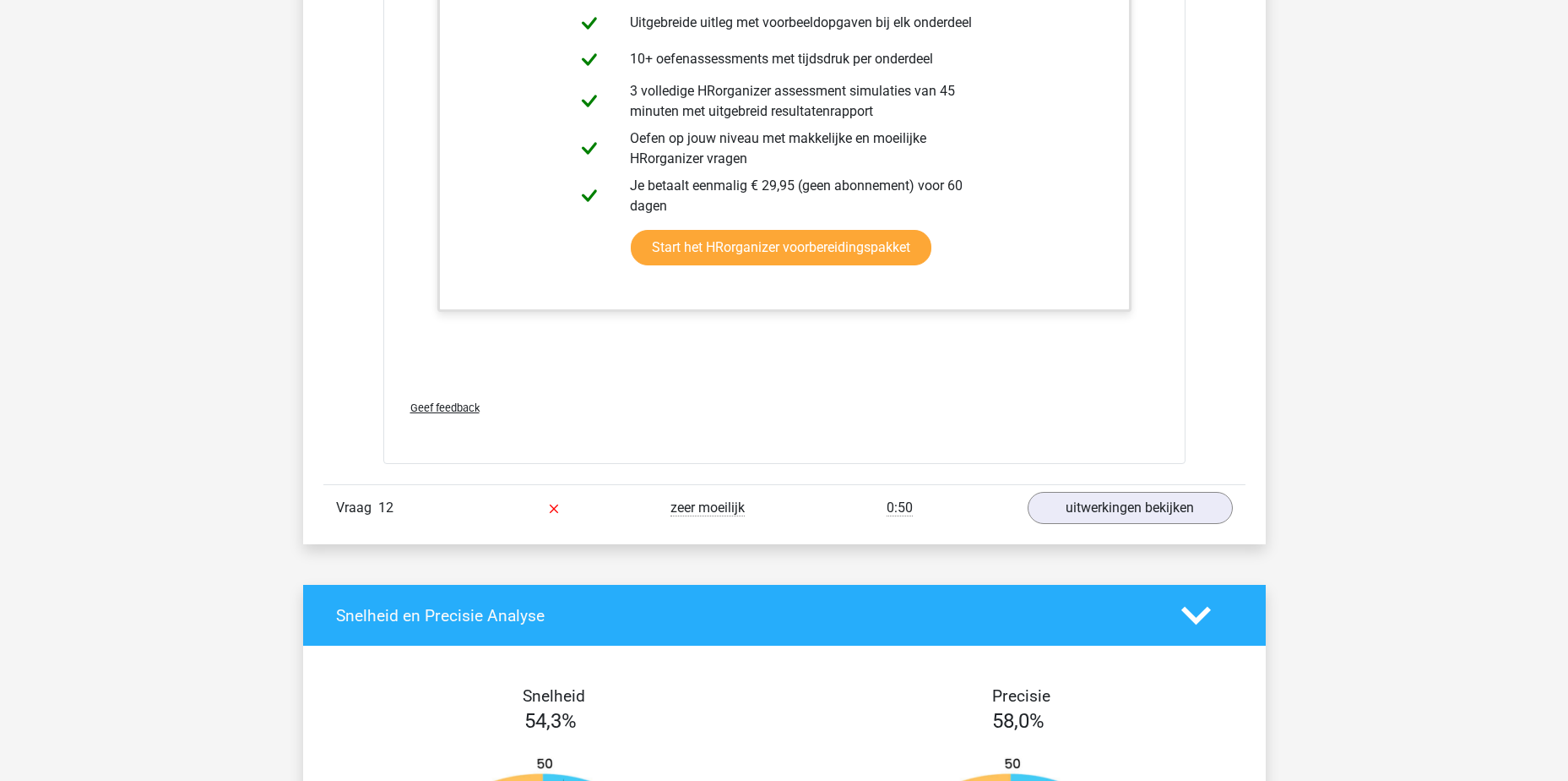
scroll to position [7775, 0]
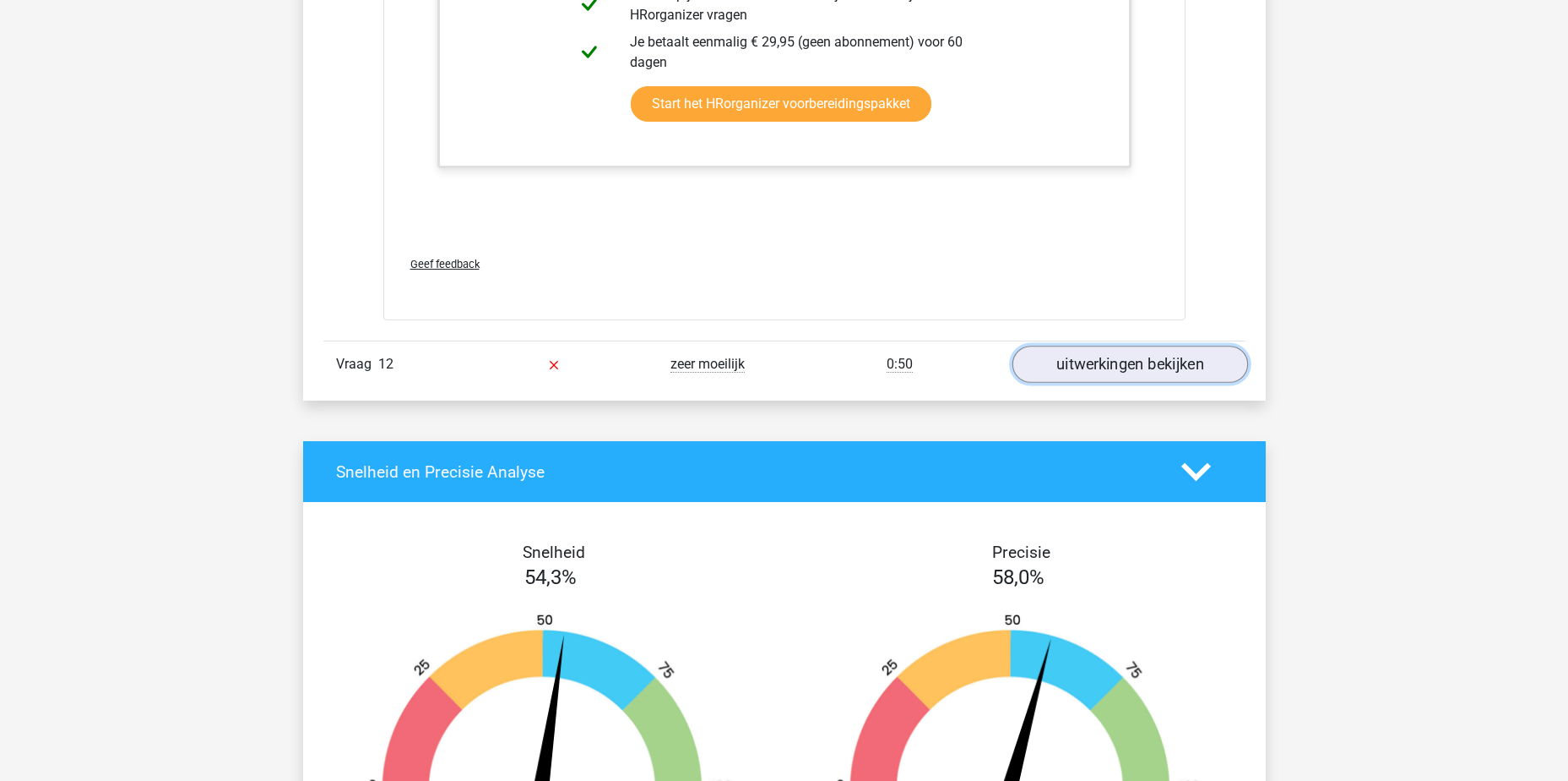
click at [1089, 375] on link "uitwerkingen bekijken" at bounding box center [1129, 363] width 235 height 37
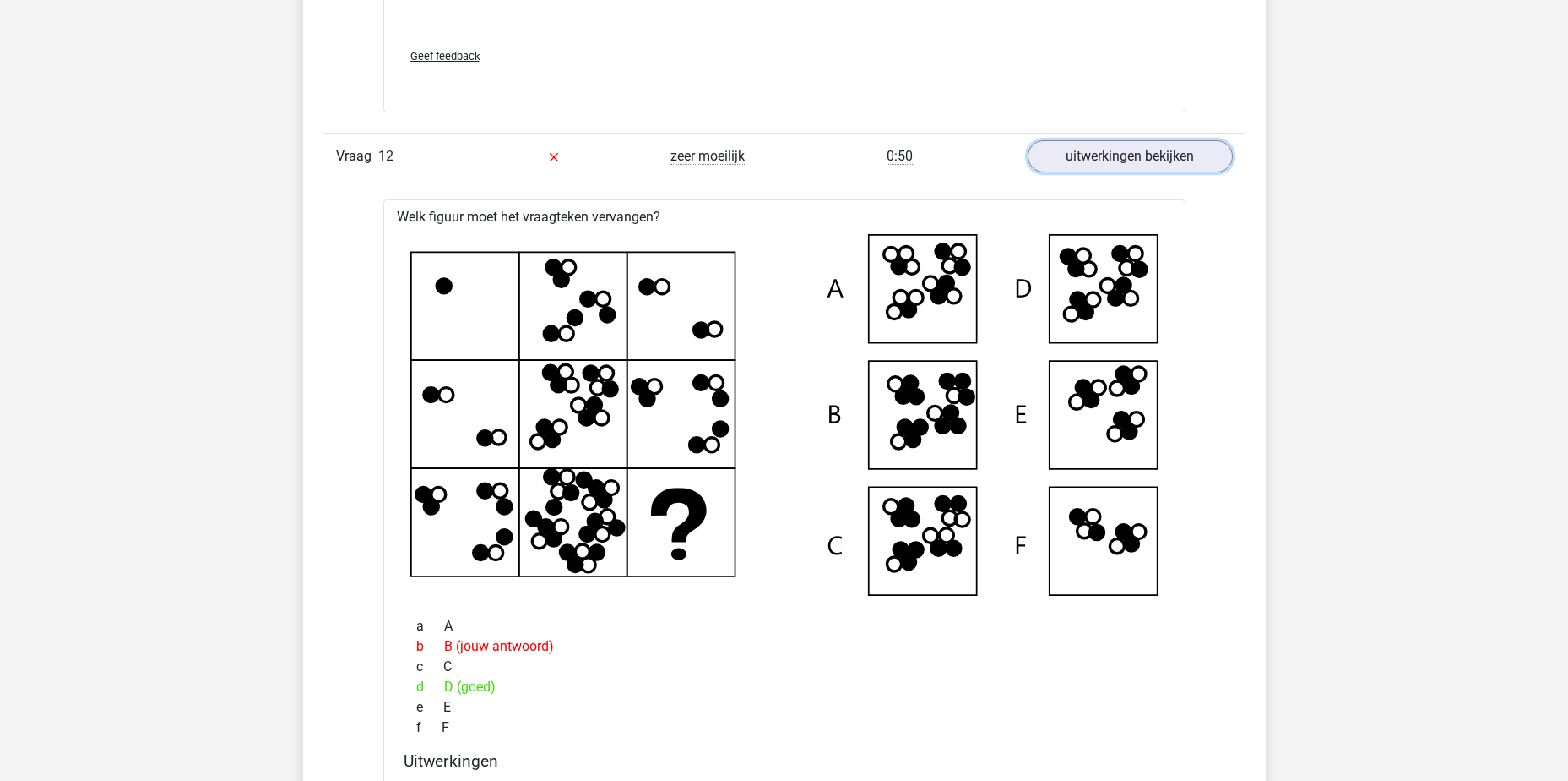
scroll to position [8027, 0]
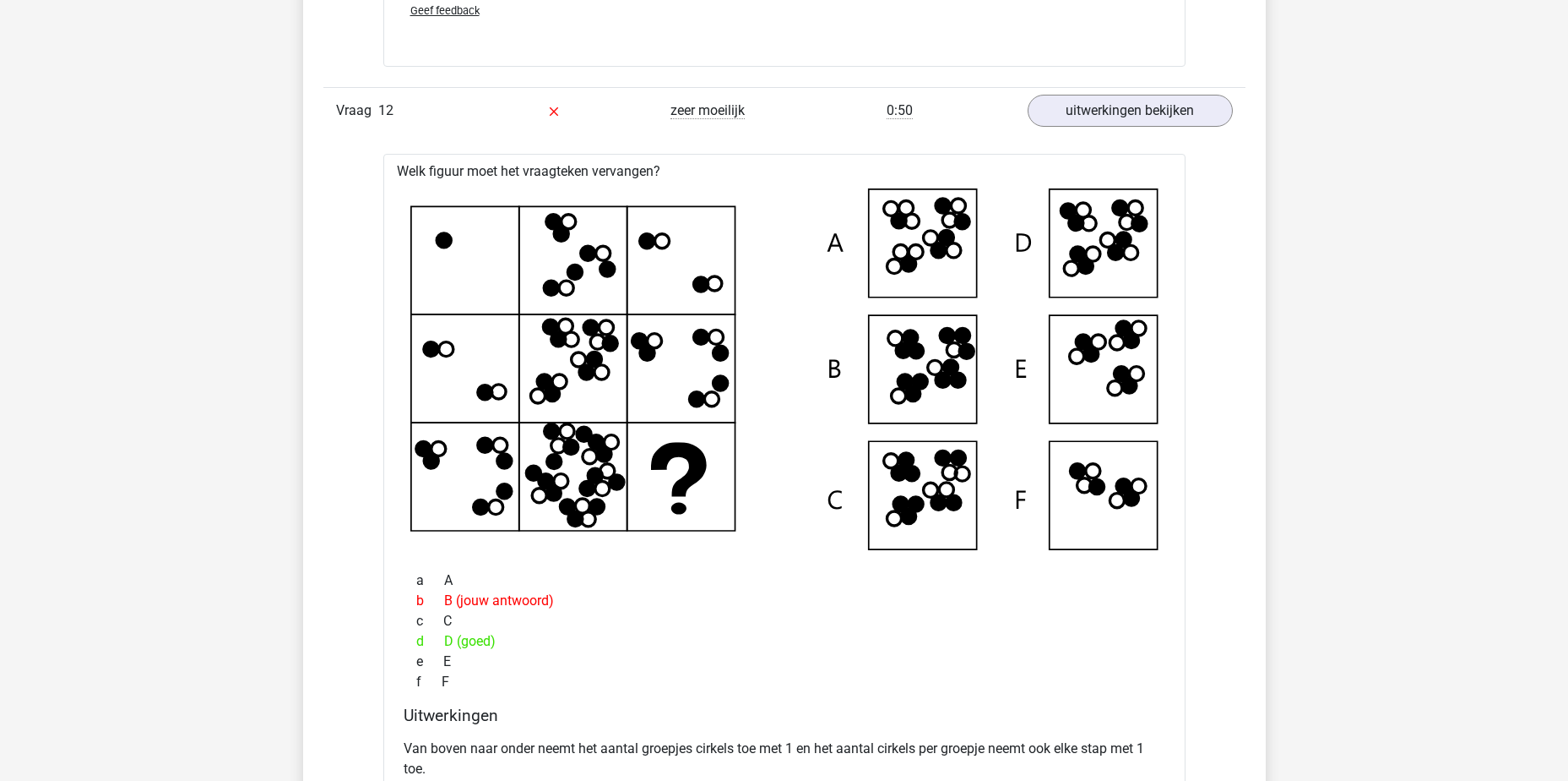
click at [682, 261] on icon at bounding box center [785, 368] width 749 height 362
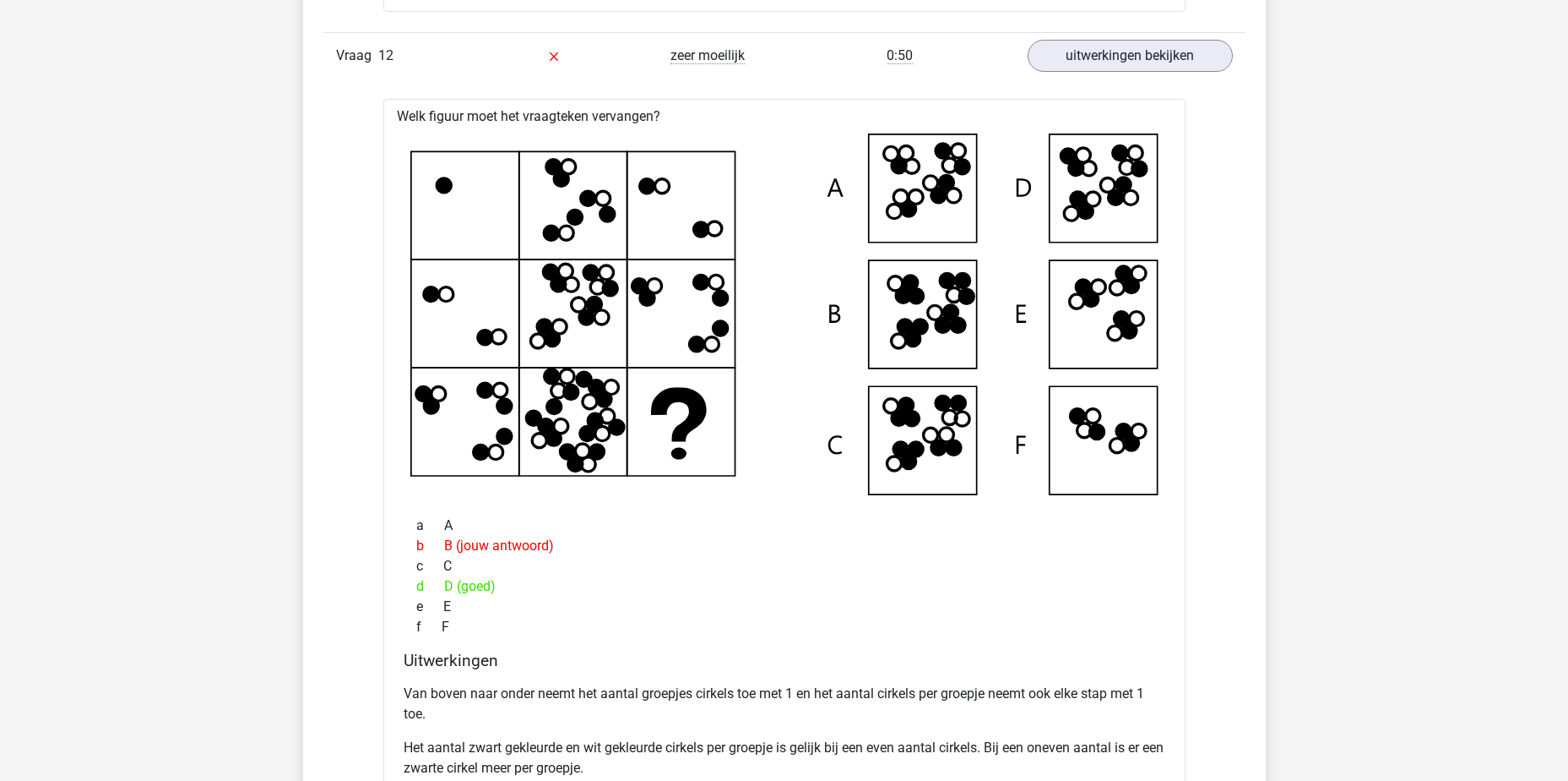
scroll to position [8112, 0]
